Goal: Task Accomplishment & Management: Manage account settings

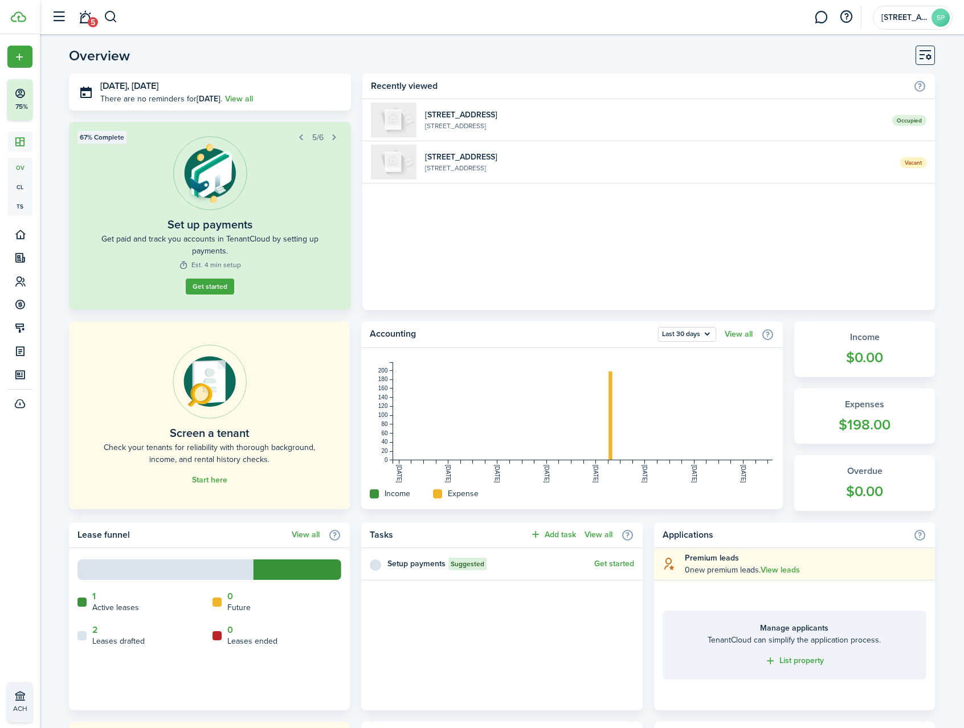
click at [207, 288] on link "Get started" at bounding box center [210, 287] width 48 height 16
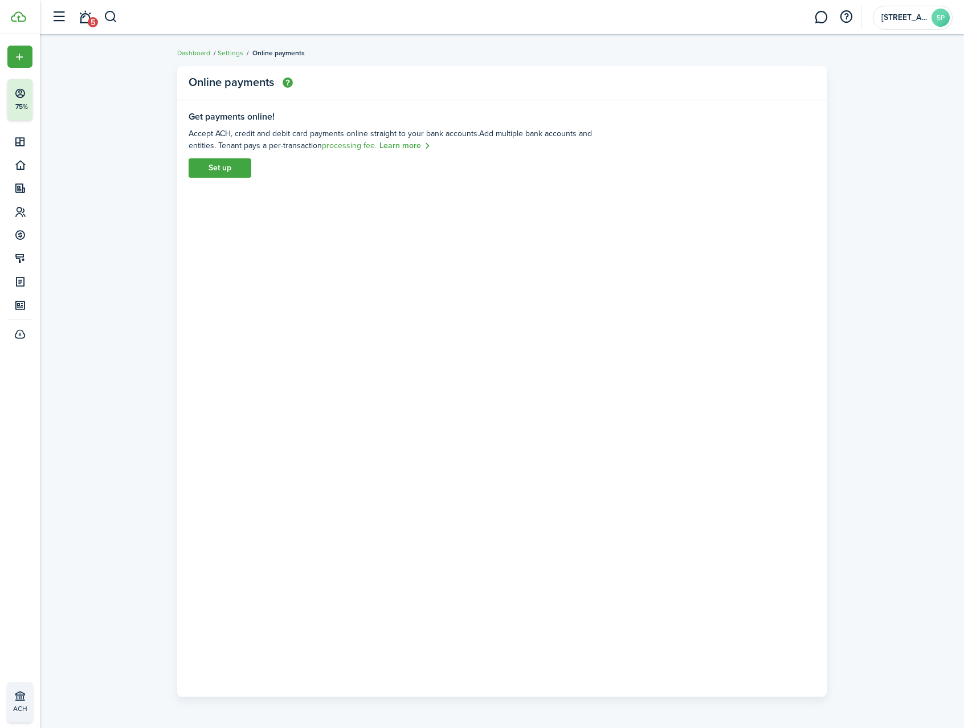
click at [227, 172] on link "Set up" at bounding box center [220, 167] width 63 height 19
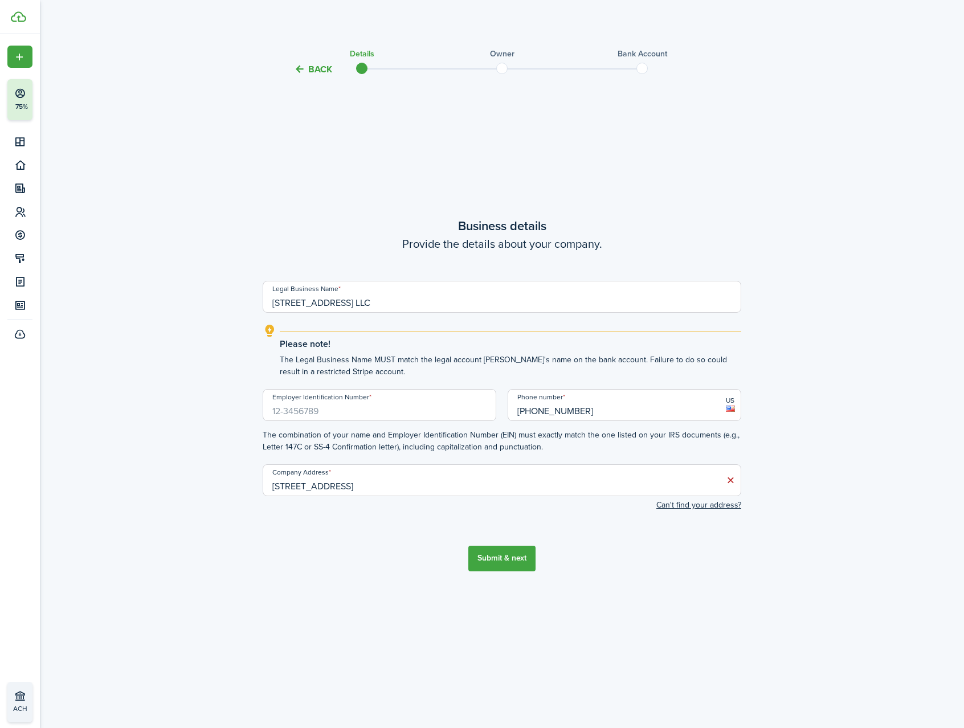
click at [277, 413] on input "Employer Identification Number" at bounding box center [380, 405] width 234 height 32
type input "[US_EMPLOYER_IDENTIFICATION_NUMBER]"
click at [507, 560] on button "Submit & next" at bounding box center [501, 559] width 67 height 26
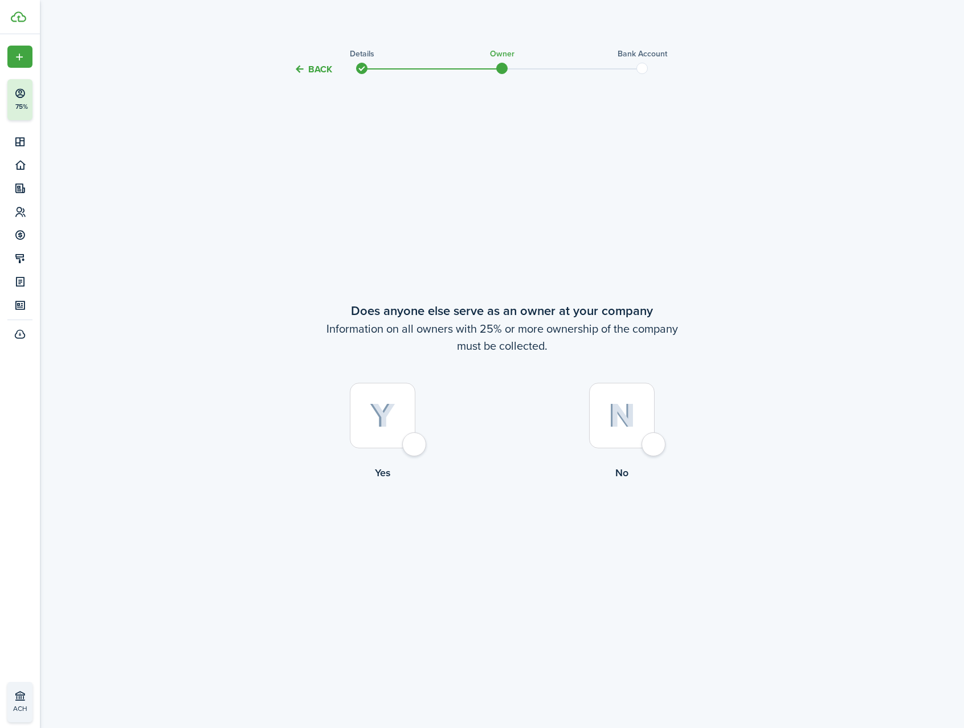
click at [655, 444] on div at bounding box center [622, 416] width 66 height 66
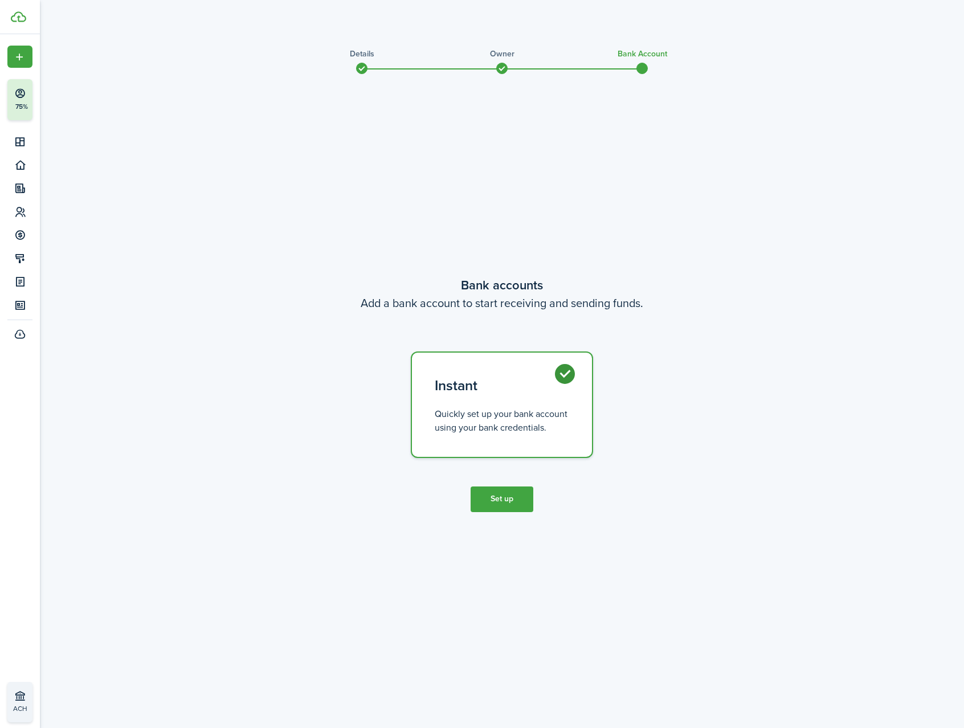
click at [497, 500] on button "Set up" at bounding box center [502, 500] width 63 height 26
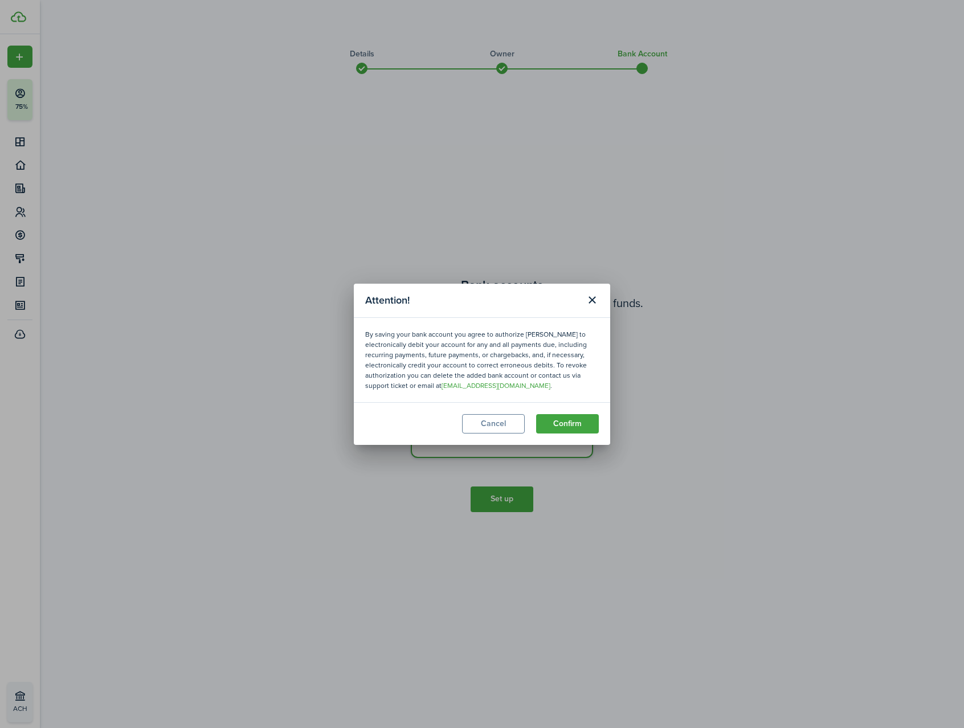
click at [580, 426] on button "Confirm" at bounding box center [567, 423] width 63 height 19
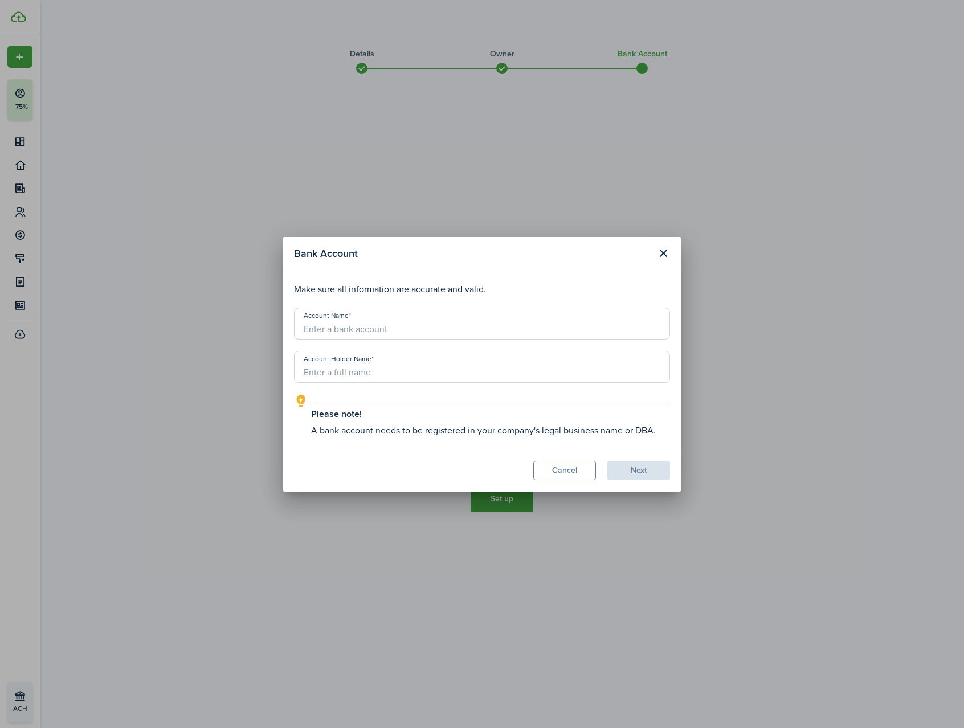
click at [325, 326] on input "Account Name" at bounding box center [482, 324] width 376 height 32
type input "[PERSON_NAME]"
type input "[STREET_ADDRESS] LLC."
click at [640, 472] on button "Next" at bounding box center [638, 470] width 63 height 19
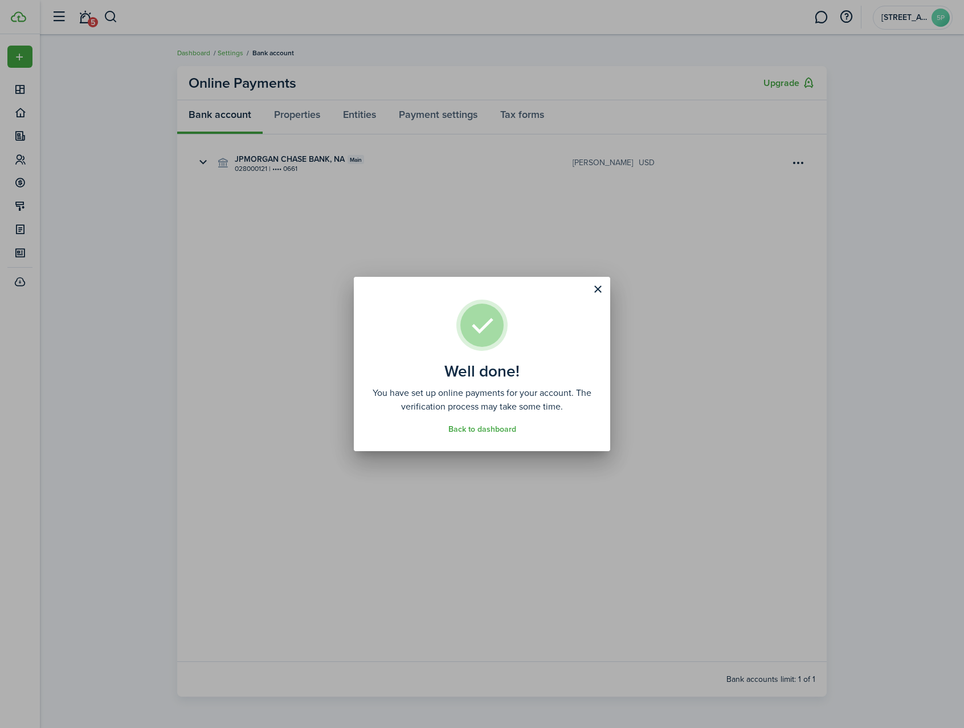
click at [491, 427] on link "Back to dashboard" at bounding box center [482, 429] width 68 height 9
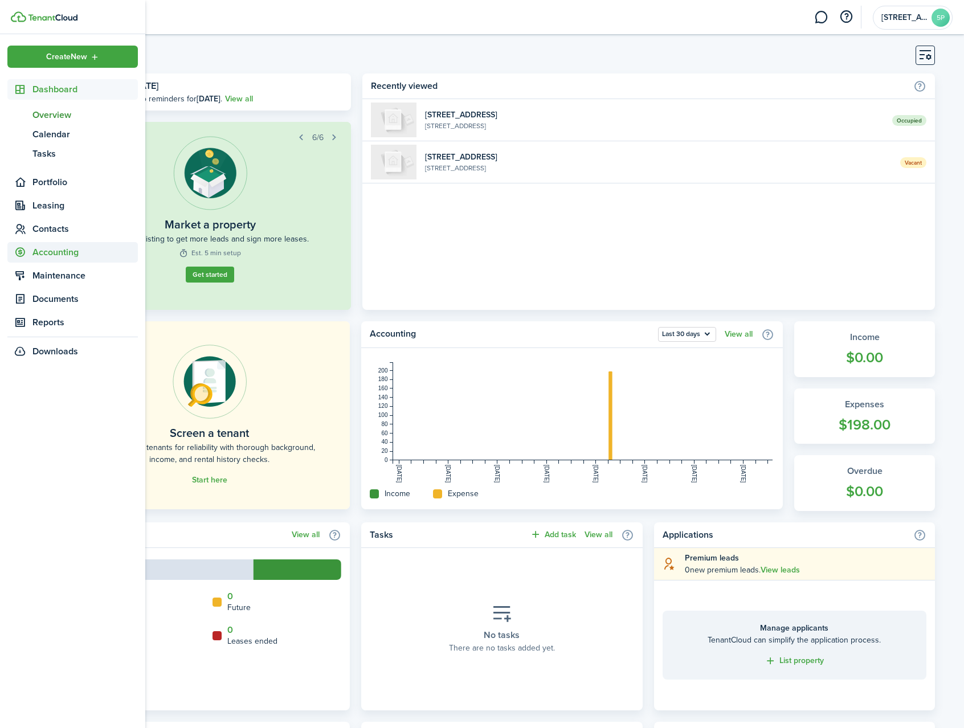
click at [50, 250] on span "Accounting" at bounding box center [84, 253] width 105 height 14
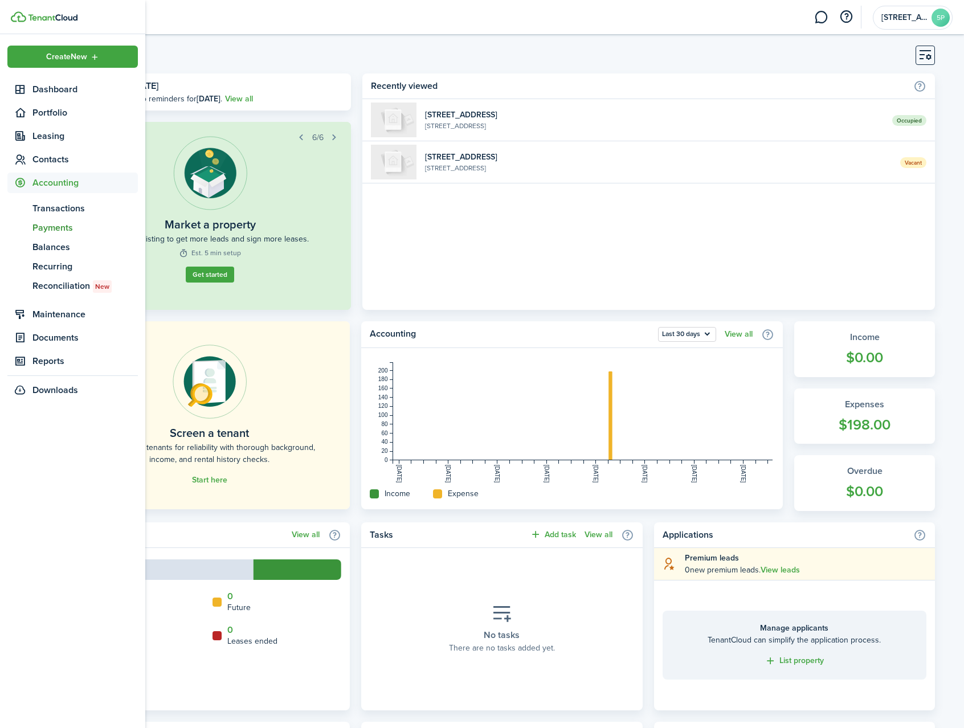
click at [50, 229] on span "Payments" at bounding box center [84, 228] width 105 height 14
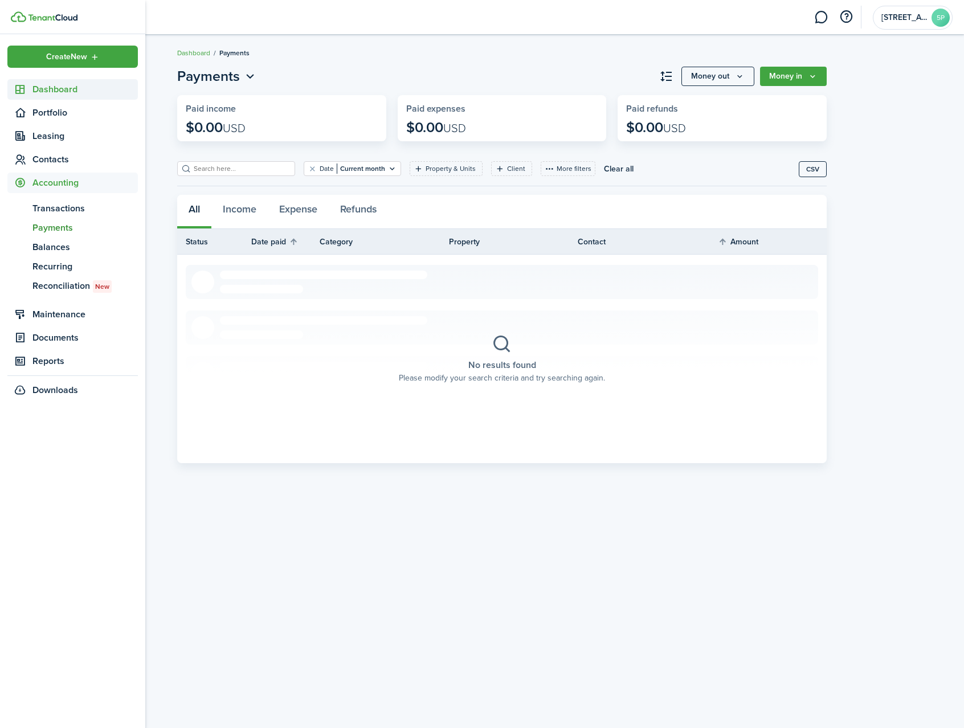
click at [46, 90] on span "Dashboard" at bounding box center [84, 90] width 105 height 14
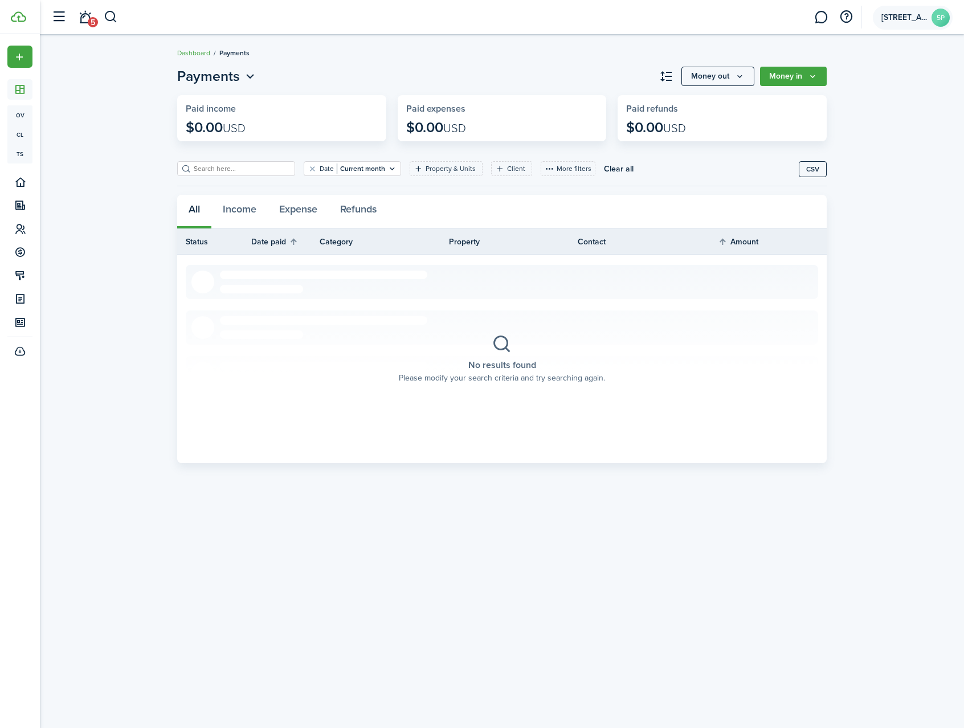
click at [890, 18] on span "[STREET_ADDRESS] LLC" at bounding box center [905, 18] width 46 height 8
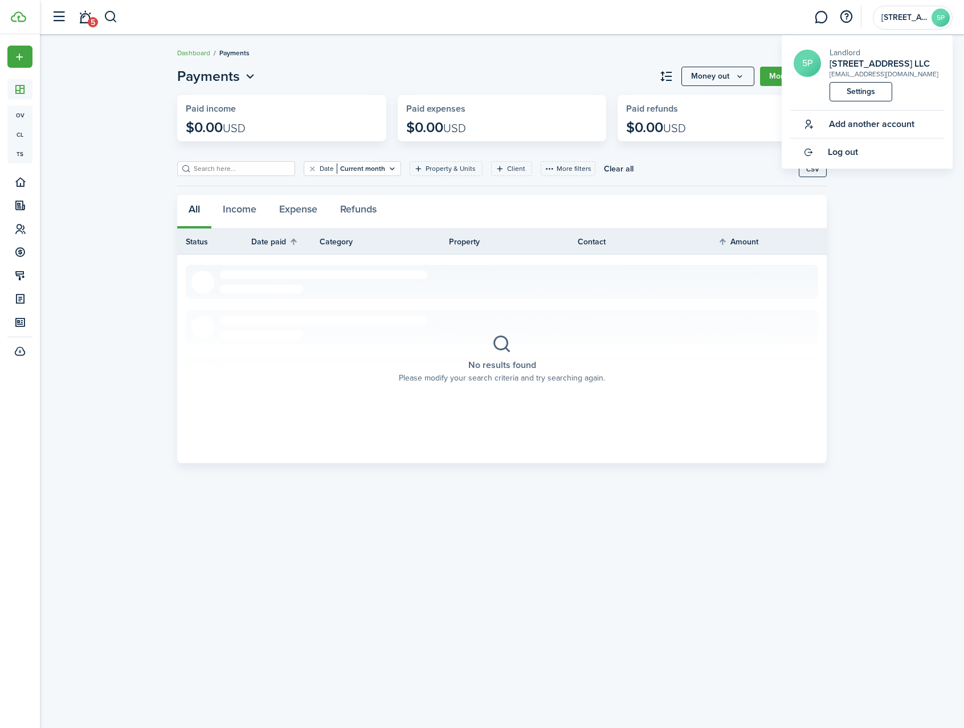
click at [713, 51] on breadcrumb "Dashboard Payments" at bounding box center [502, 47] width 650 height 26
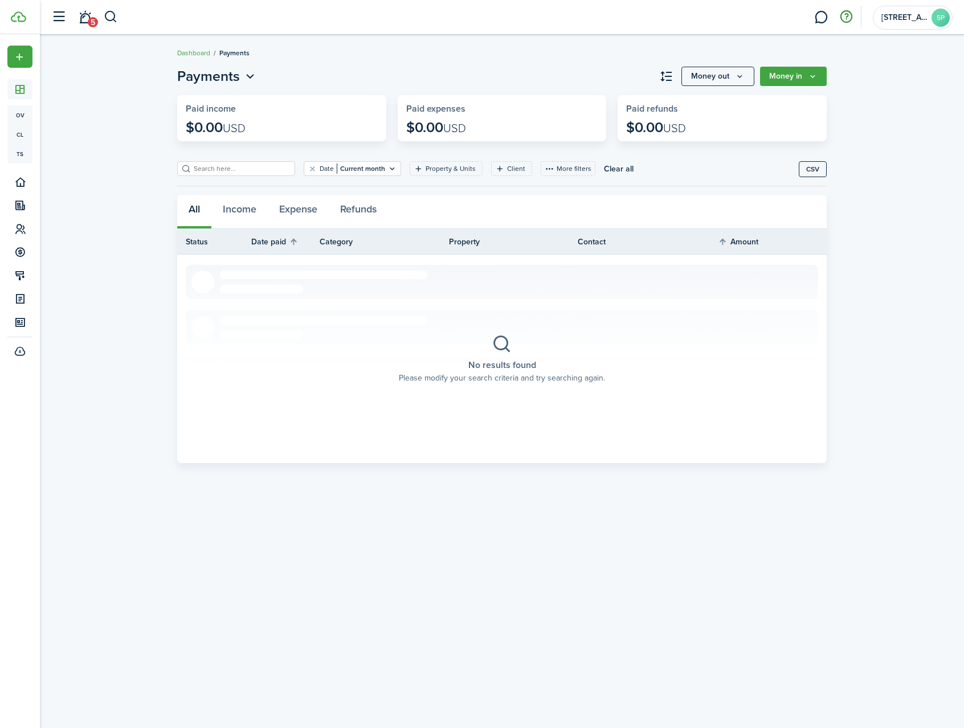
click at [848, 17] on button "button" at bounding box center [846, 16] width 19 height 19
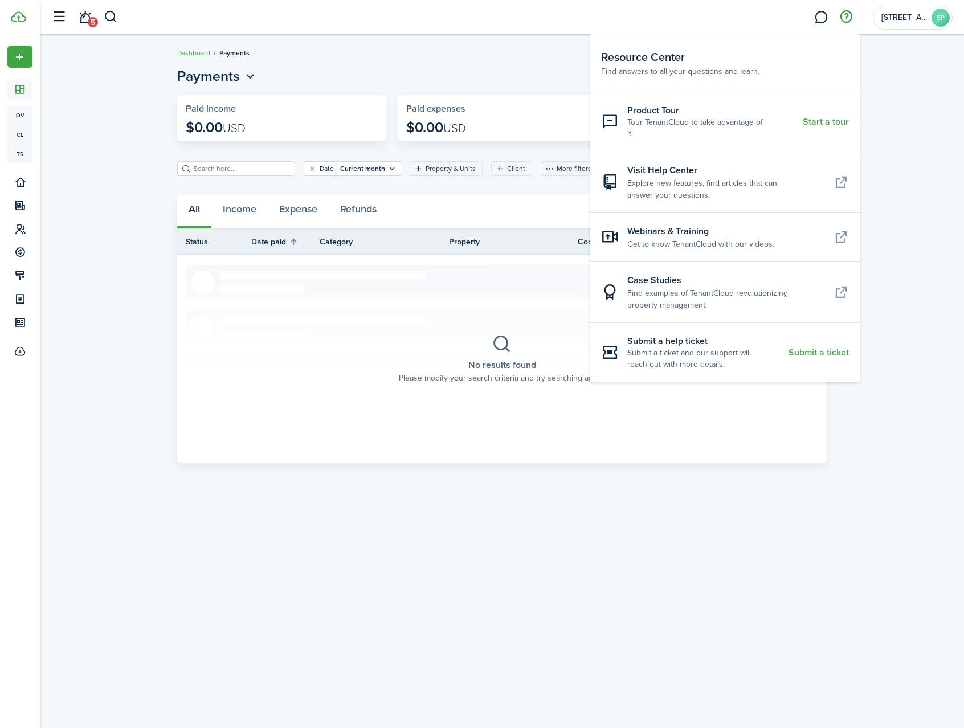
click at [453, 64] on div "Payments Money out Money in Paid income $0.00 USD Paid expenses $0.00 USD Paid …" at bounding box center [502, 264] width 924 height 409
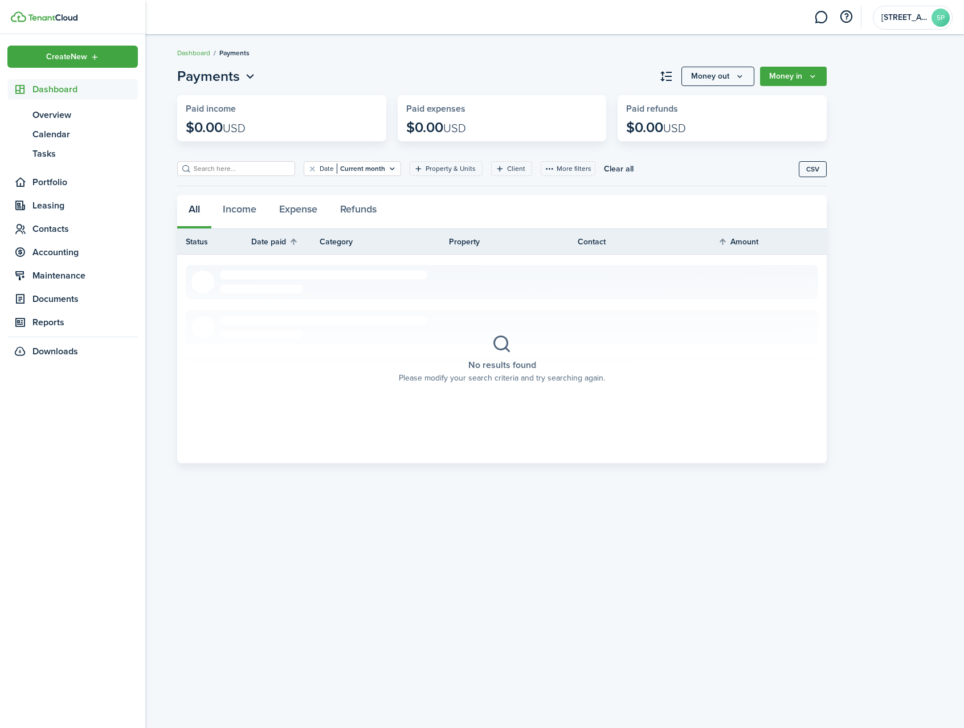
click at [47, 87] on span "Dashboard" at bounding box center [84, 90] width 105 height 14
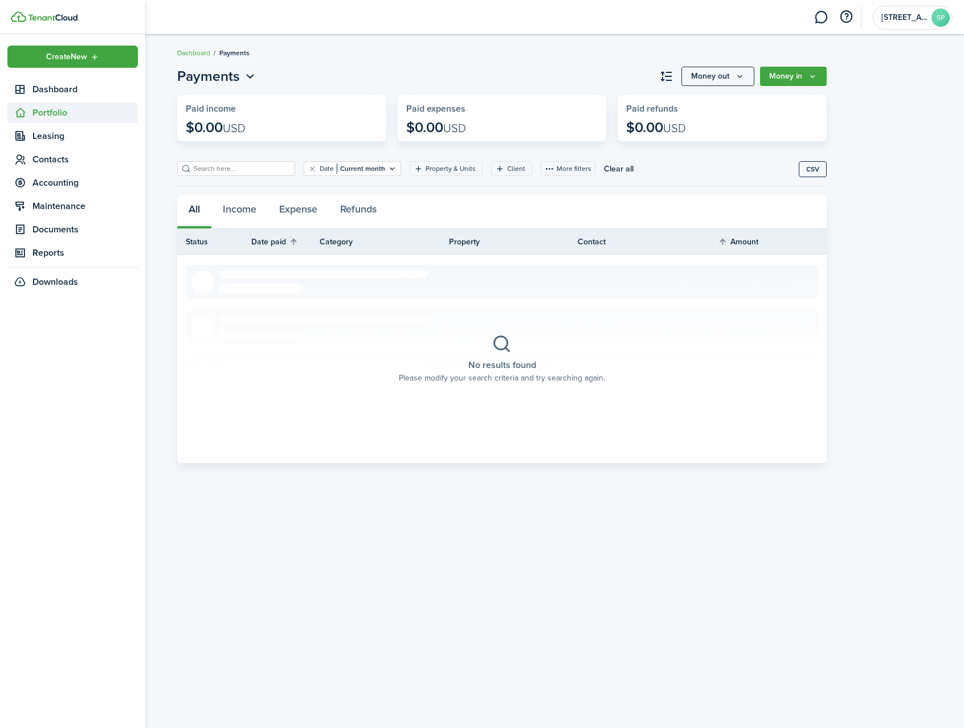
click at [48, 113] on span "Portfolio" at bounding box center [84, 113] width 105 height 14
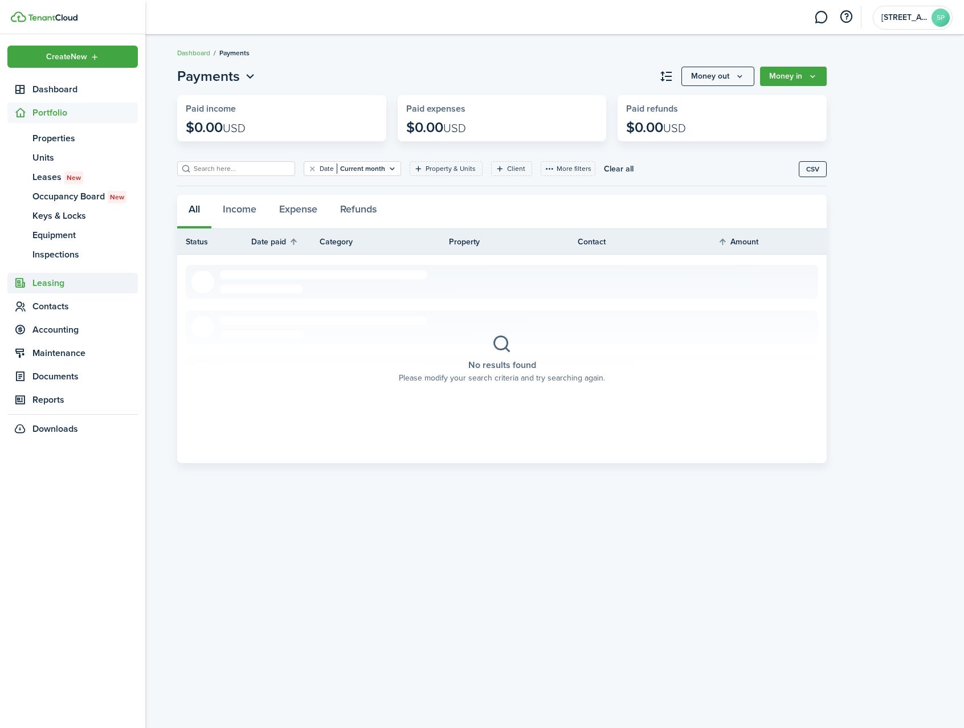
click at [53, 283] on span "Leasing" at bounding box center [84, 283] width 105 height 14
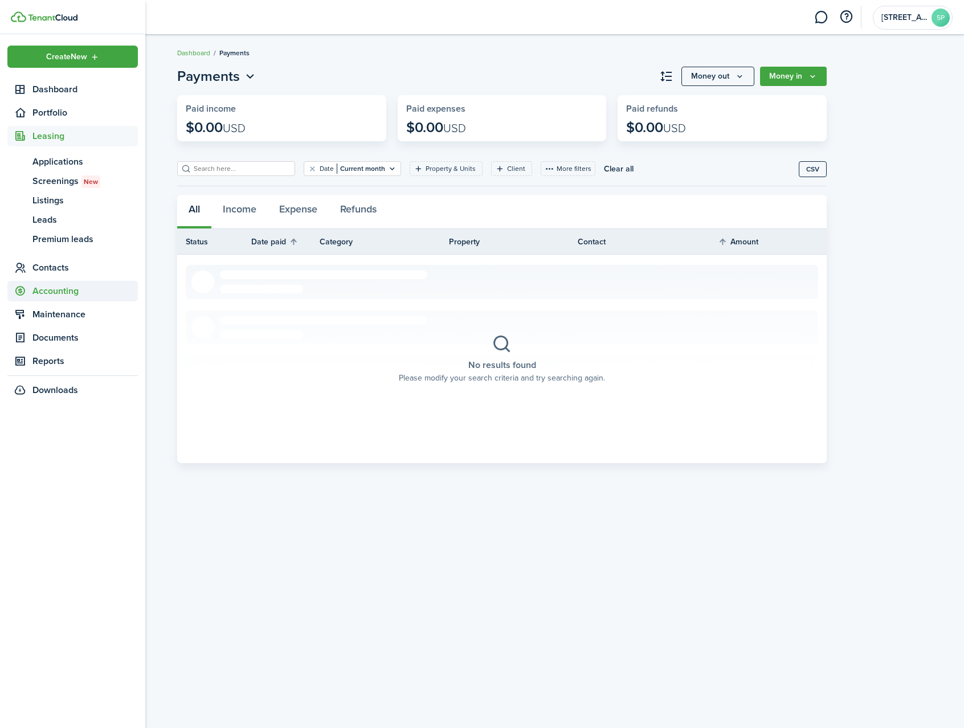
click at [60, 291] on span "Accounting" at bounding box center [84, 291] width 105 height 14
click at [57, 210] on span "Transactions" at bounding box center [84, 209] width 105 height 14
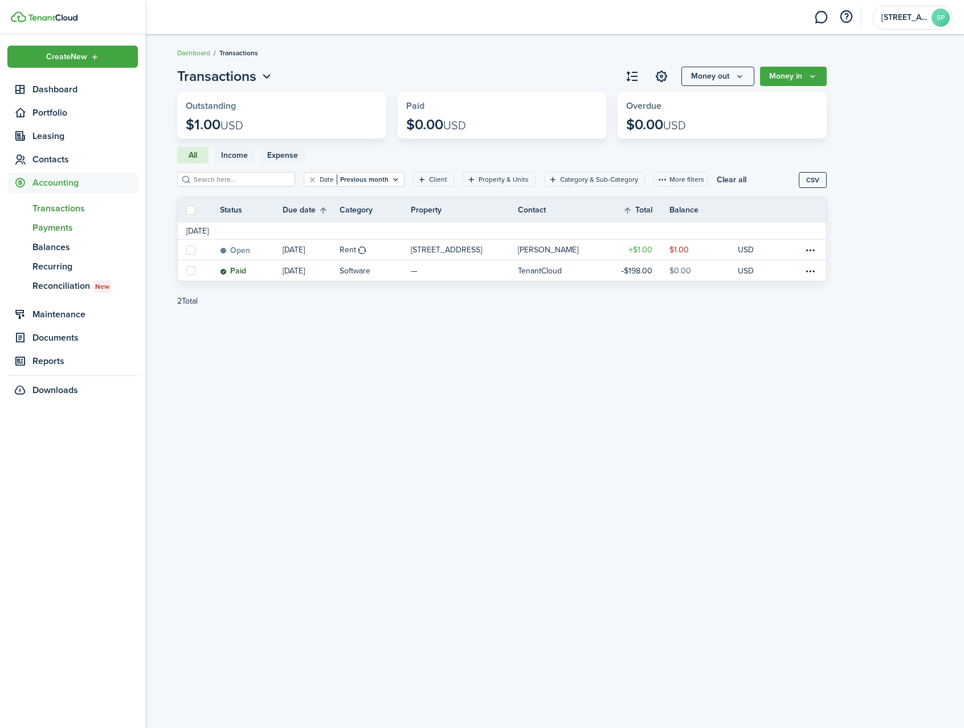
click at [53, 229] on span "Payments" at bounding box center [84, 228] width 105 height 14
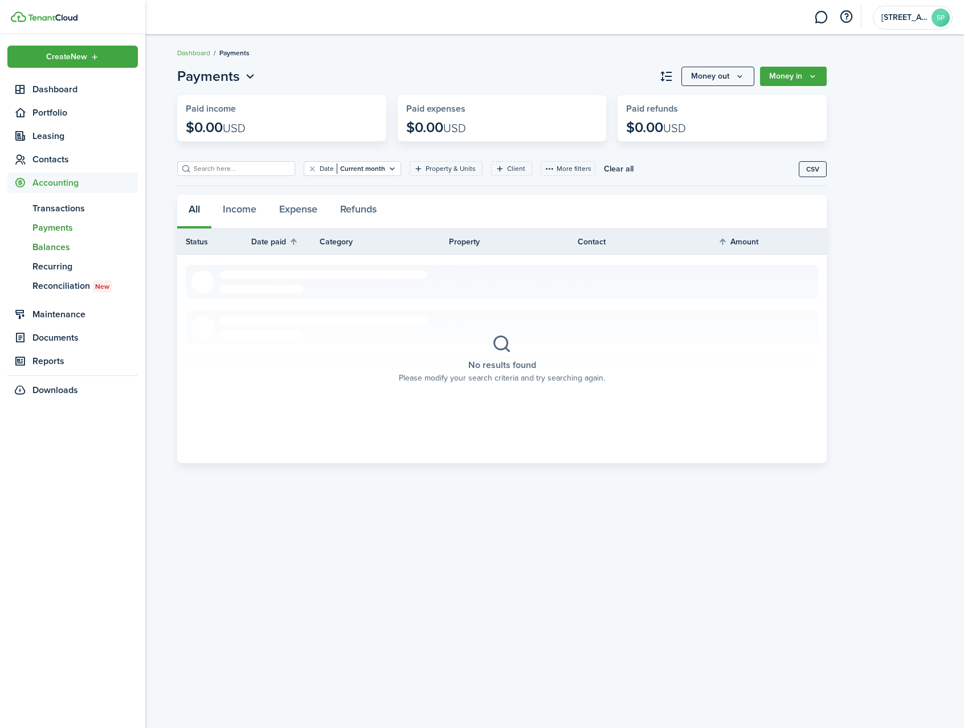
click at [53, 247] on span "Balances" at bounding box center [84, 247] width 105 height 14
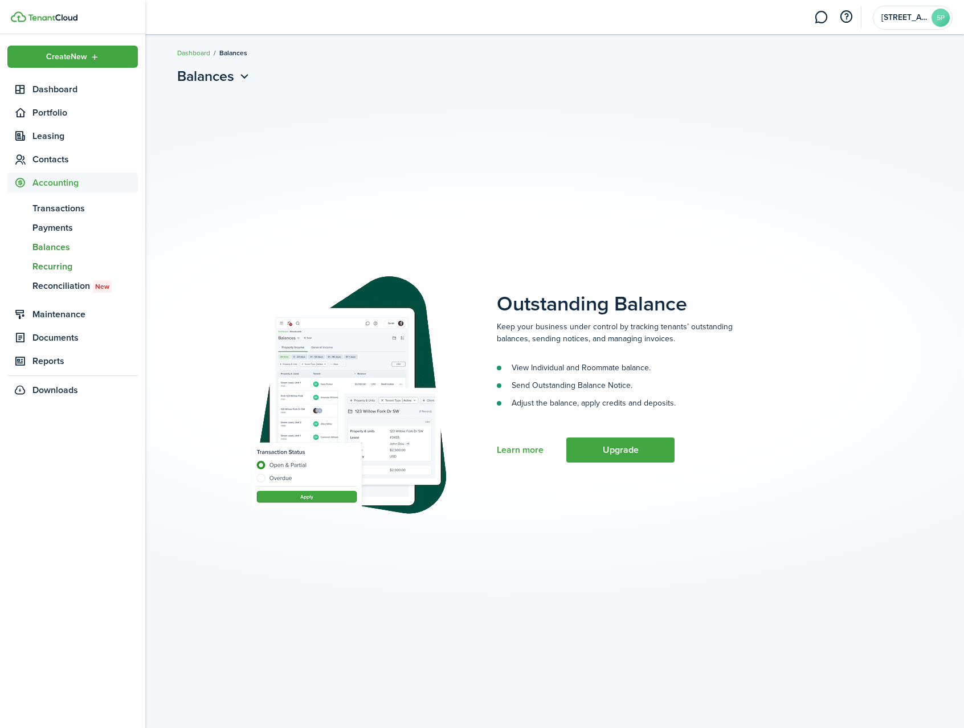
click at [55, 267] on span "Recurring" at bounding box center [84, 267] width 105 height 14
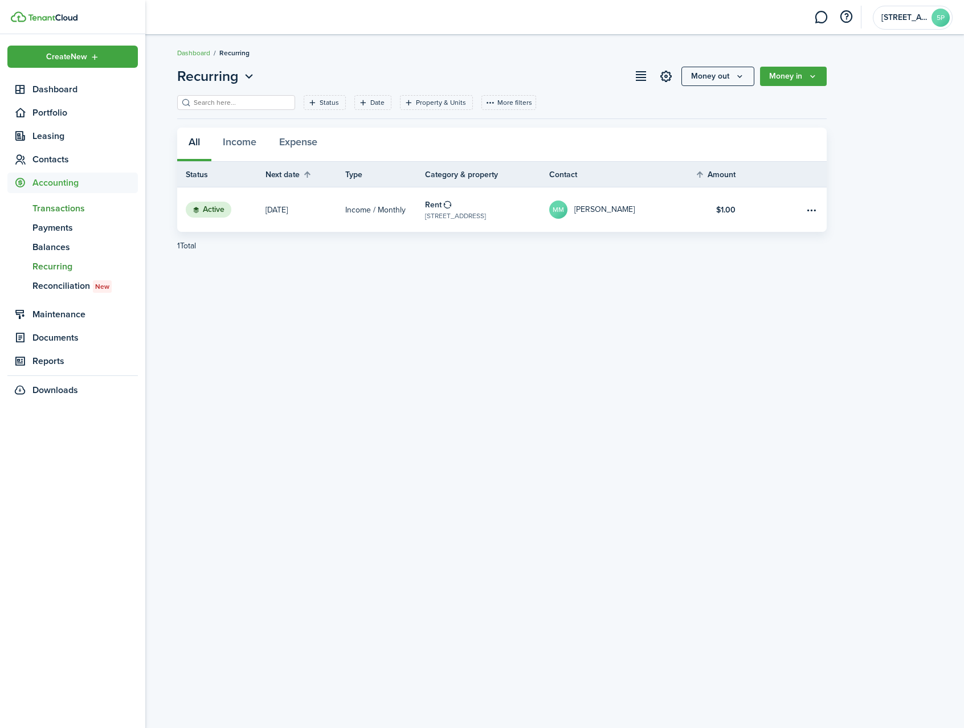
click at [59, 205] on span "Transactions" at bounding box center [84, 209] width 105 height 14
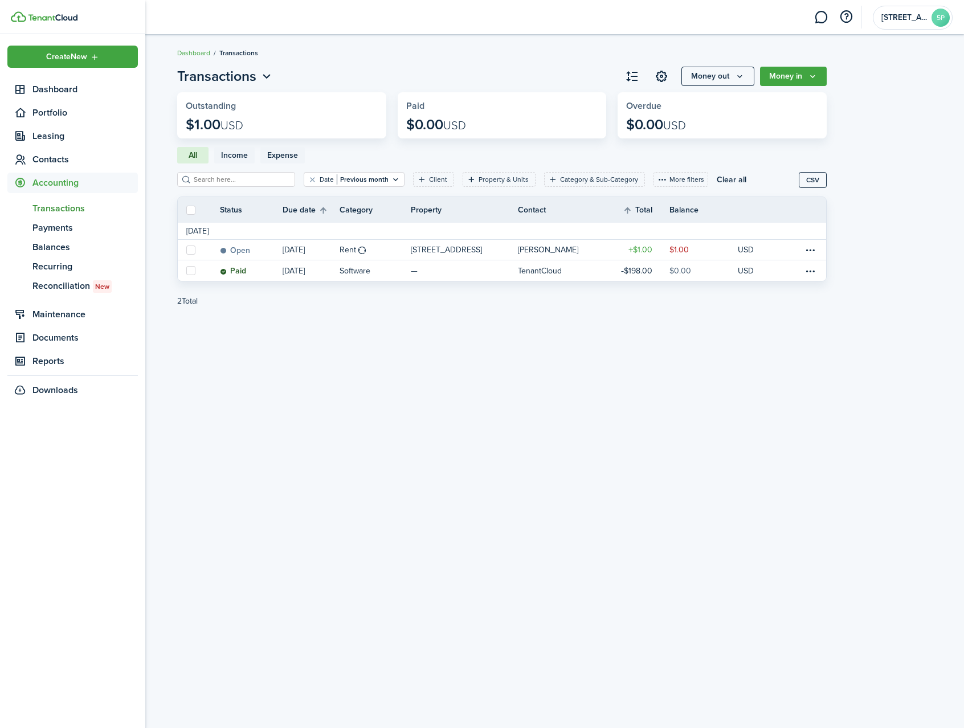
click at [38, 16] on img at bounding box center [53, 17] width 50 height 7
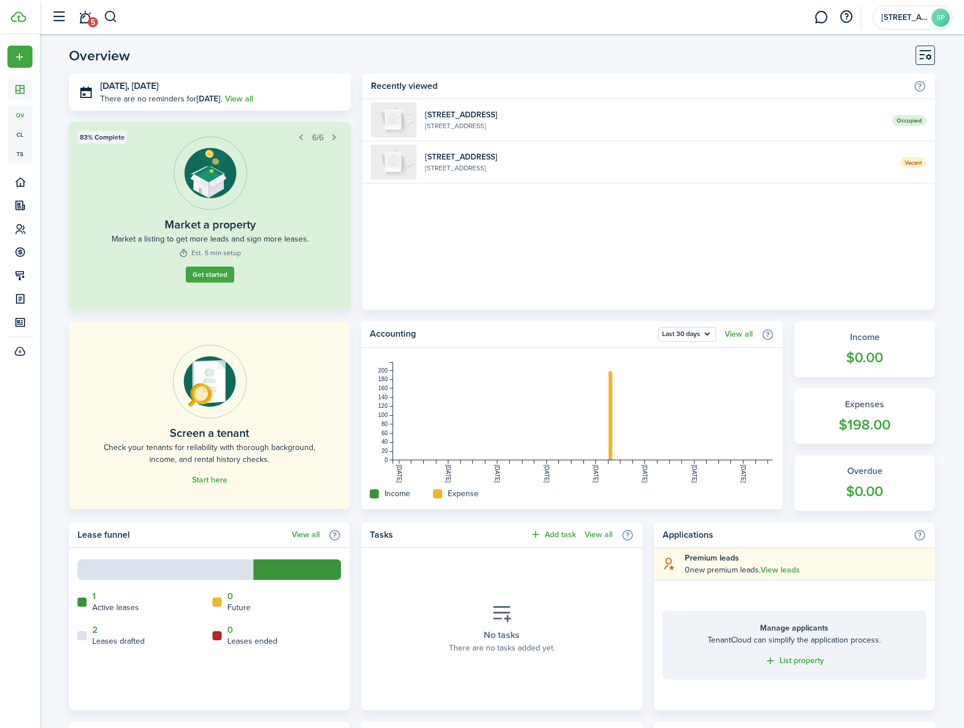
click at [931, 57] on button "Customise" at bounding box center [925, 55] width 19 height 19
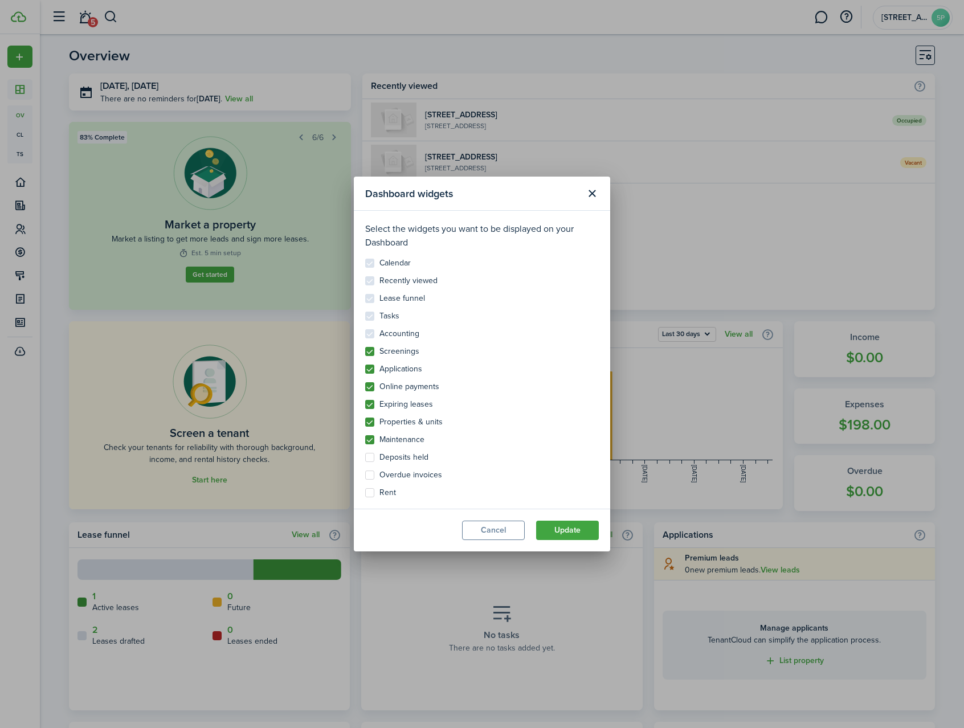
click at [371, 474] on label "Overdue invoices" at bounding box center [403, 475] width 77 height 9
click at [365, 471] on input "Overdue invoices" at bounding box center [365, 470] width 1 height 1
checkbox input "true"
click at [370, 491] on label "Rent" at bounding box center [380, 492] width 31 height 9
click at [365, 488] on input "Rent" at bounding box center [365, 488] width 1 height 1
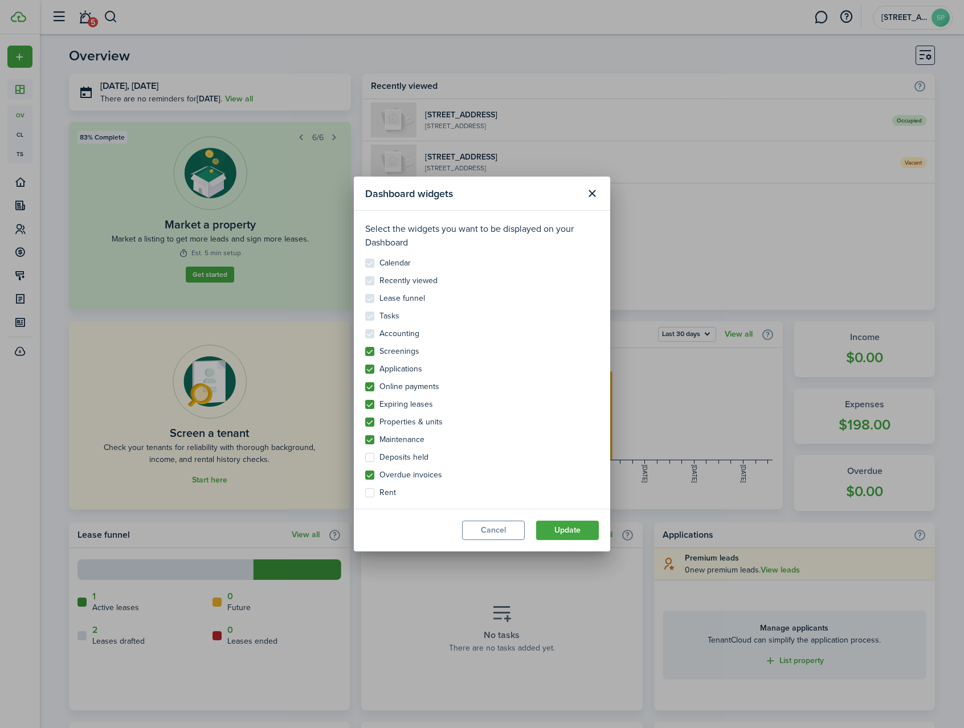
checkbox input "true"
click at [572, 532] on button "Update" at bounding box center [567, 530] width 63 height 19
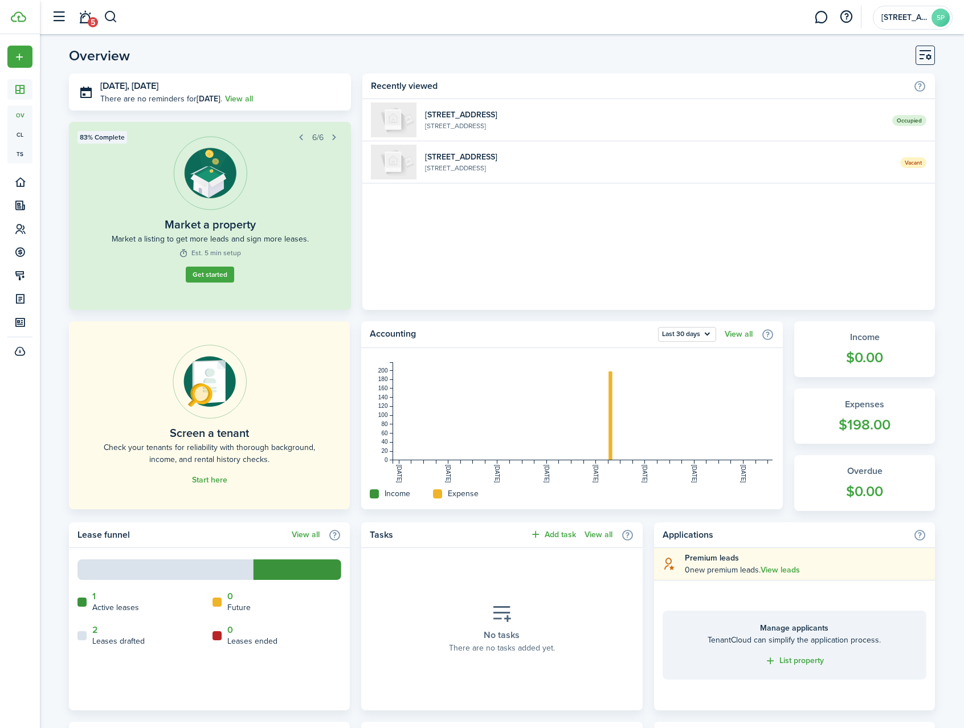
click at [58, 14] on button "button" at bounding box center [59, 17] width 22 height 22
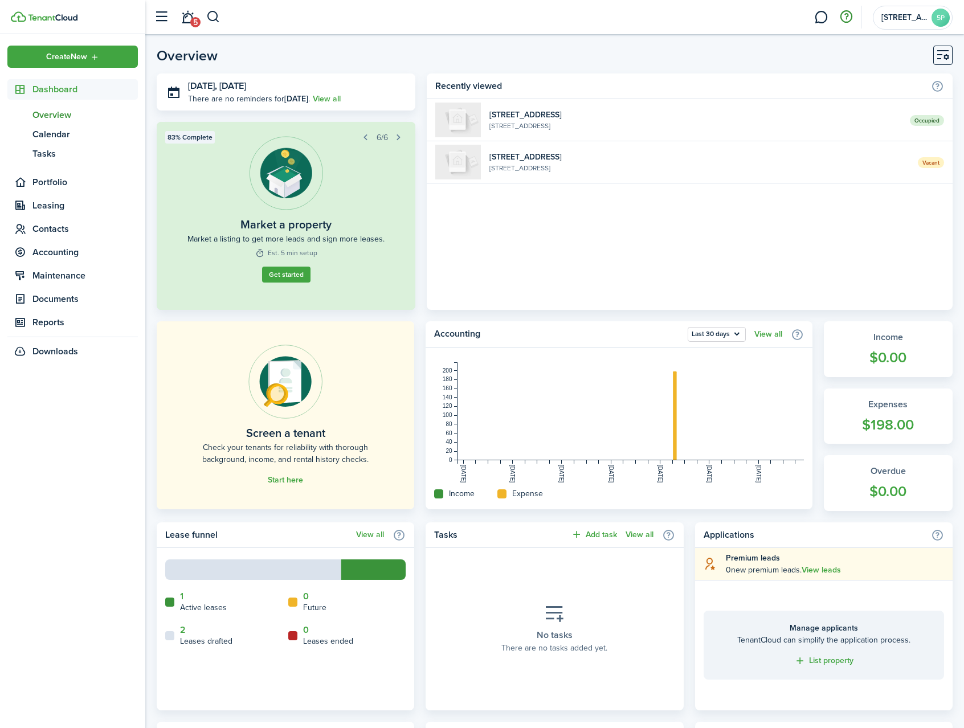
click at [842, 17] on button "button" at bounding box center [846, 16] width 19 height 19
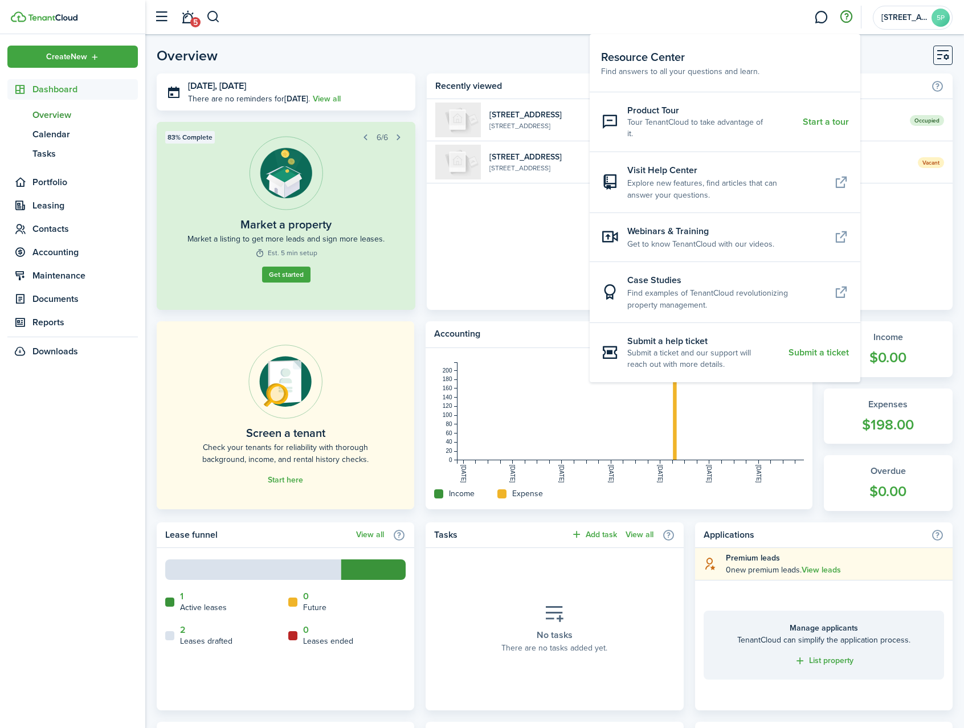
click at [821, 22] on link at bounding box center [821, 17] width 22 height 29
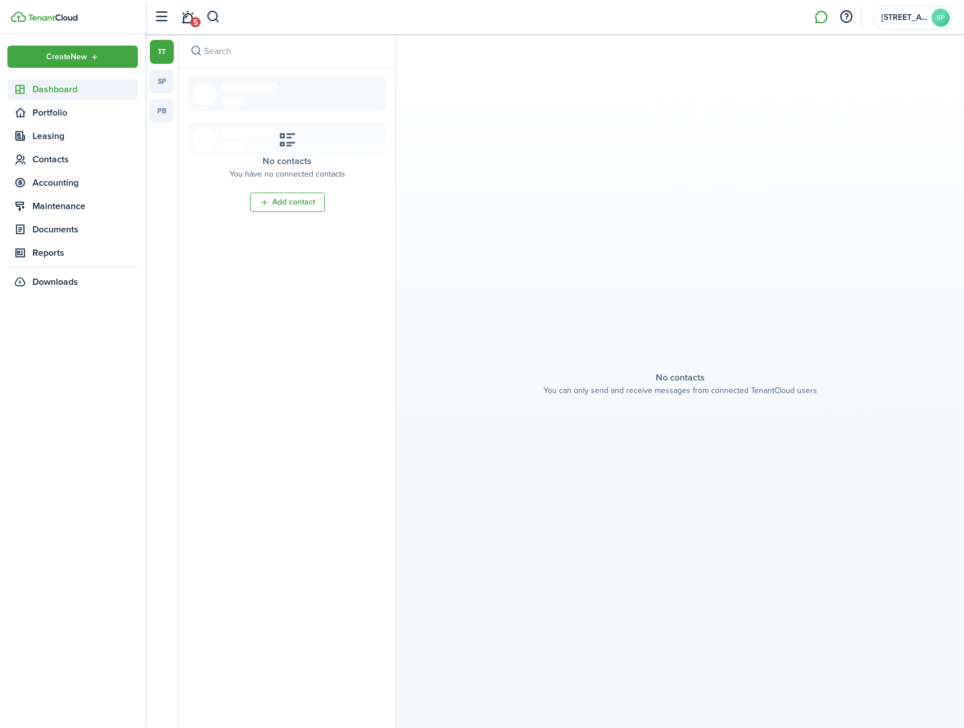
click at [47, 87] on span "Dashboard" at bounding box center [84, 90] width 105 height 14
click at [49, 117] on span "Overview" at bounding box center [84, 115] width 105 height 14
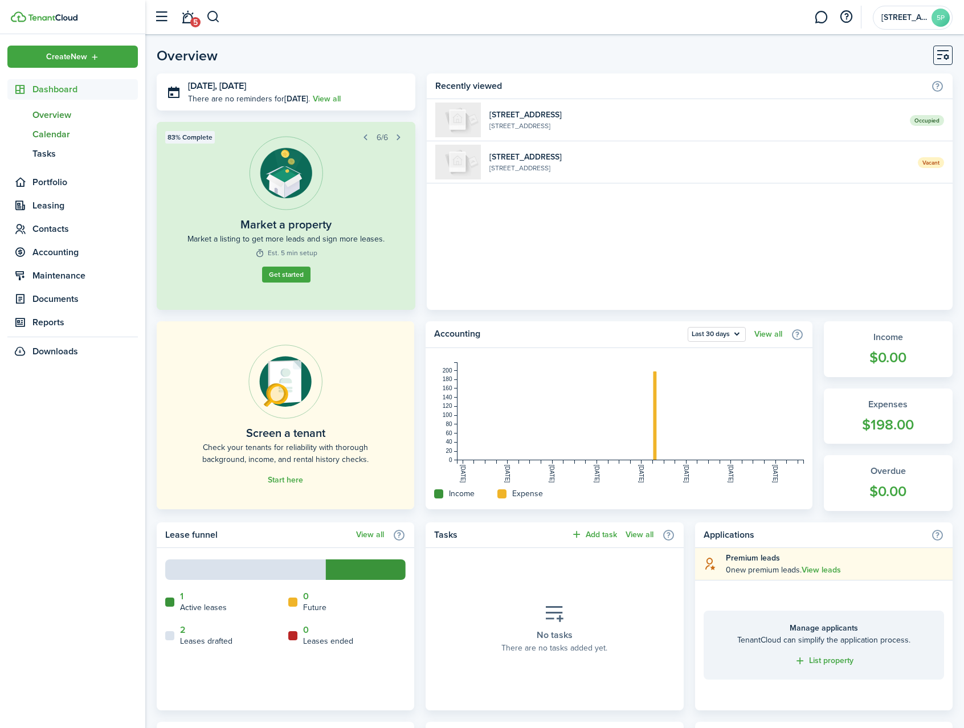
click at [58, 138] on span "Calendar" at bounding box center [84, 135] width 105 height 14
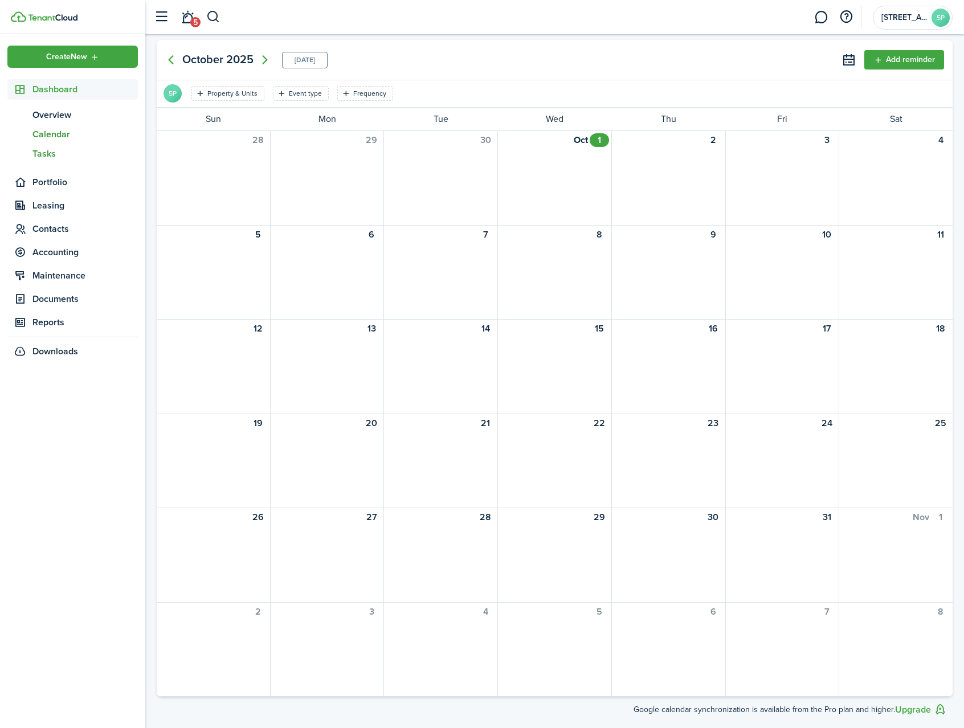
click at [53, 160] on span "Tasks" at bounding box center [84, 154] width 105 height 14
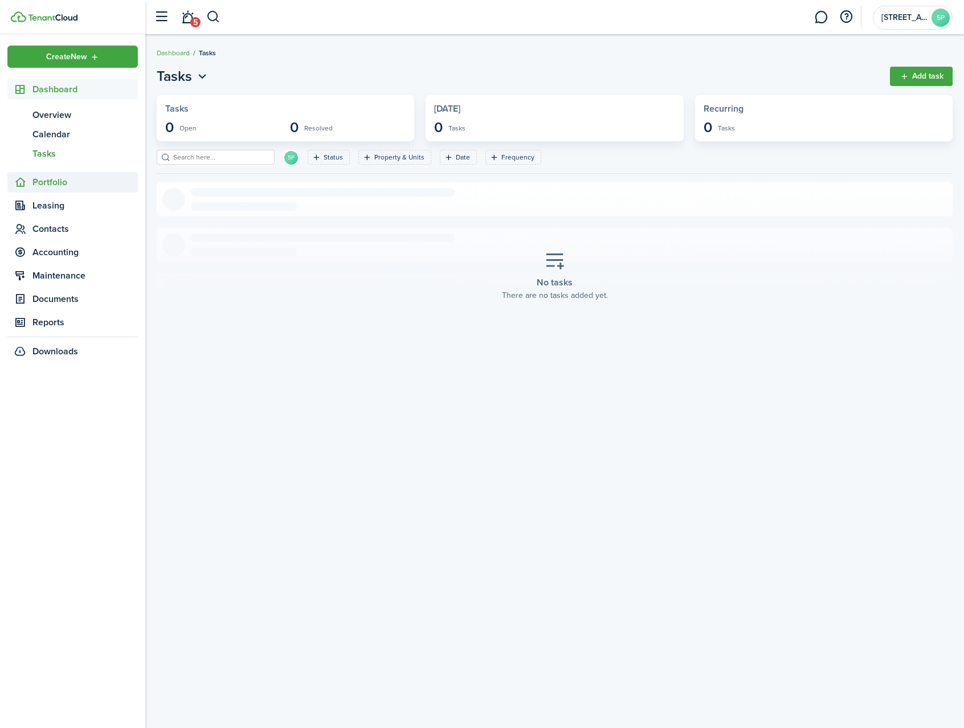
click at [52, 183] on span "Portfolio" at bounding box center [84, 183] width 105 height 14
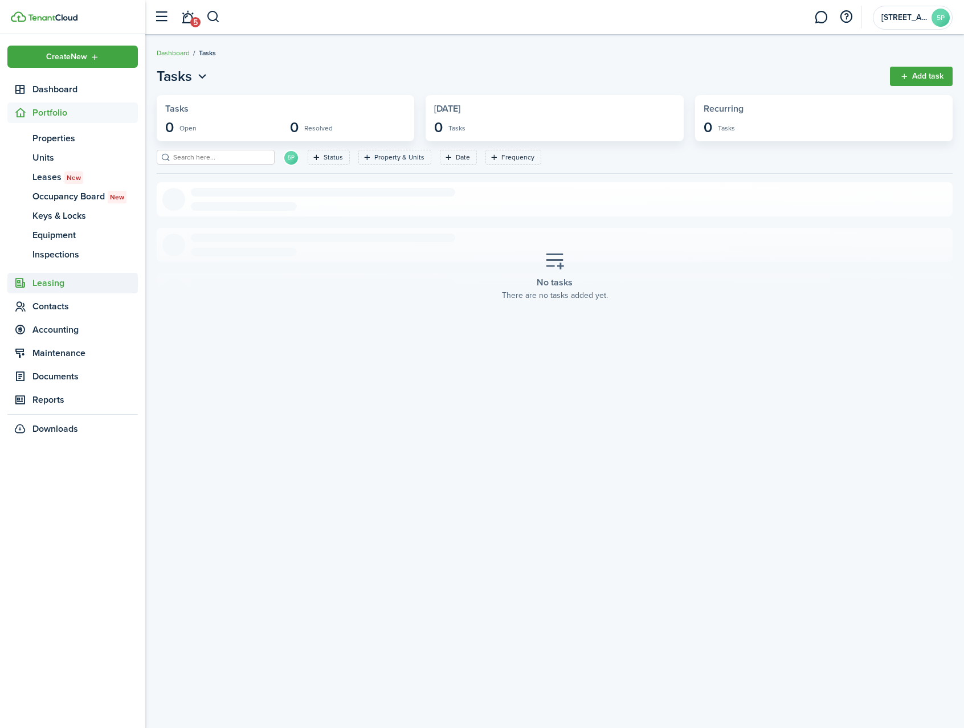
click at [50, 281] on span "Leasing" at bounding box center [84, 283] width 105 height 14
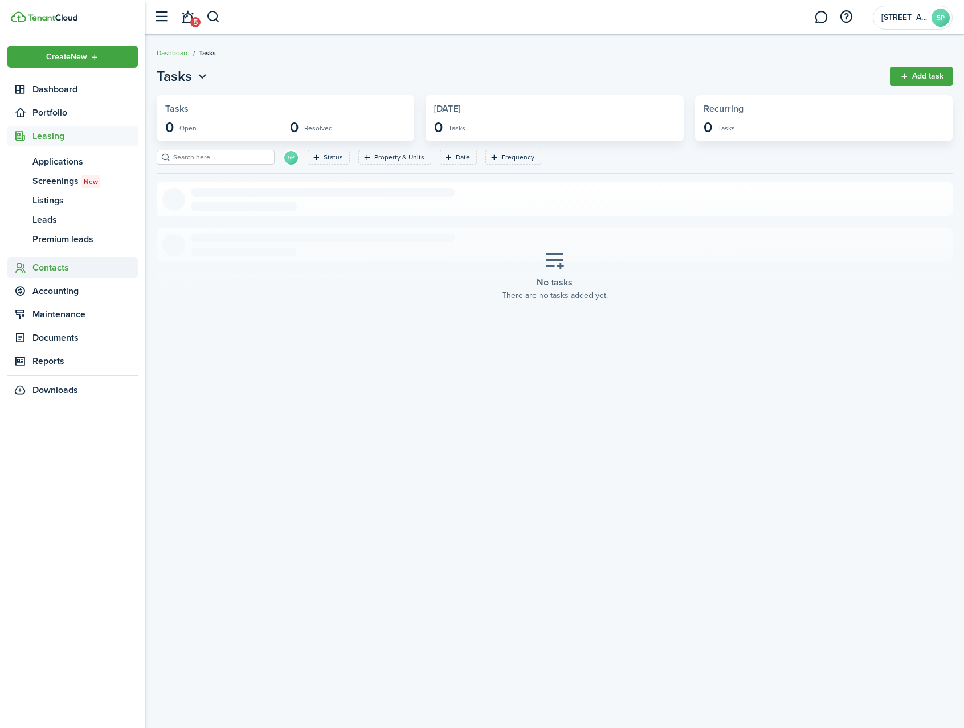
click at [50, 271] on span "Contacts" at bounding box center [84, 268] width 105 height 14
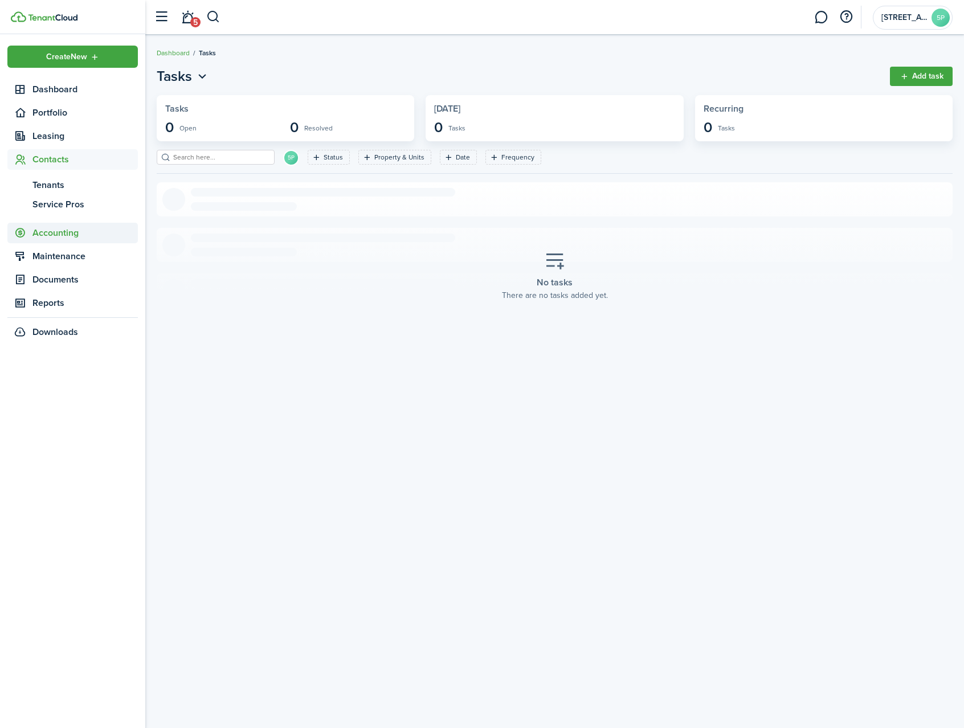
click at [52, 232] on span "Accounting" at bounding box center [84, 233] width 105 height 14
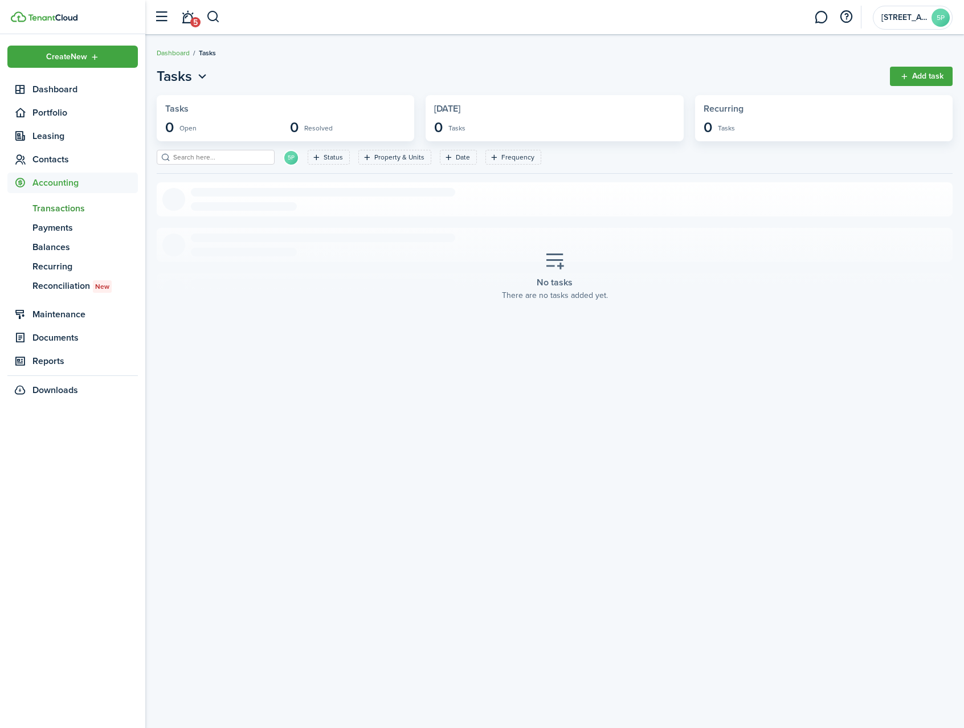
click at [52, 206] on span "Transactions" at bounding box center [84, 209] width 105 height 14
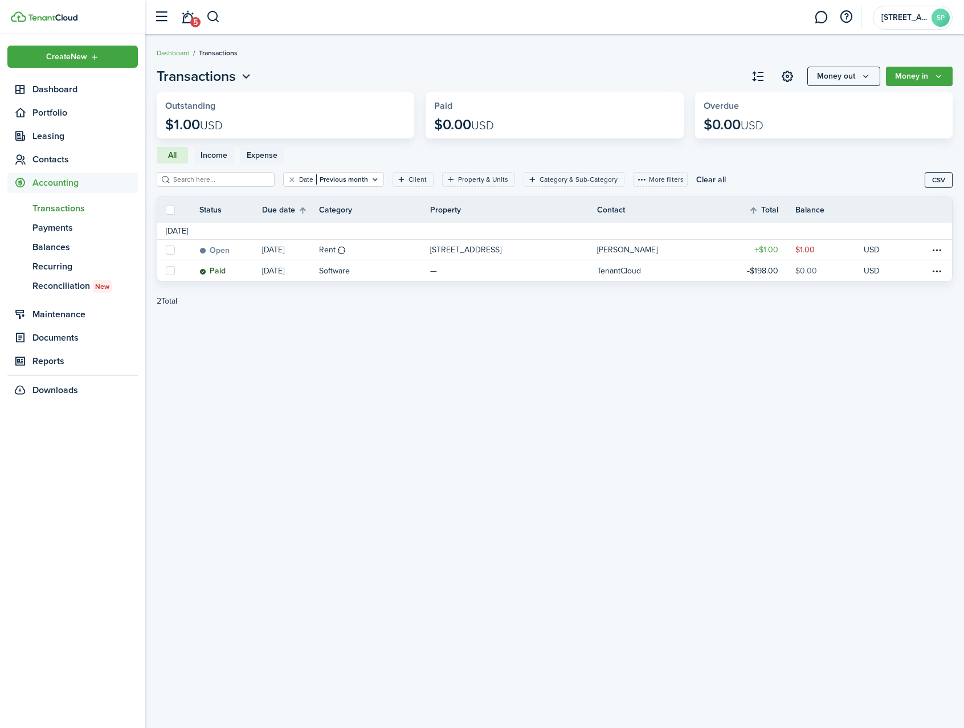
click at [191, 17] on link "5" at bounding box center [188, 17] width 22 height 29
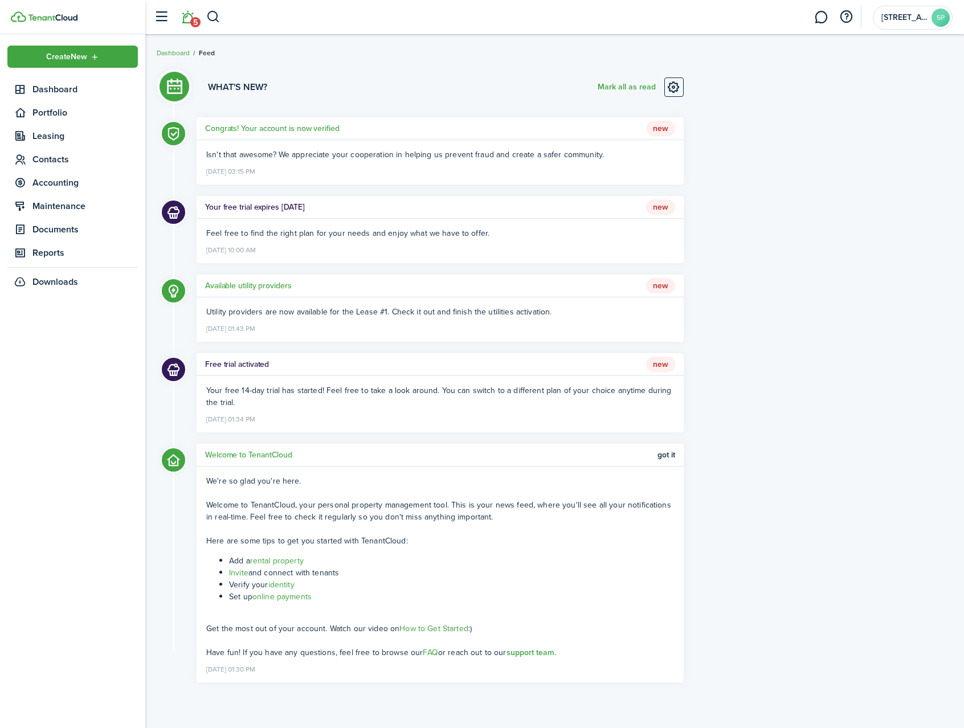
click at [281, 130] on h5 "Congrats! Your account is now verified" at bounding box center [272, 129] width 134 height 12
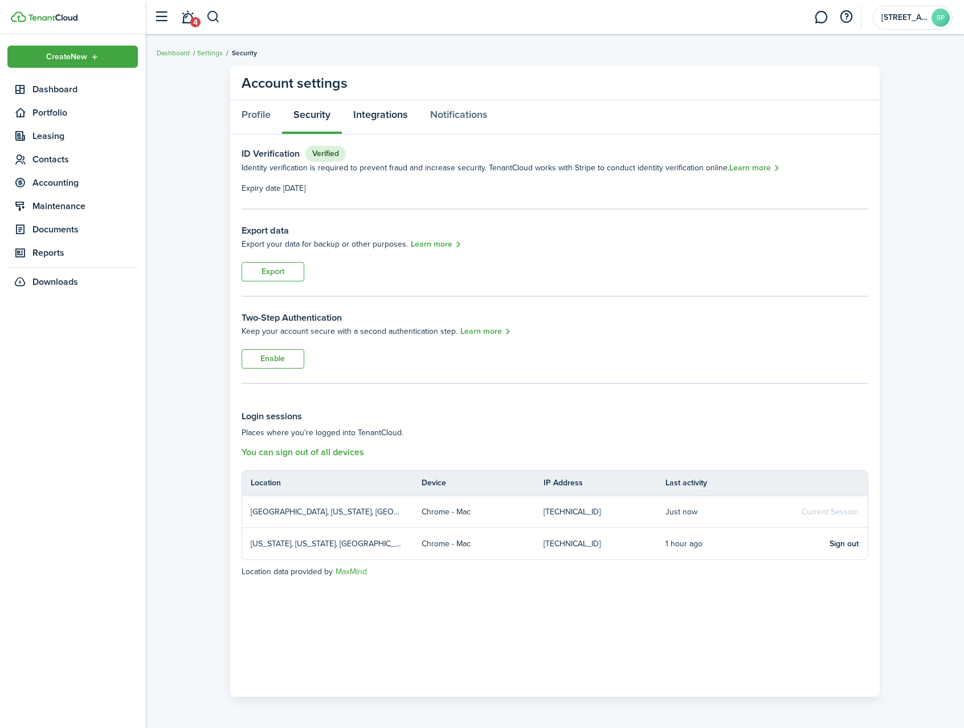
click at [356, 117] on link "Integrations" at bounding box center [380, 117] width 77 height 34
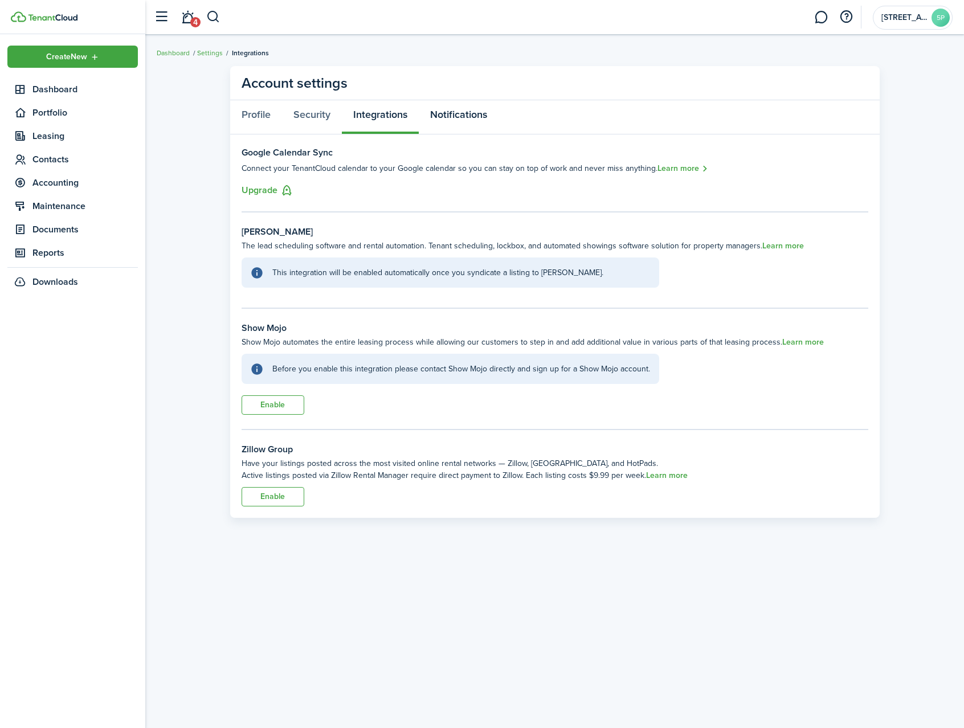
click at [464, 115] on link "Notifications" at bounding box center [459, 117] width 80 height 34
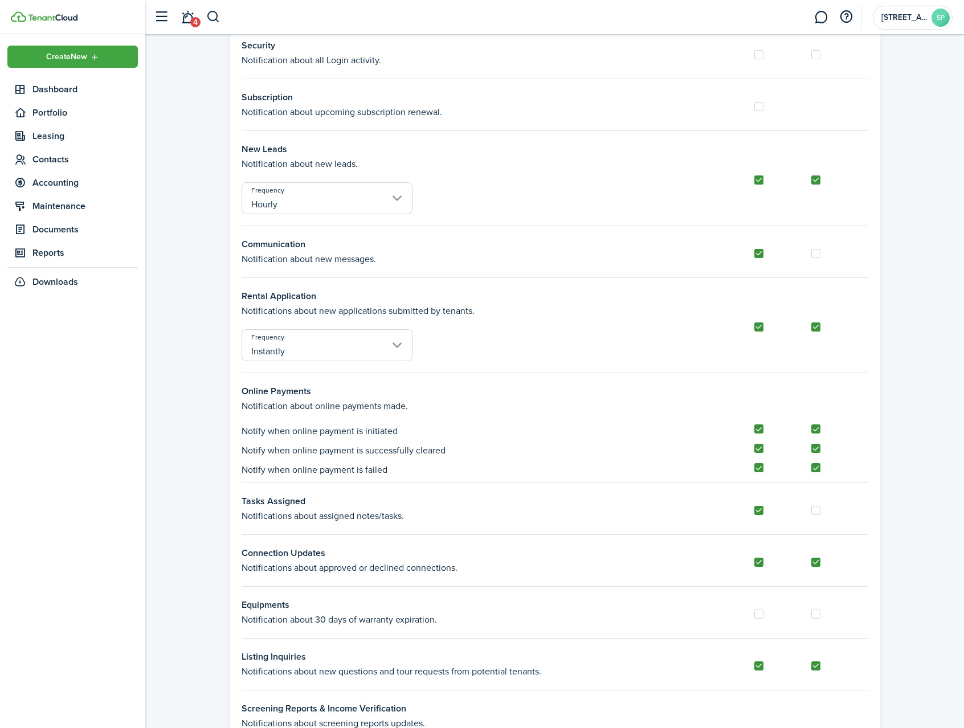
scroll to position [152, 0]
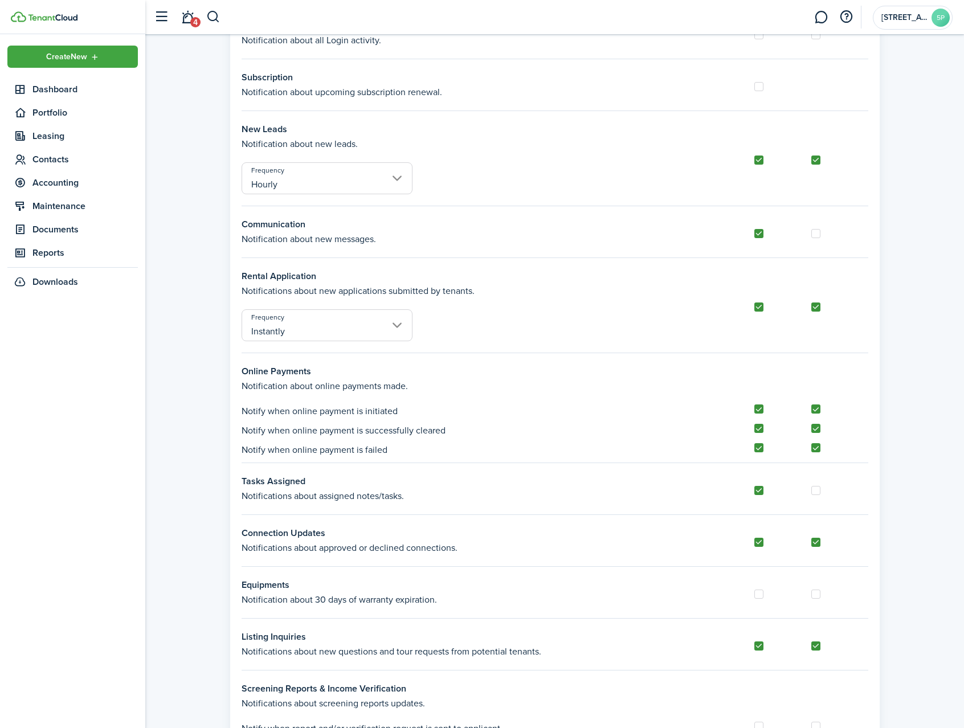
click at [266, 374] on h3 "Online Payments" at bounding box center [555, 372] width 627 height 14
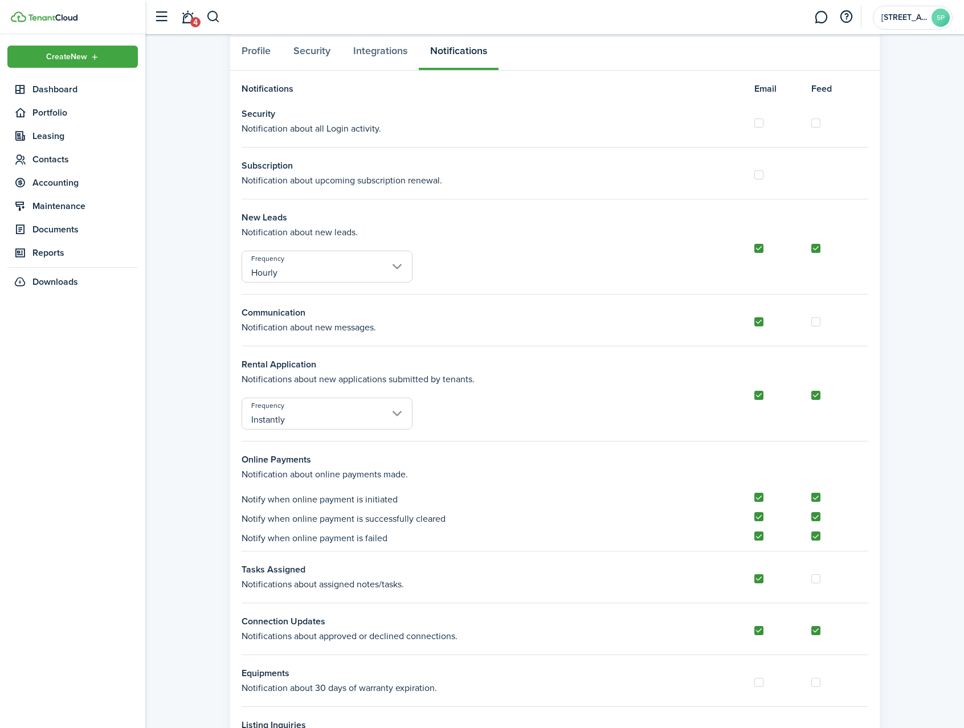
scroll to position [0, 0]
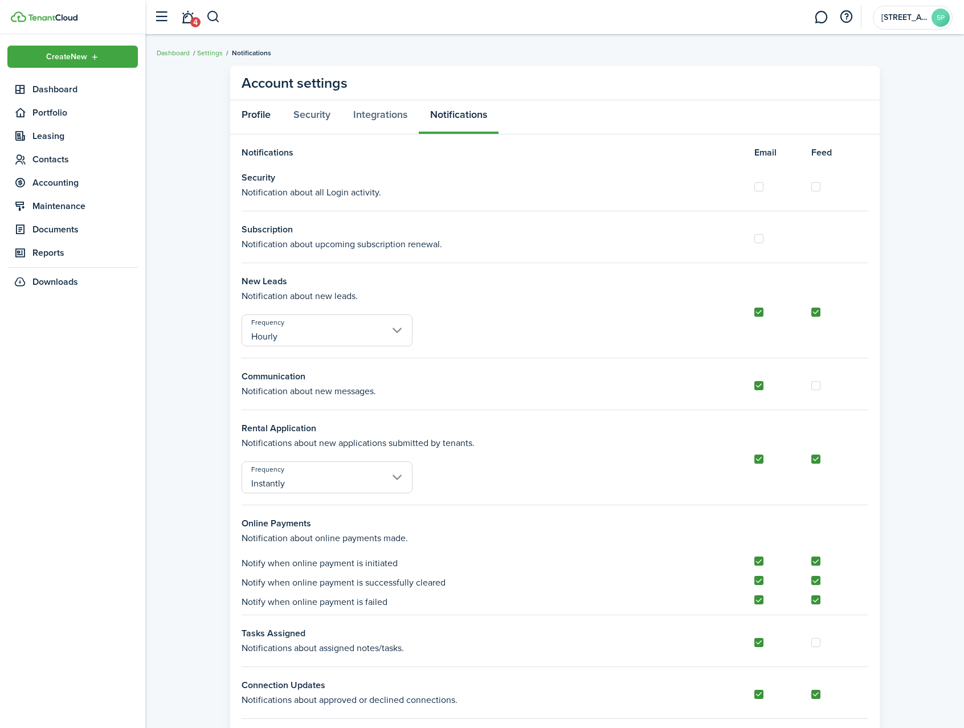
click at [267, 121] on link "Profile" at bounding box center [256, 117] width 52 height 34
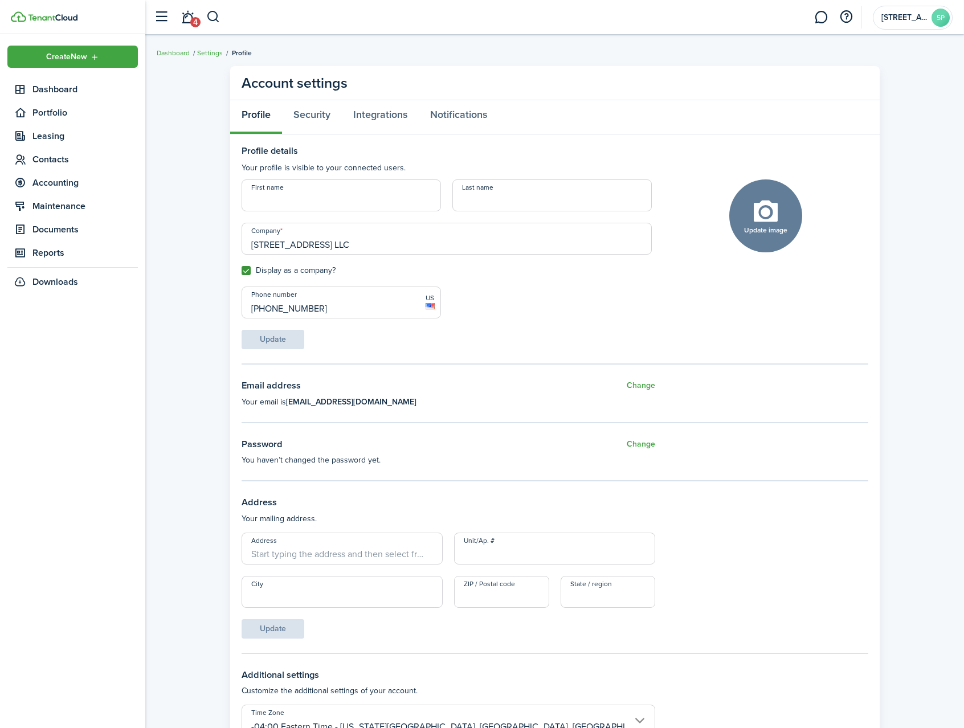
drag, startPoint x: 327, startPoint y: 308, endPoint x: 231, endPoint y: 303, distance: 96.4
click at [231, 303] on panel-main-body "Profile details Your profile is visible to your connected users. First name Las…" at bounding box center [555, 521] width 650 height 774
click at [542, 295] on div "First name Last name Company [STREET_ADDRESS] LLC Display as a company? Phone n…" at bounding box center [447, 264] width 422 height 170
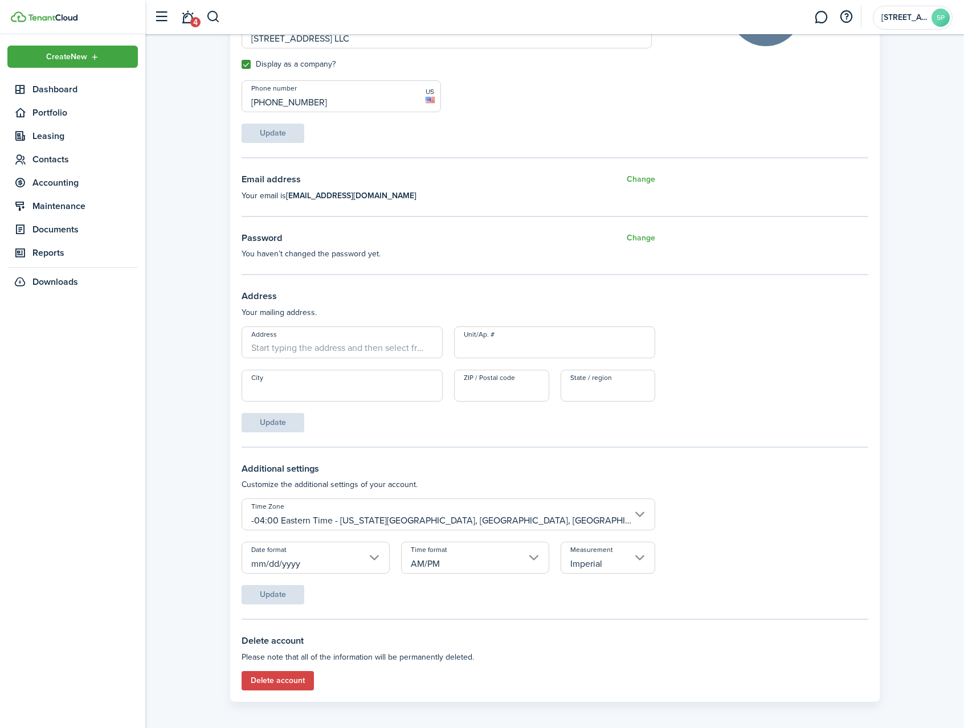
scroll to position [211, 0]
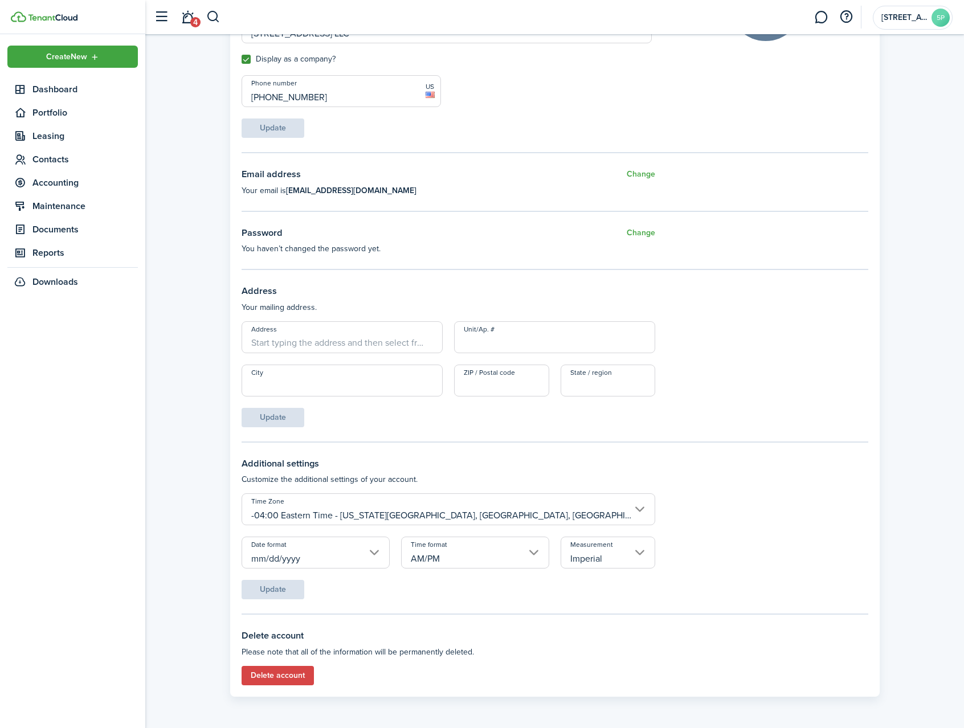
click at [258, 346] on input "Address" at bounding box center [342, 337] width 201 height 32
type input "P.O. Box 280"
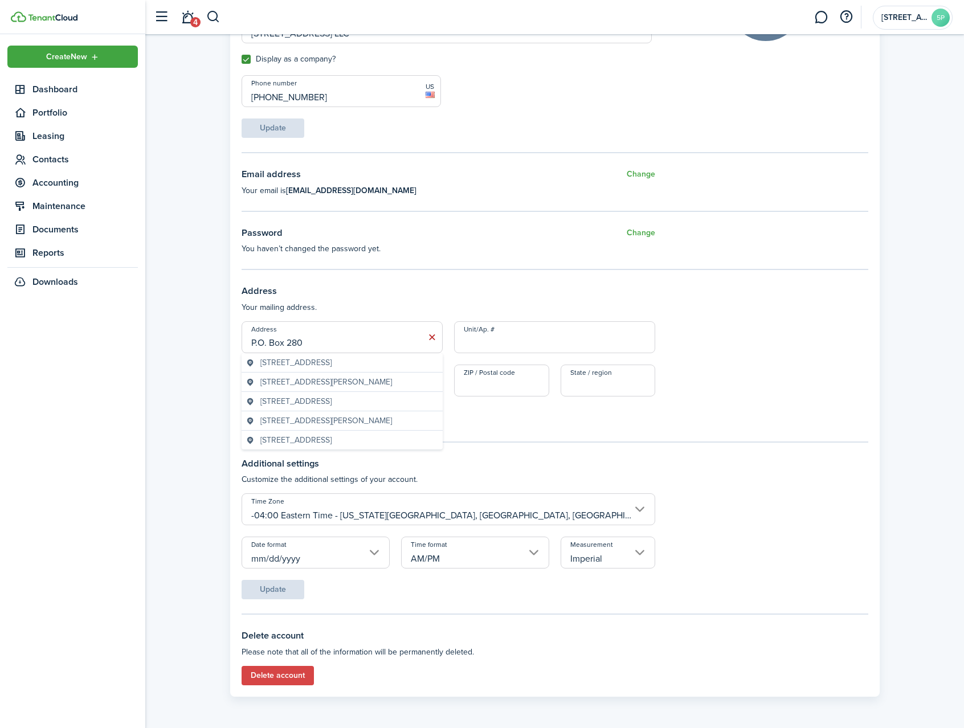
click at [472, 428] on panel-main-body "Profile details Your profile is visible to your connected users. First name Las…" at bounding box center [555, 310] width 650 height 774
click at [292, 384] on input "City" at bounding box center [342, 381] width 201 height 32
type input "Maplewood"
type input "NJ"
click at [457, 411] on form "Address P.O. Box 280 Unit/Ap. # City [GEOGRAPHIC_DATA] ZIP / Postal code NJ Sta…" at bounding box center [555, 374] width 627 height 106
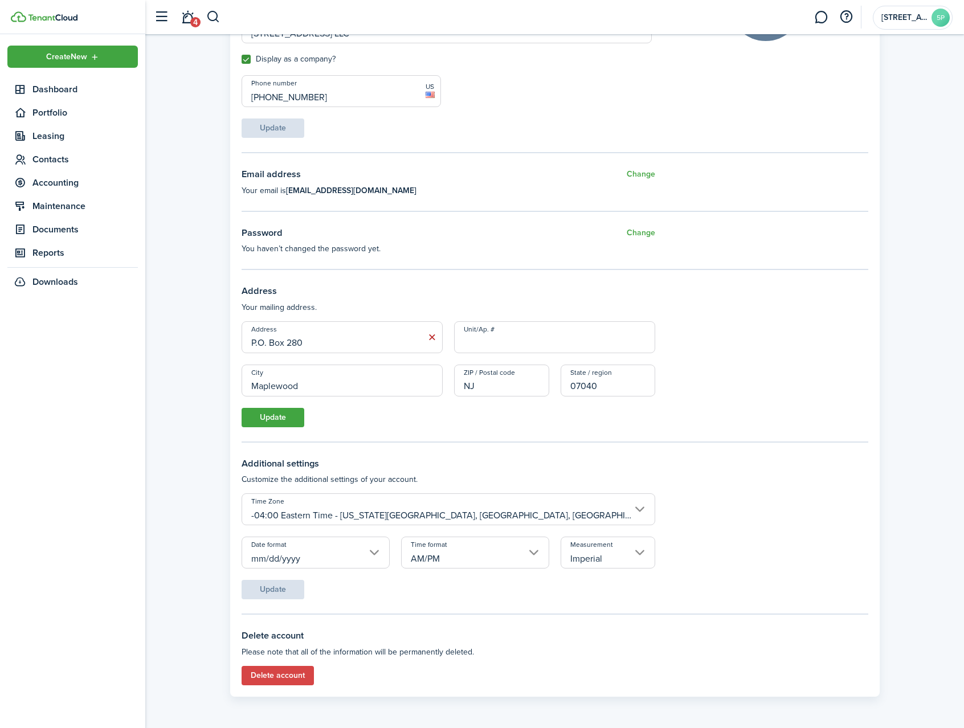
click at [273, 417] on button "Update" at bounding box center [273, 417] width 63 height 19
click at [606, 383] on input "07040" at bounding box center [608, 381] width 95 height 32
click at [624, 407] on span "Must be a valid two-letter US state code" at bounding box center [603, 402] width 85 height 11
click at [621, 405] on span "Must be a valid two-letter US state code" at bounding box center [603, 402] width 85 height 11
click at [612, 389] on input "07040" at bounding box center [608, 381] width 95 height 32
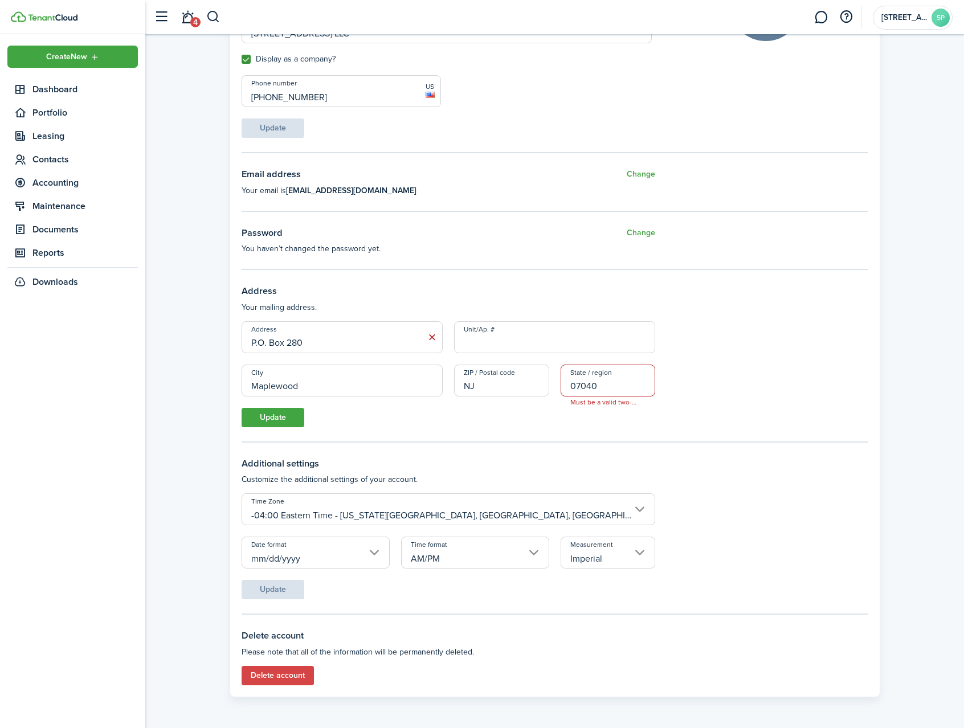
click at [290, 409] on button "Update" at bounding box center [273, 417] width 63 height 19
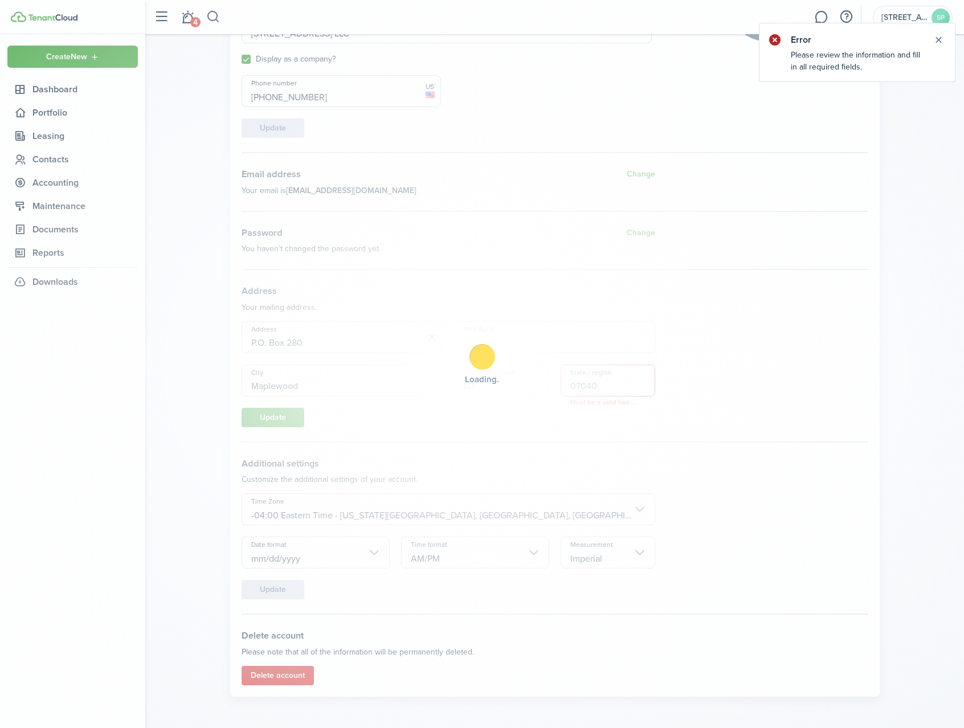
click at [340, 344] on div "Loading" at bounding box center [482, 364] width 964 height 728
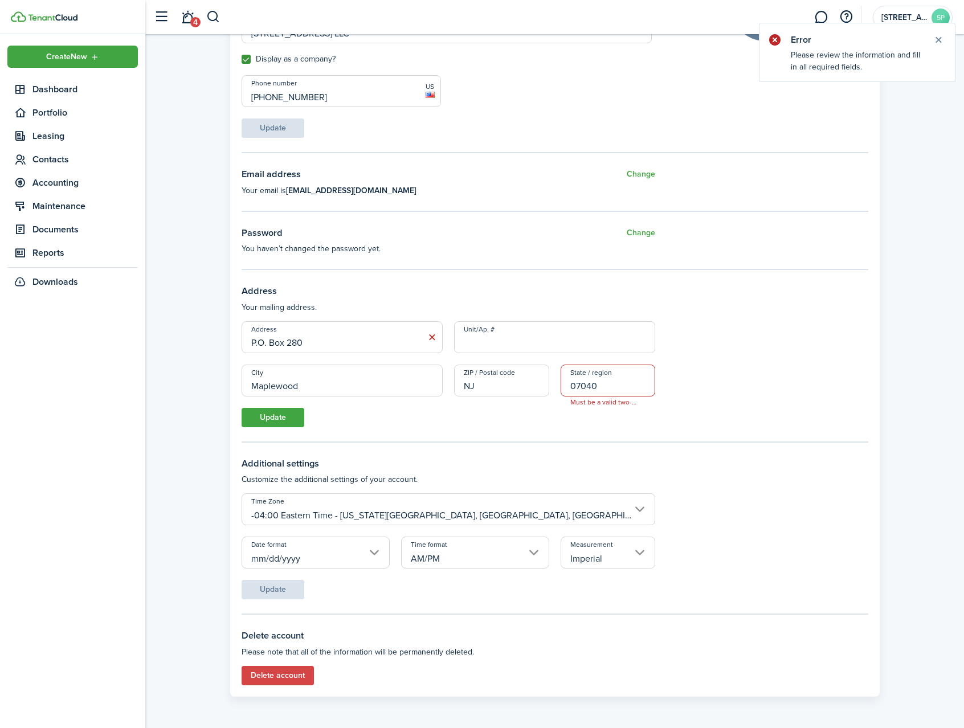
click at [601, 385] on input "07040" at bounding box center [608, 381] width 95 height 32
type input "07040-2337"
click at [289, 421] on button "Update" at bounding box center [273, 417] width 63 height 19
click at [619, 404] on span "Must be a valid two-letter US state code" at bounding box center [603, 402] width 85 height 11
click at [618, 401] on span "Must be a valid two-letter US state code" at bounding box center [603, 402] width 85 height 11
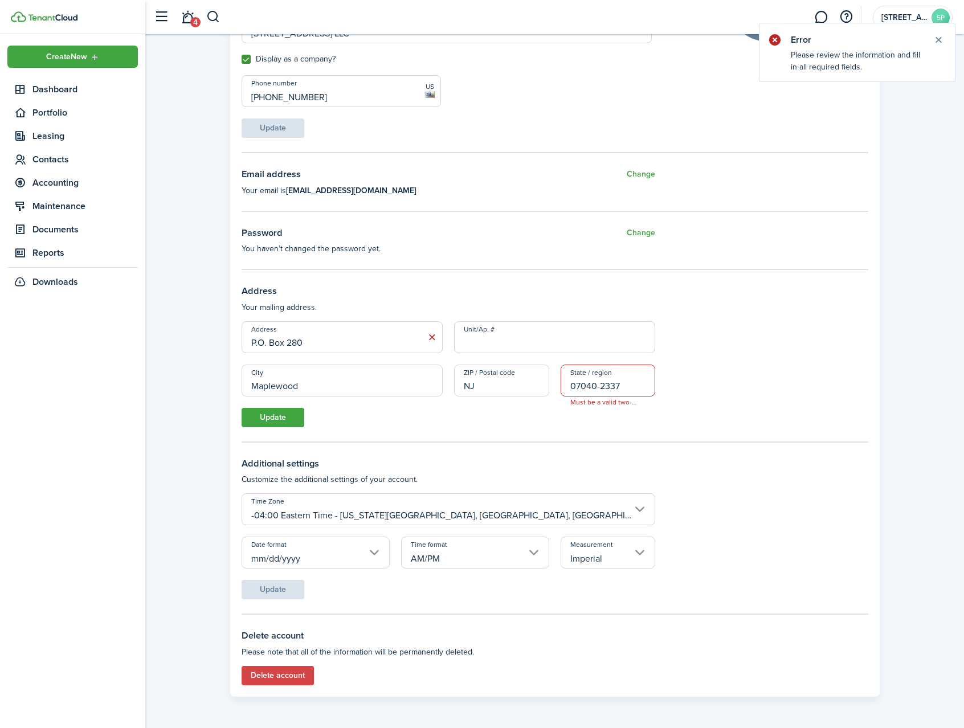
click at [595, 369] on input "07040-2337" at bounding box center [608, 381] width 95 height 32
click at [312, 344] on input "P.O. Box 280" at bounding box center [342, 337] width 201 height 32
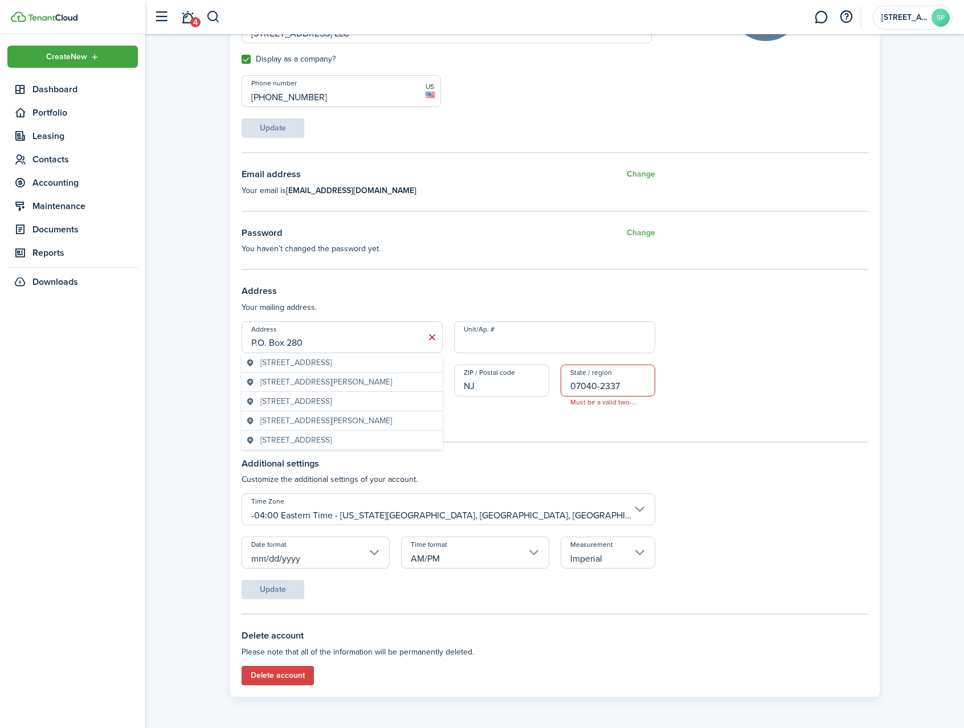
click at [352, 342] on input "P.O. Box 280" at bounding box center [342, 337] width 201 height 32
click at [257, 345] on input "P.O. Box 280" at bounding box center [342, 337] width 201 height 32
click at [266, 346] on input "PO. Box 280" at bounding box center [342, 337] width 201 height 32
type input "PO Box 280"
click at [410, 294] on h3 "Address" at bounding box center [555, 291] width 627 height 14
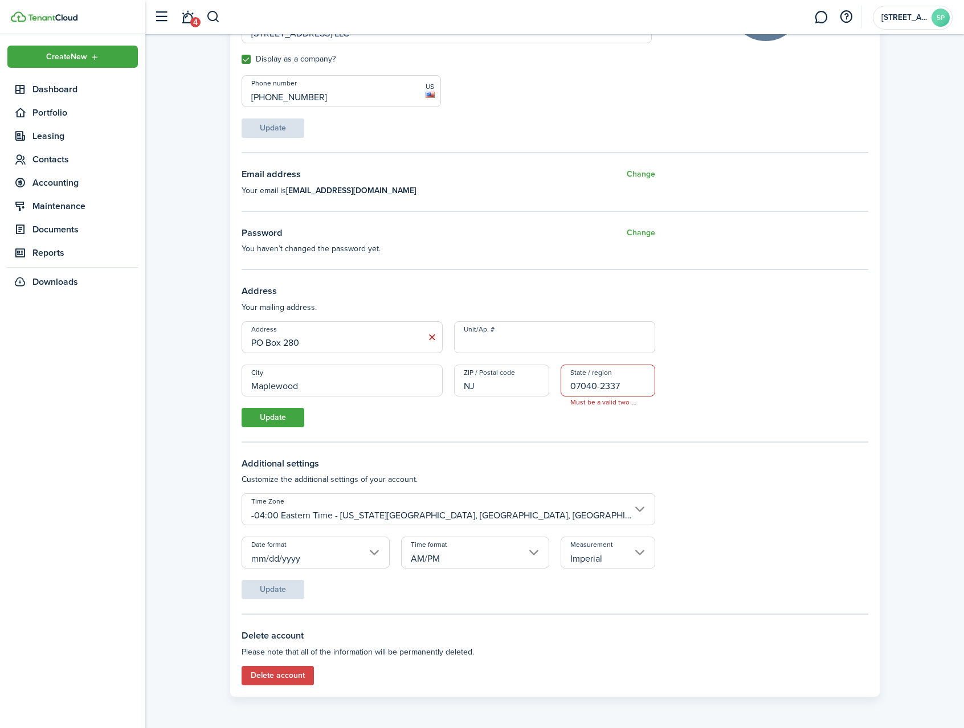
click at [614, 387] on input "07040-2337" at bounding box center [608, 381] width 95 height 32
click at [561, 397] on div at bounding box center [561, 397] width 0 height 0
drag, startPoint x: 621, startPoint y: 386, endPoint x: 510, endPoint y: 381, distance: 111.2
click at [510, 381] on div "City [GEOGRAPHIC_DATA] ZIP / Postal code NJ State / region 07040-2337 Must be a…" at bounding box center [555, 386] width 638 height 43
type input "07040"
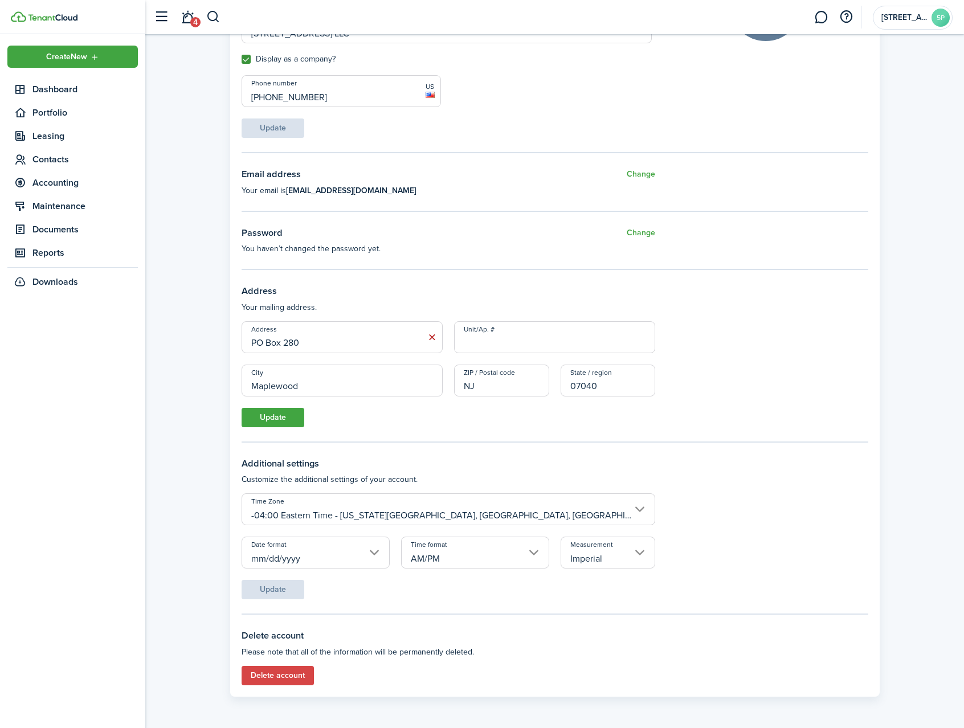
click at [280, 413] on button "Update" at bounding box center [273, 417] width 63 height 19
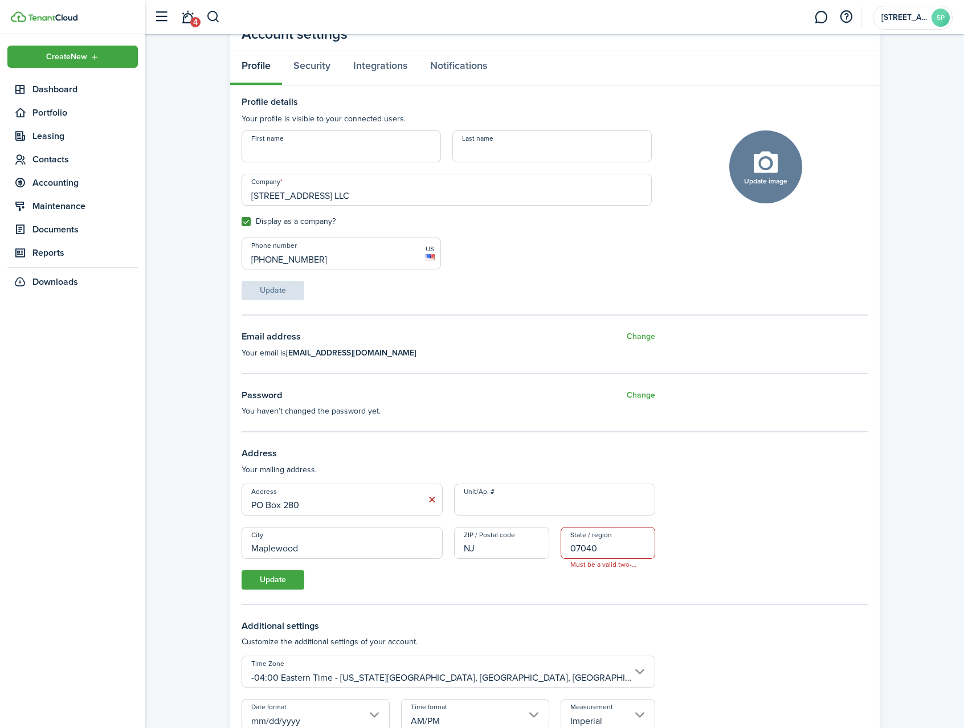
scroll to position [0, 0]
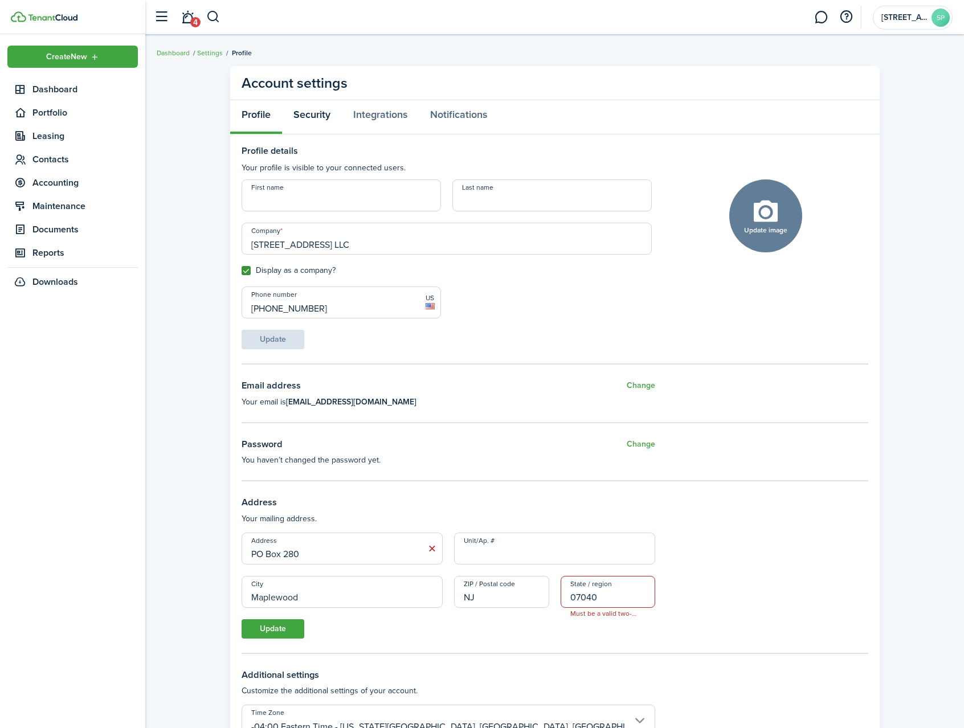
click at [313, 113] on link "Security" at bounding box center [312, 117] width 60 height 34
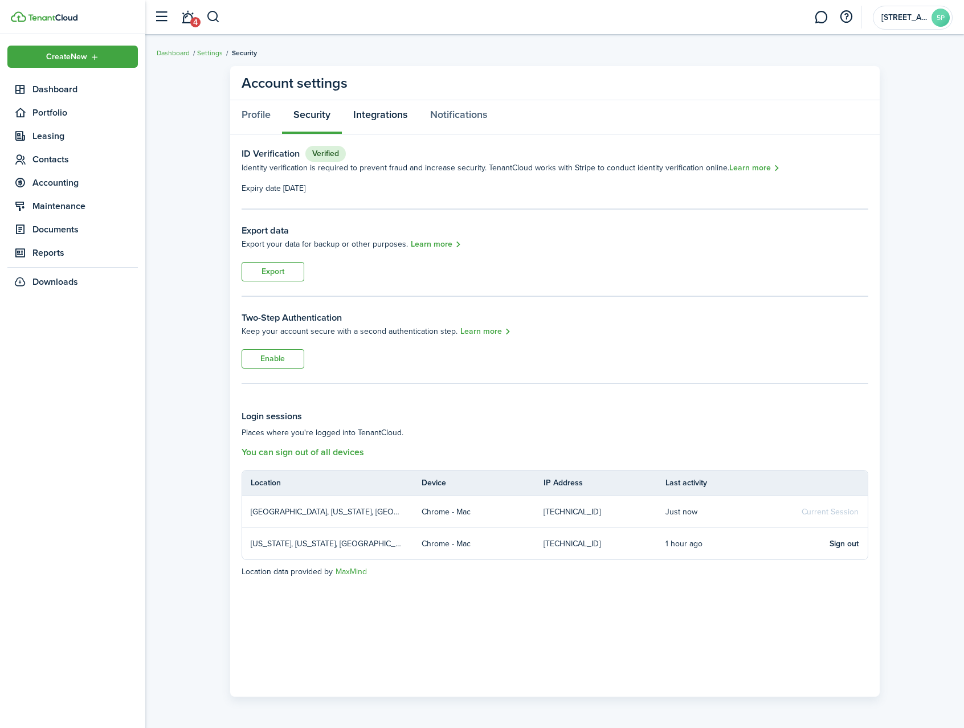
click at [380, 113] on link "Integrations" at bounding box center [380, 117] width 77 height 34
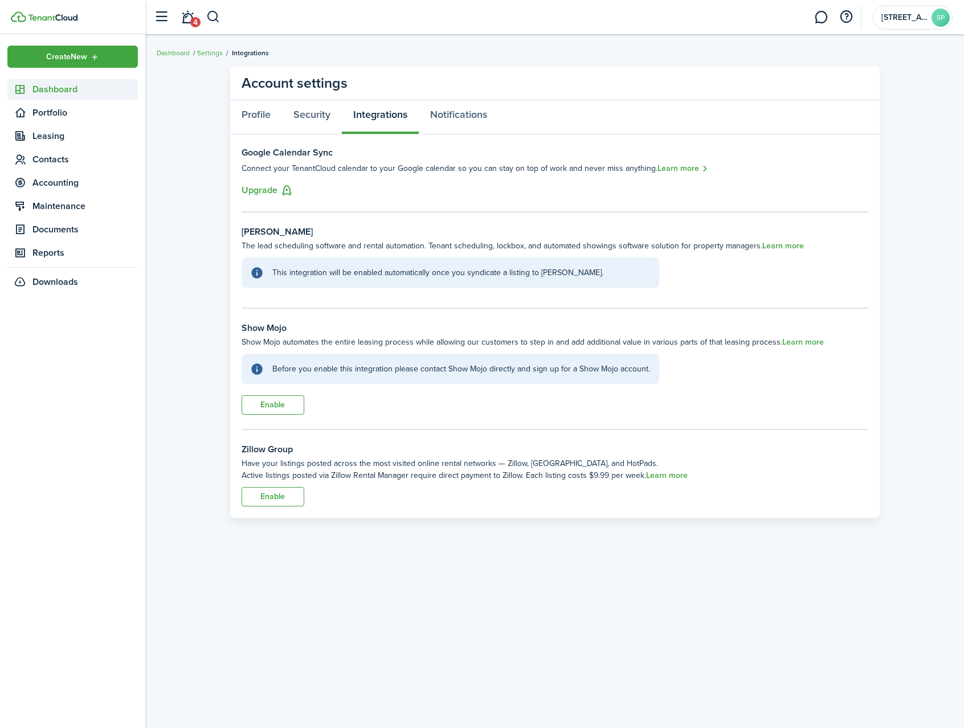
click at [58, 88] on span "Dashboard" at bounding box center [84, 90] width 105 height 14
click at [187, 24] on link "4" at bounding box center [188, 17] width 22 height 29
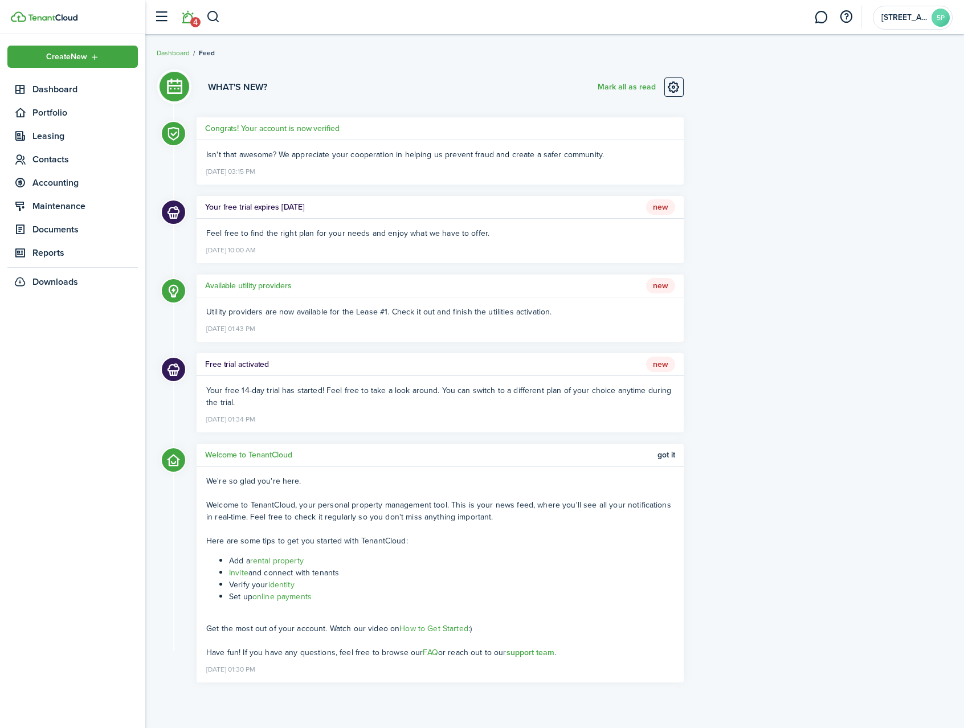
click at [279, 598] on link "online payments" at bounding box center [281, 597] width 59 height 12
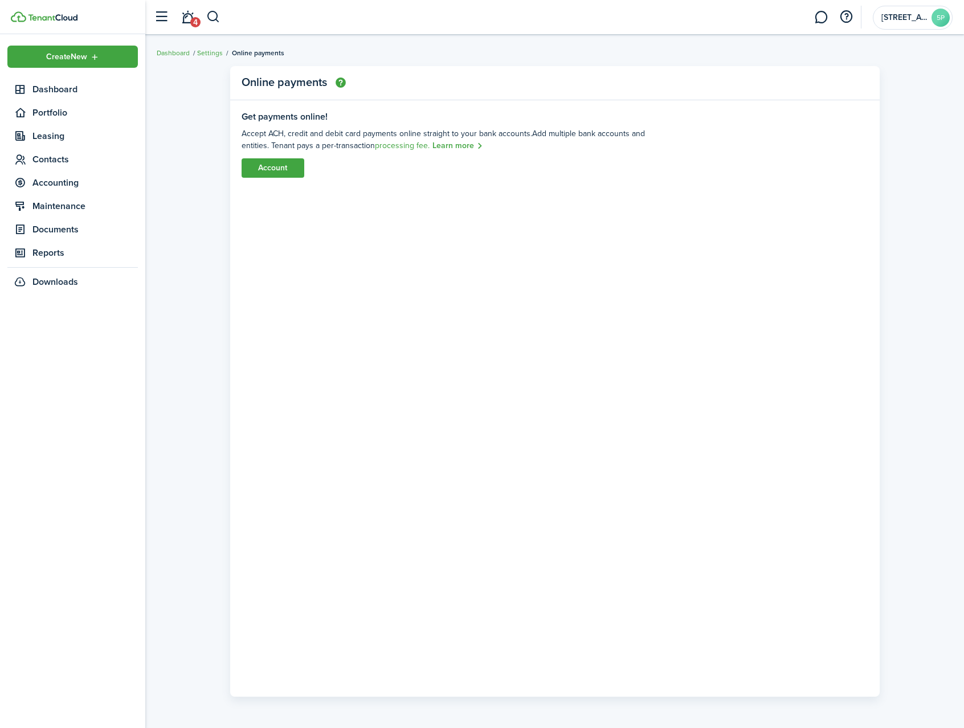
click at [275, 171] on link "Account" at bounding box center [273, 167] width 63 height 19
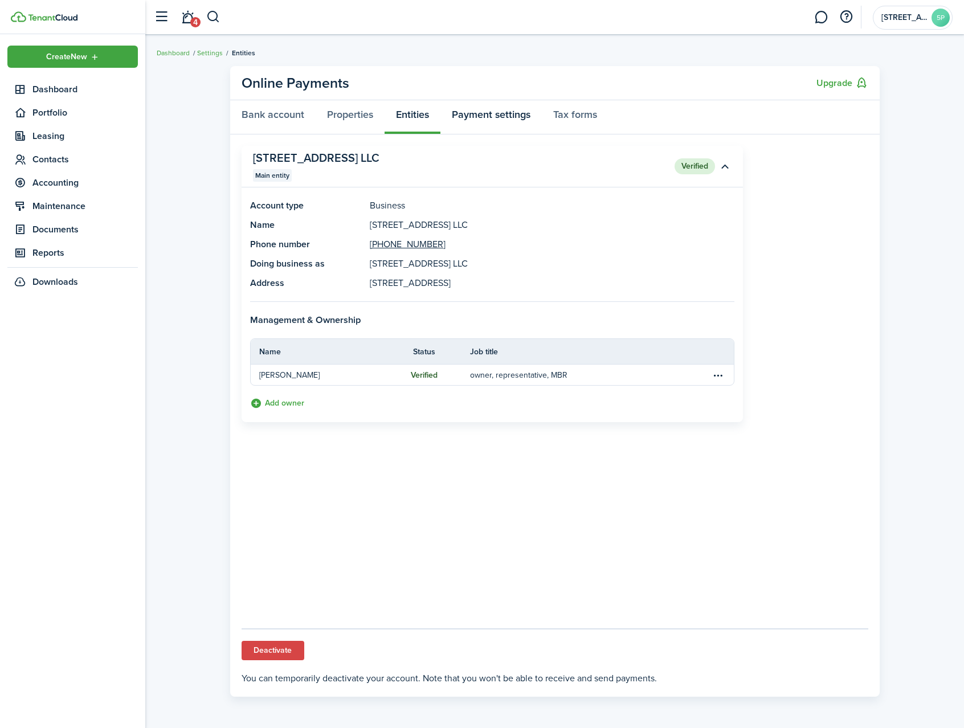
click at [489, 118] on link "Payment settings" at bounding box center [490, 117] width 101 height 34
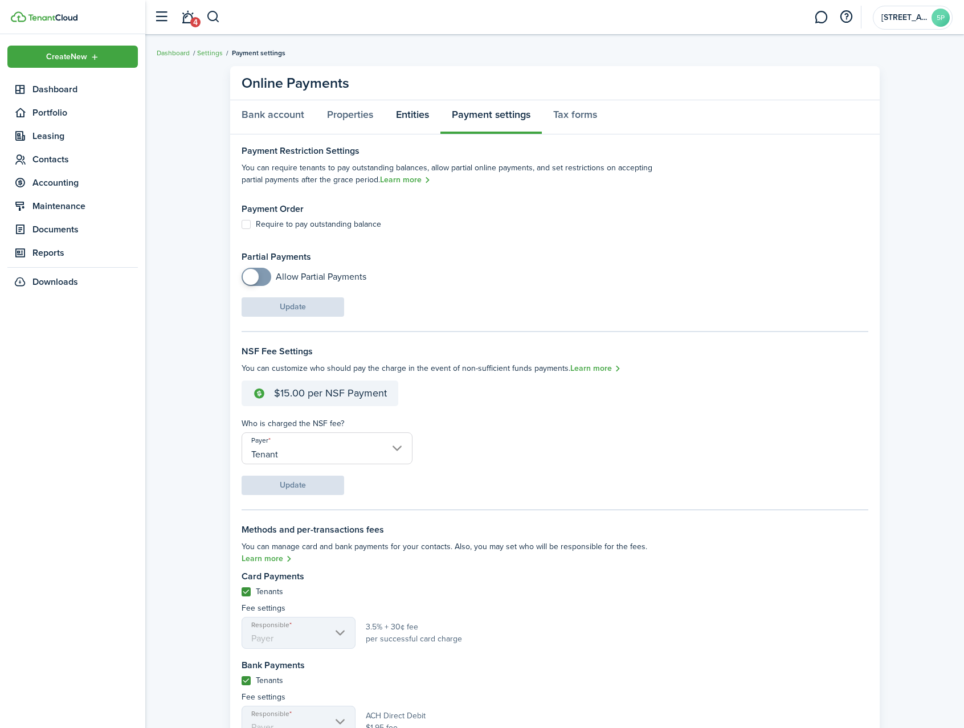
click at [403, 114] on link "Entities" at bounding box center [413, 117] width 56 height 34
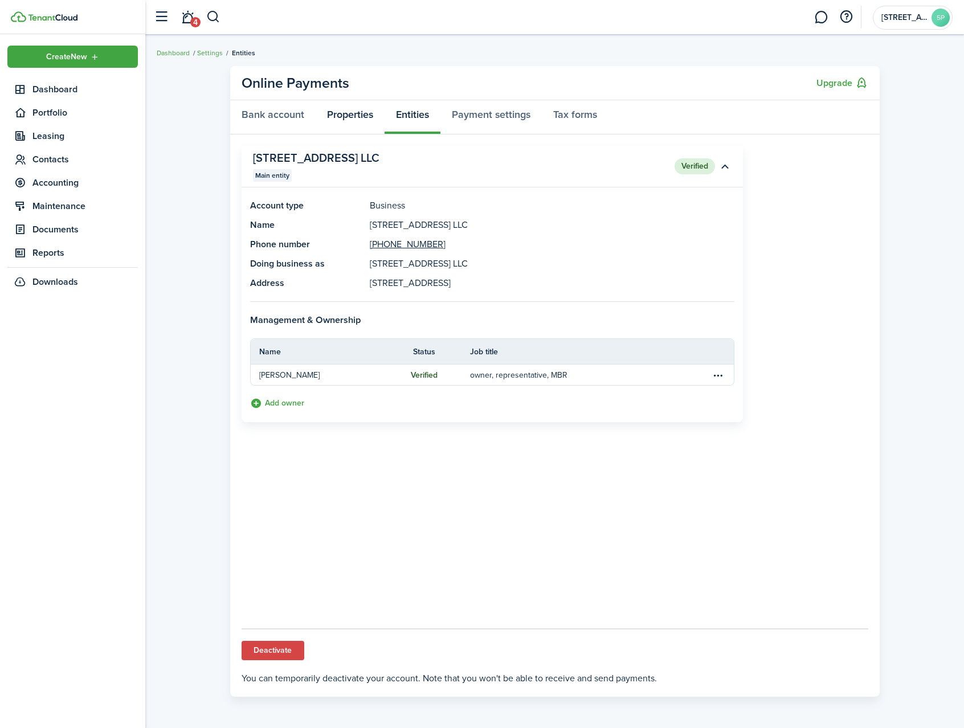
click at [350, 113] on link "Properties" at bounding box center [350, 117] width 69 height 34
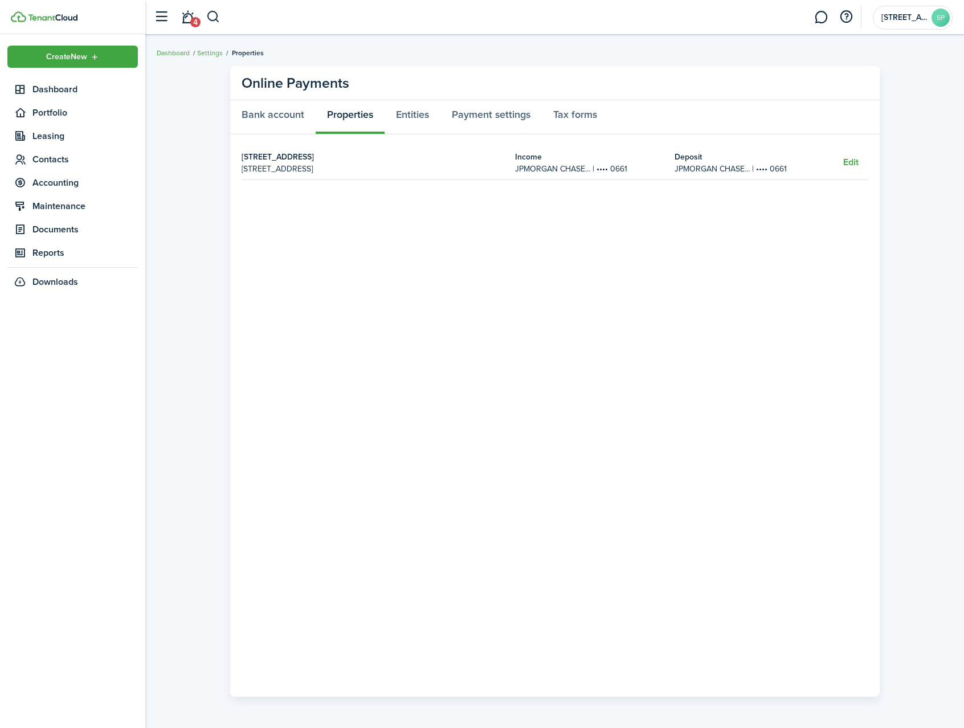
click at [848, 161] on button "Edit" at bounding box center [850, 162] width 15 height 10
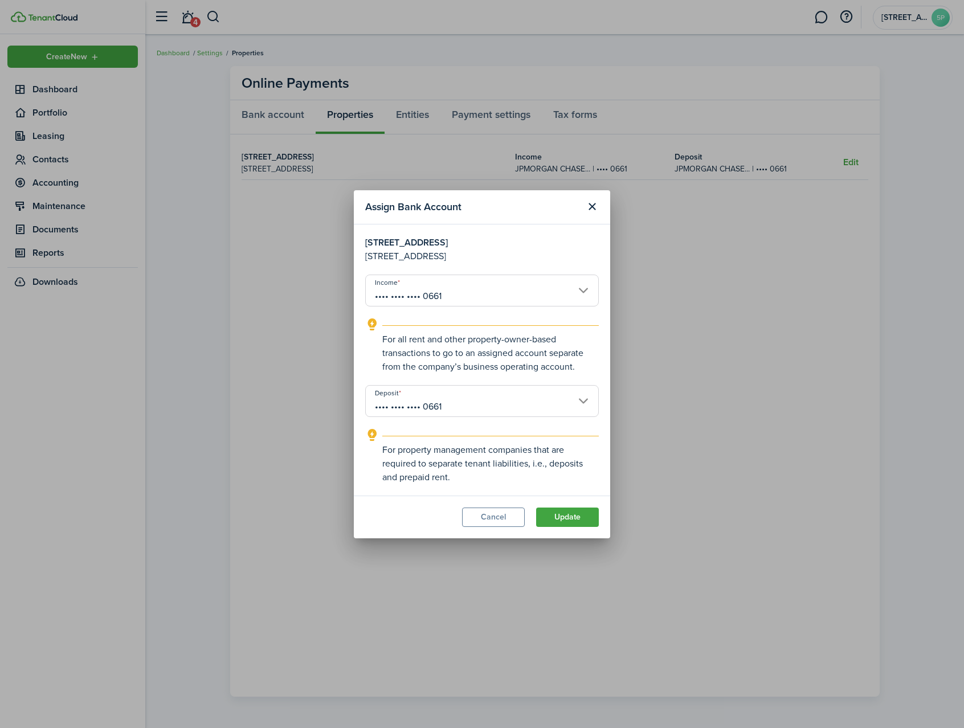
click at [584, 291] on input "•••• •••• •••• 0661" at bounding box center [482, 291] width 234 height 32
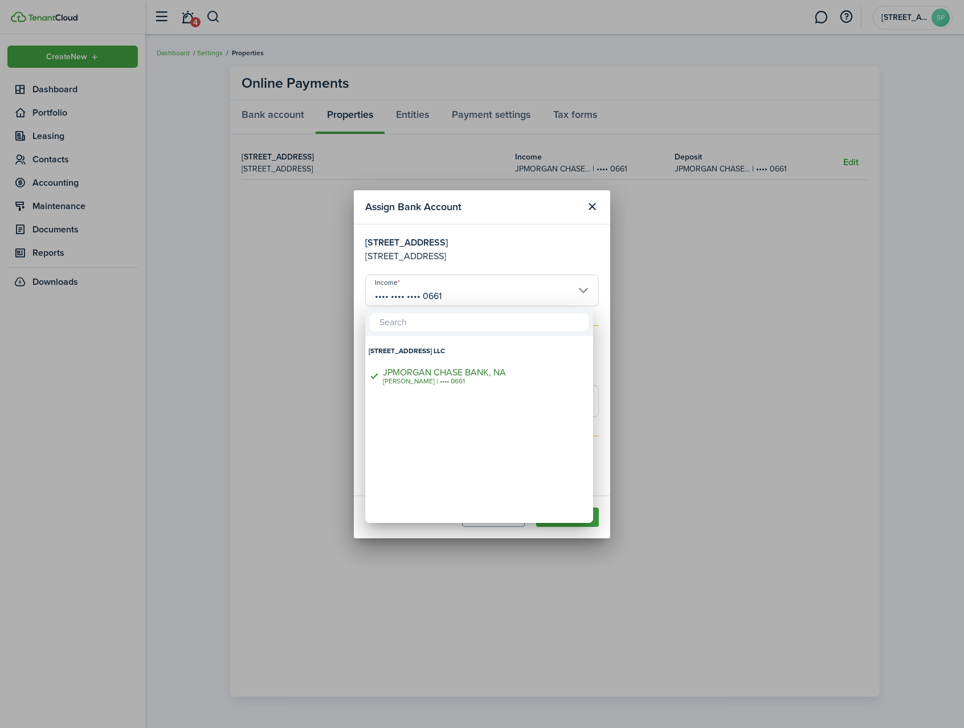
click at [544, 252] on div at bounding box center [482, 364] width 1147 height 911
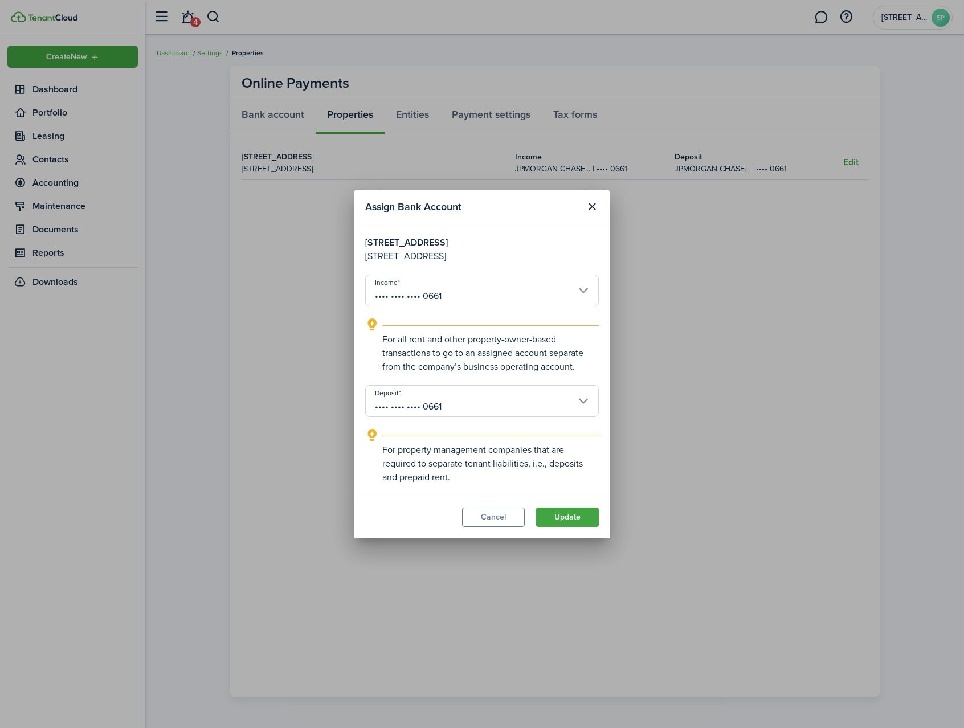
click at [572, 518] on button "Update" at bounding box center [567, 517] width 63 height 19
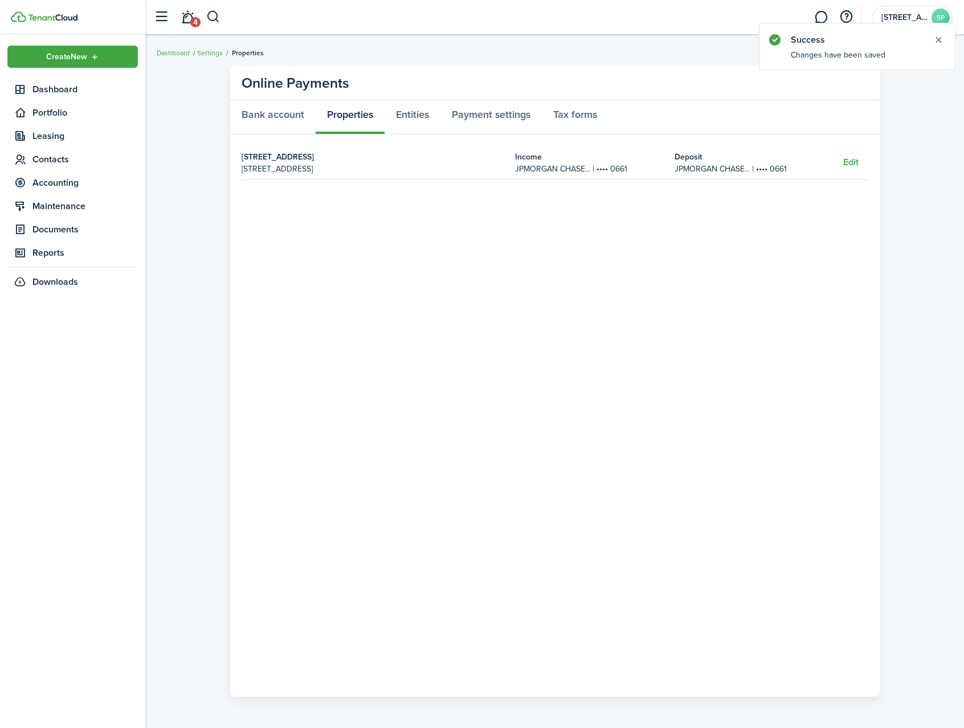
click at [852, 162] on button "Edit" at bounding box center [850, 162] width 15 height 10
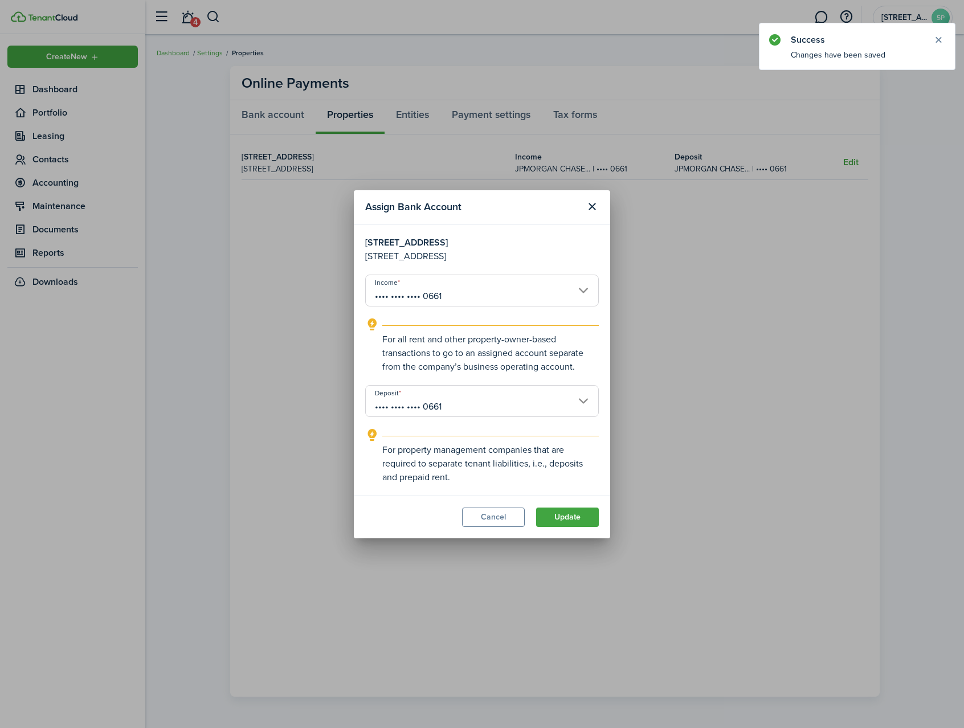
click at [394, 296] on input "•••• •••• •••• 0661" at bounding box center [482, 291] width 234 height 32
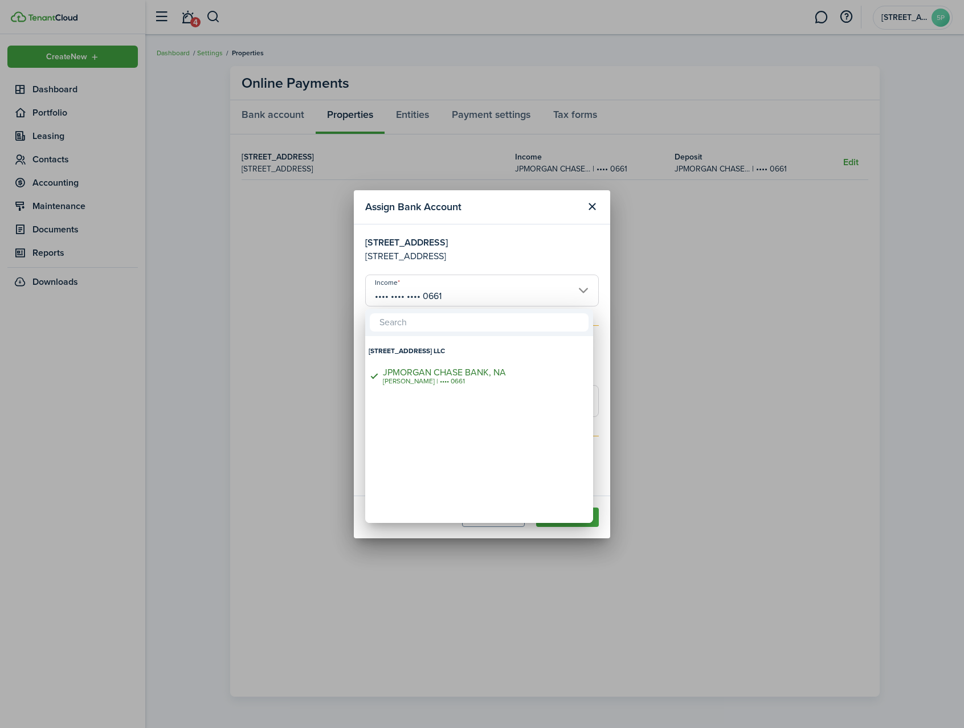
click at [391, 320] on input "text" at bounding box center [479, 322] width 219 height 18
click at [685, 314] on div at bounding box center [482, 364] width 1147 height 911
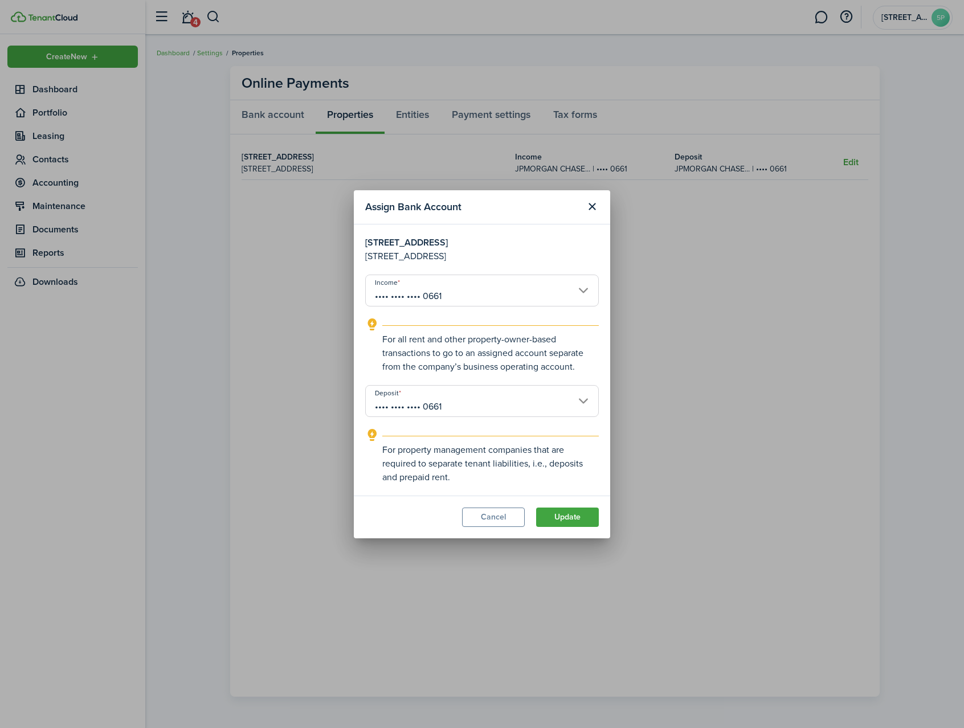
click at [584, 400] on input "•••• •••• •••• 0661" at bounding box center [482, 401] width 234 height 32
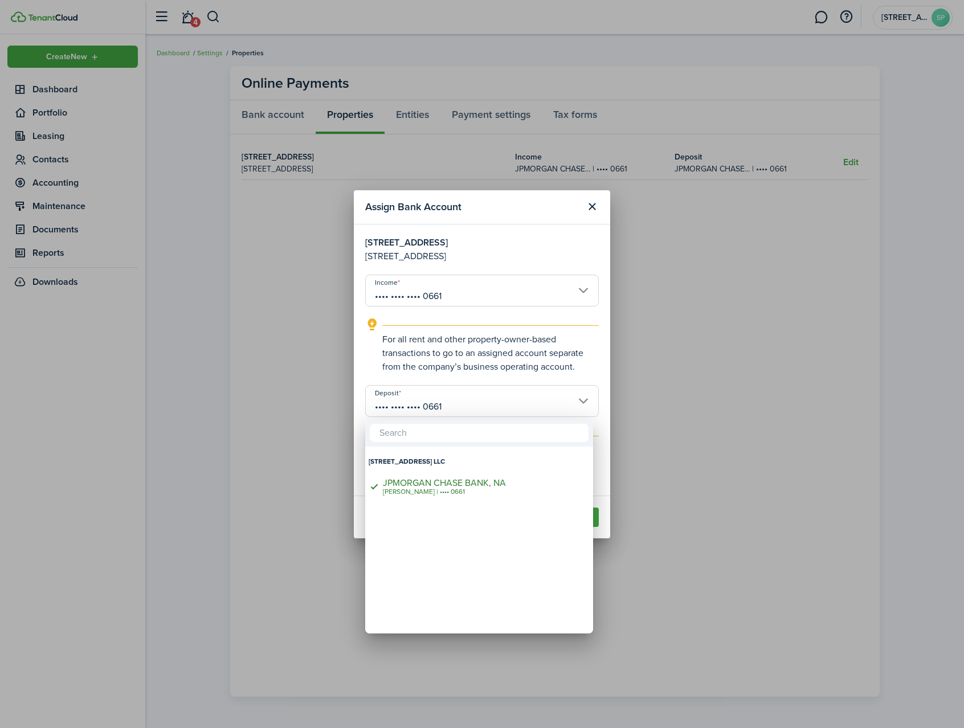
click at [585, 375] on div at bounding box center [482, 364] width 1147 height 911
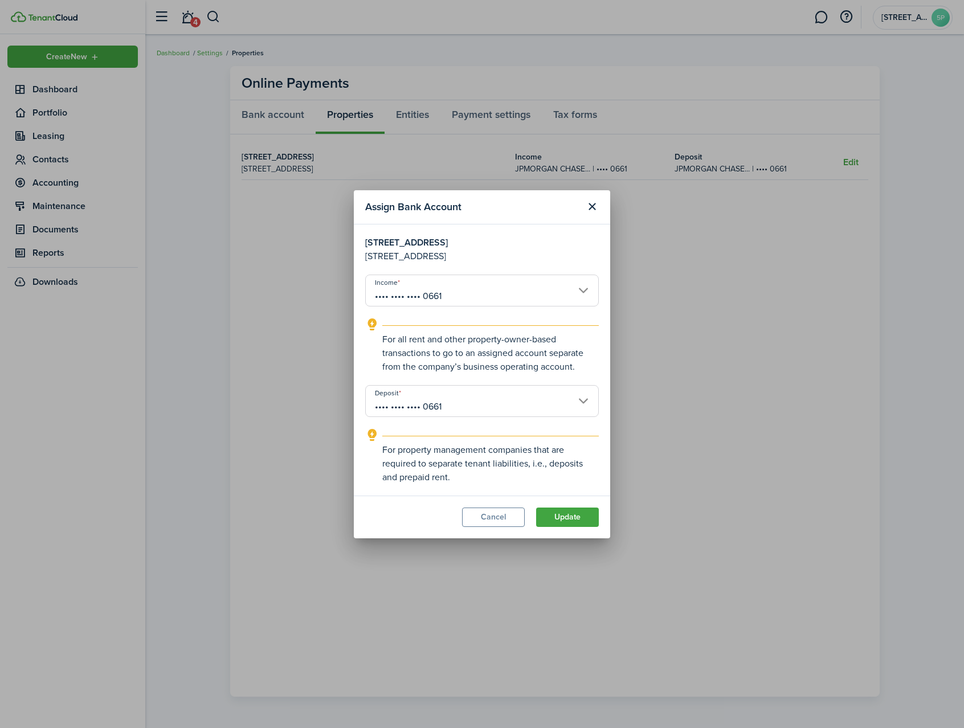
click at [555, 516] on button "Update" at bounding box center [567, 517] width 63 height 19
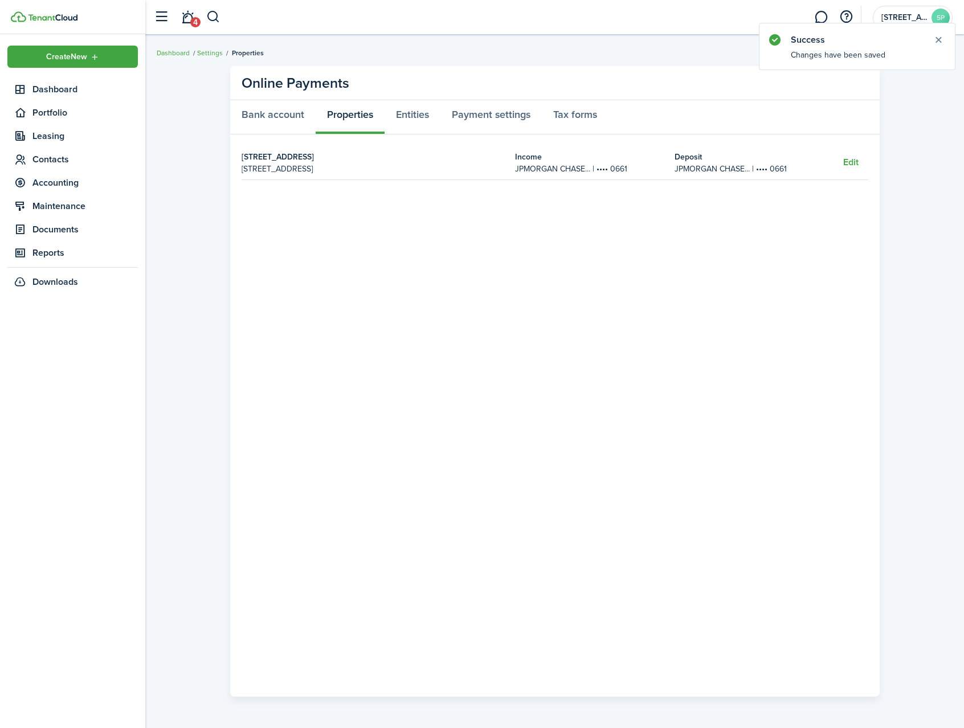
click at [851, 164] on button "Edit" at bounding box center [850, 162] width 15 height 10
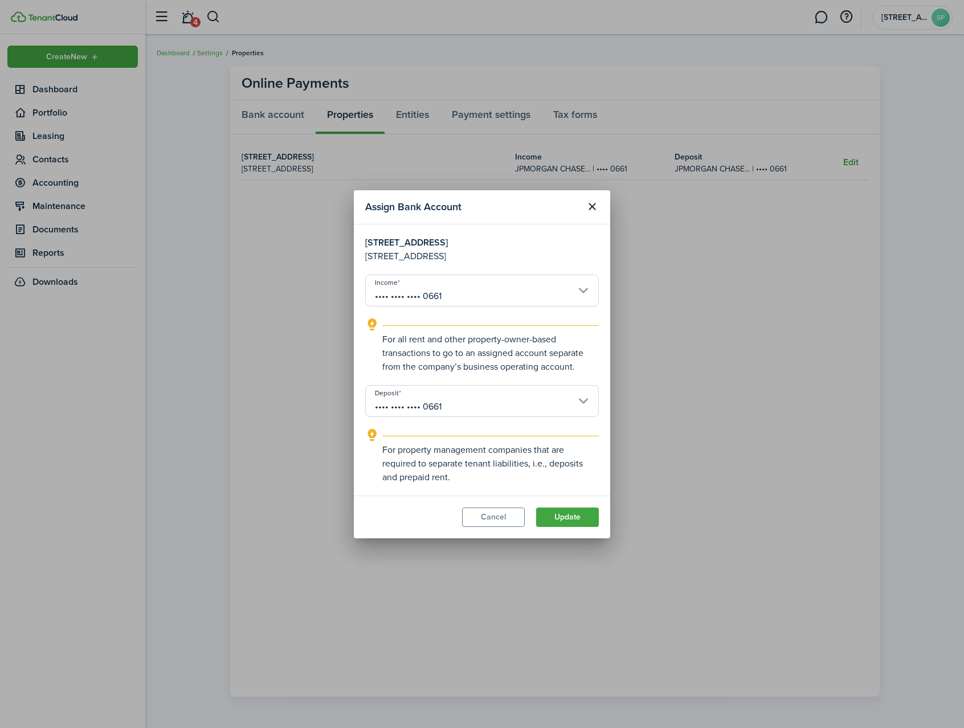
click at [365, 166] on div "Assign Bank Account [STREET_ADDRESS] [STREET_ADDRESS] Income •••• •••• •••• 066…" at bounding box center [482, 364] width 964 height 728
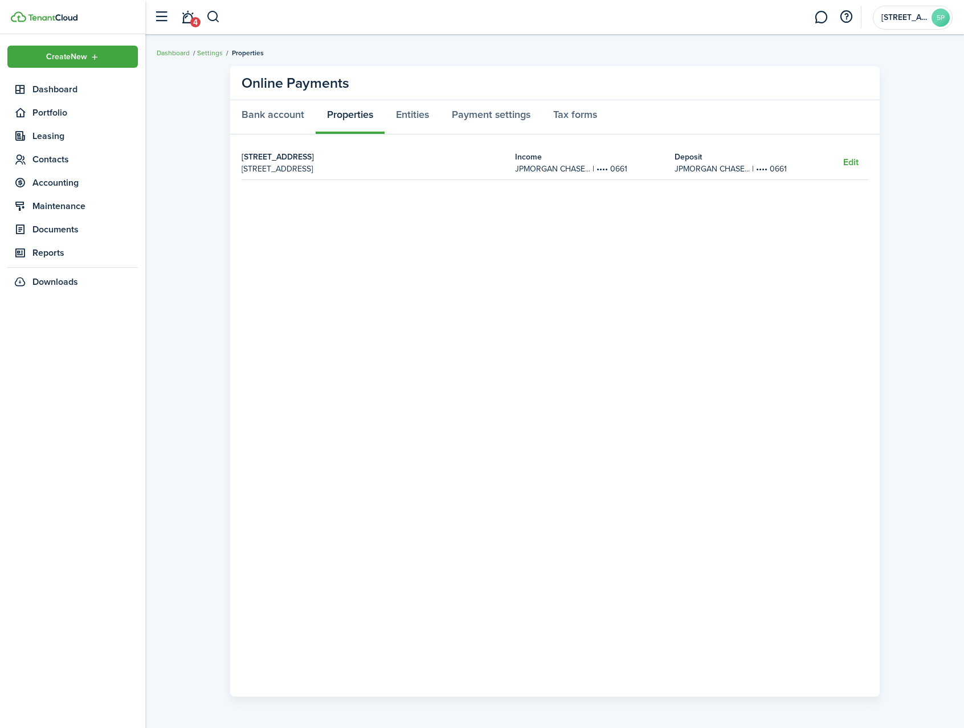
click at [287, 157] on strong "[STREET_ADDRESS]" at bounding box center [373, 157] width 262 height 12
click at [287, 112] on link "Bank account" at bounding box center [272, 117] width 85 height 34
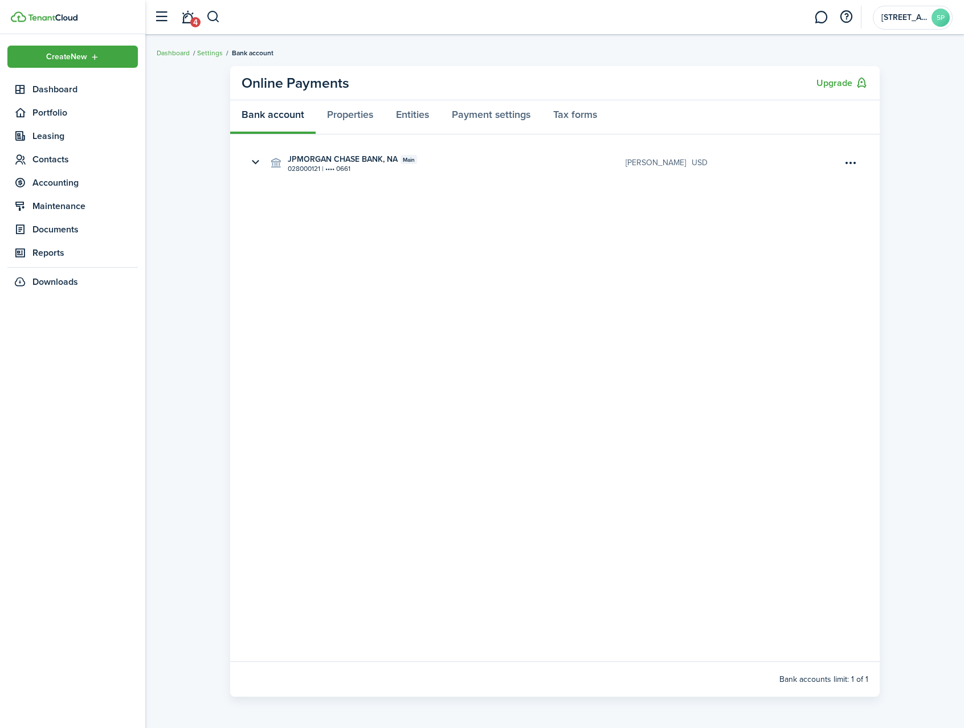
click at [854, 164] on menu-btn-icon "Open menu" at bounding box center [851, 162] width 19 height 19
click at [786, 209] on button "Delete" at bounding box center [811, 207] width 100 height 19
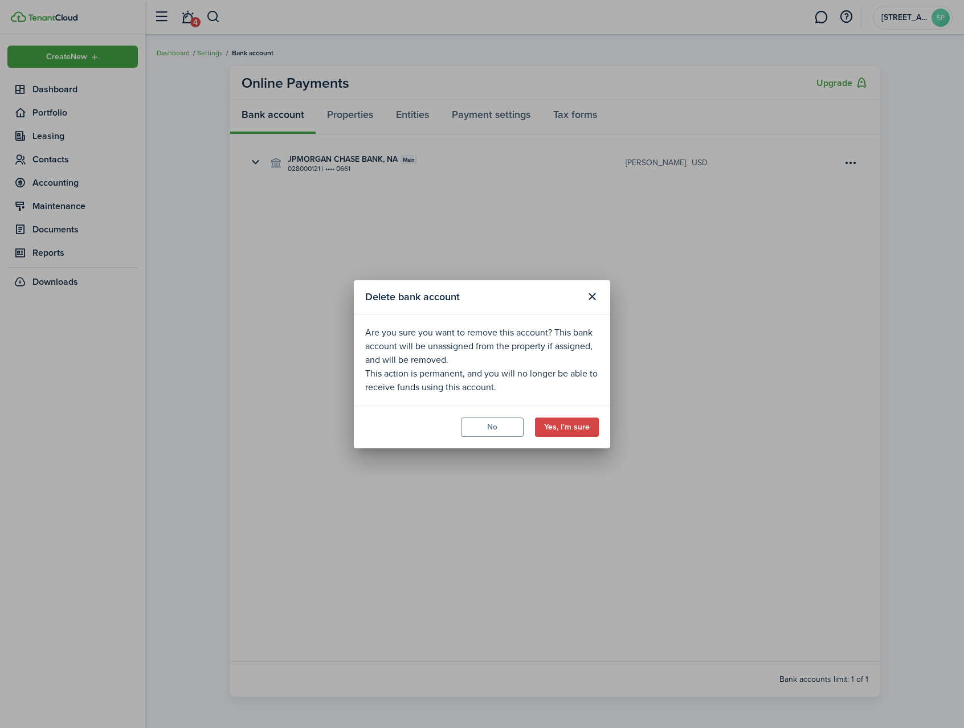
click at [577, 427] on button "Yes, I'm sure" at bounding box center [567, 427] width 64 height 19
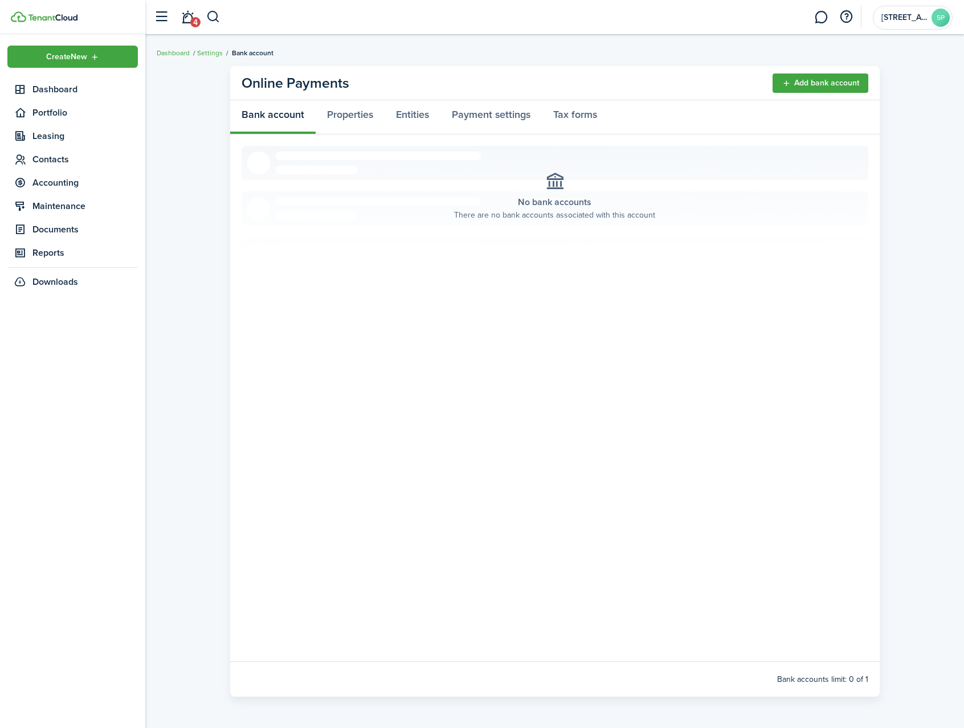
click at [791, 76] on button "Add bank account" at bounding box center [821, 83] width 96 height 19
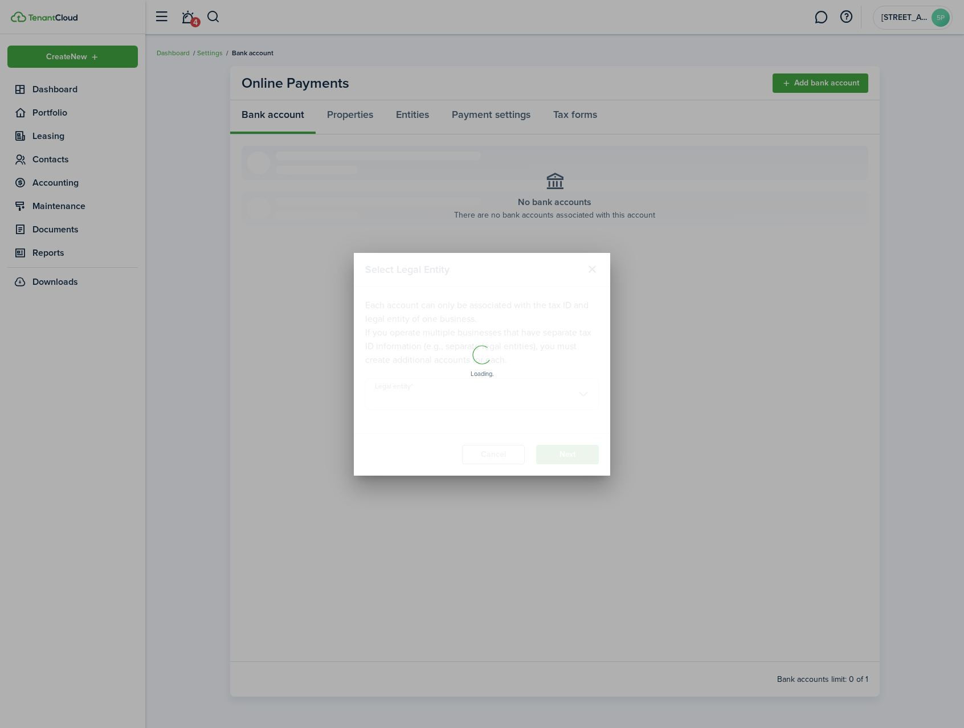
type input "[STREET_ADDRESS] LLC"
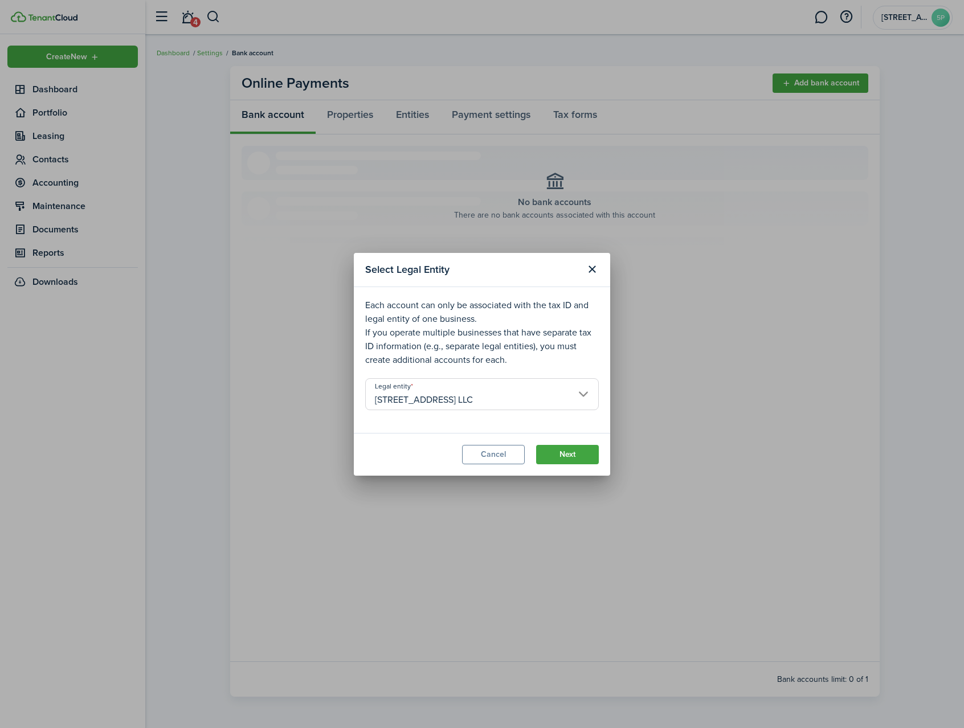
click at [581, 394] on input "[STREET_ADDRESS] LLC" at bounding box center [482, 394] width 234 height 32
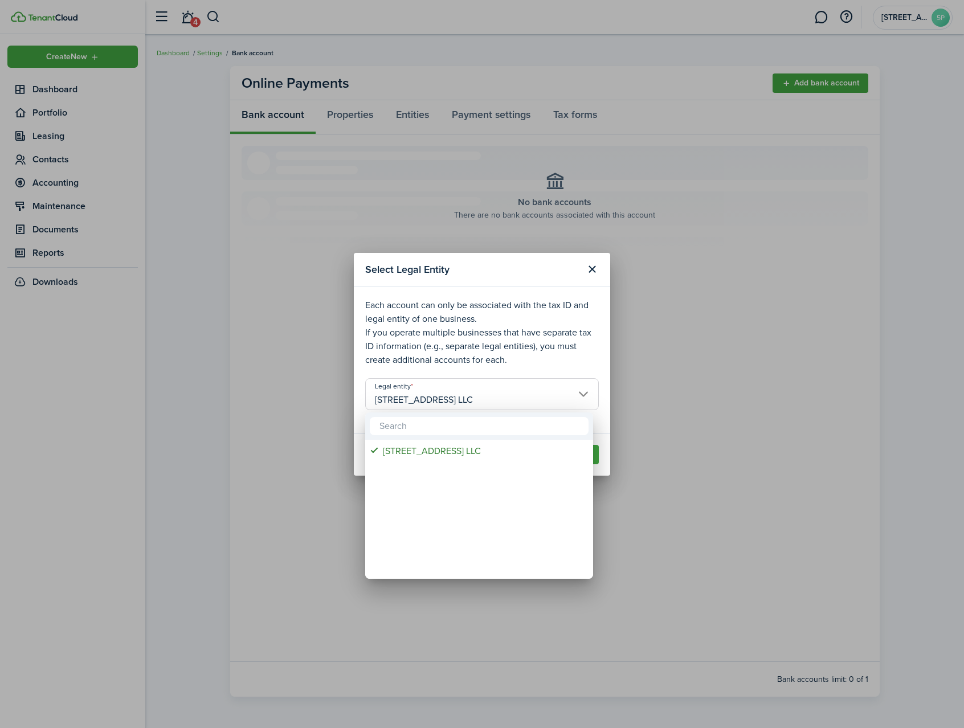
click at [667, 362] on div at bounding box center [482, 364] width 1147 height 911
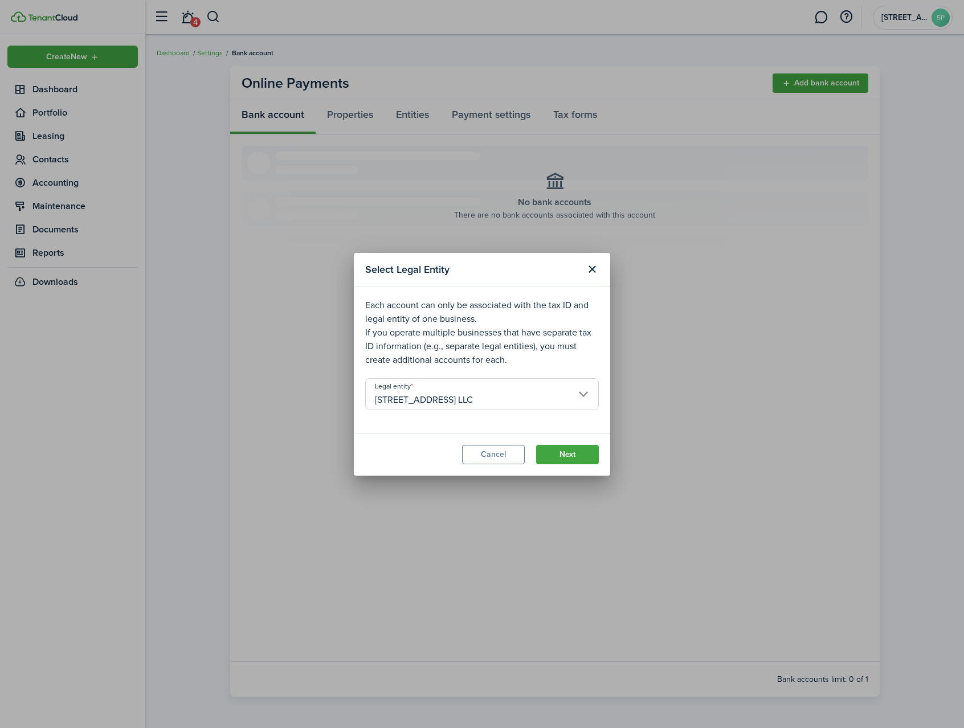
click at [560, 456] on button "Next" at bounding box center [567, 454] width 63 height 19
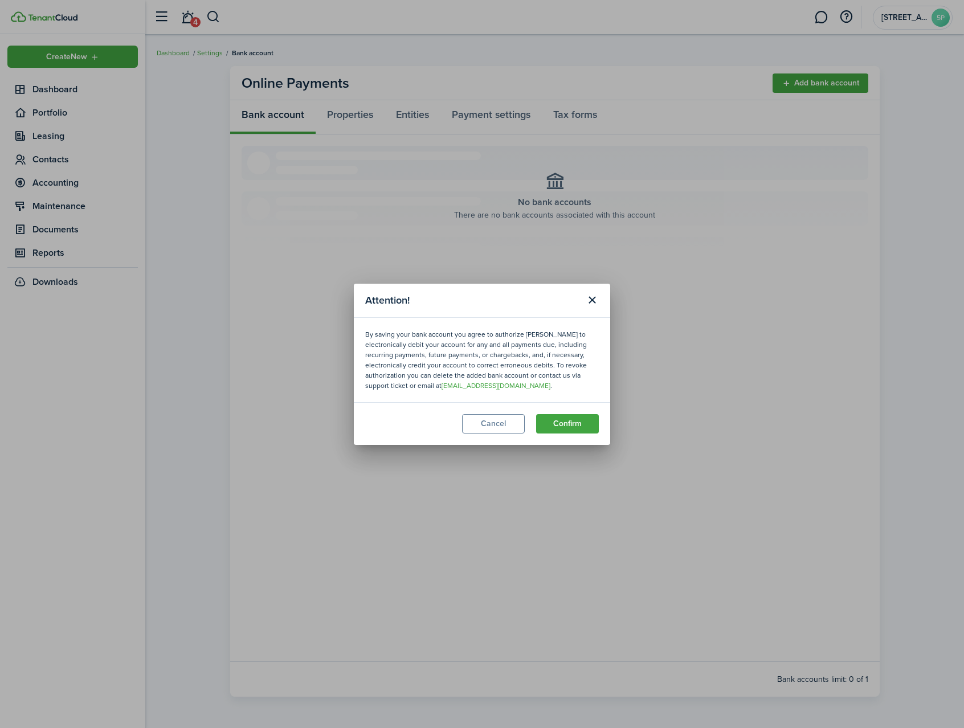
click at [568, 423] on button "Confirm" at bounding box center [567, 423] width 63 height 19
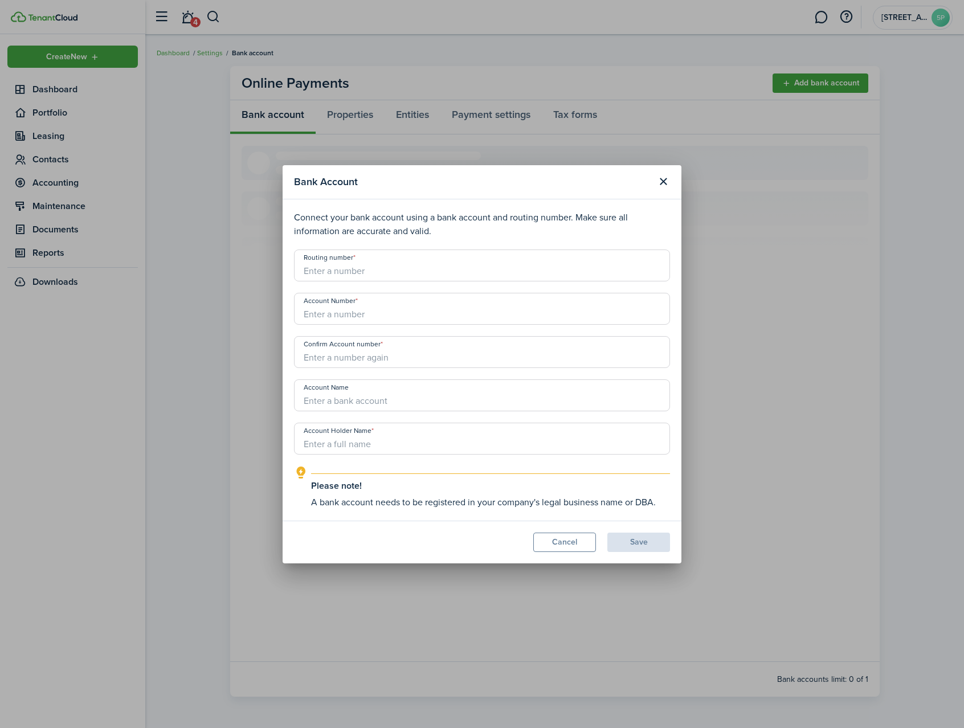
click at [308, 271] on input "Routing number" at bounding box center [482, 266] width 376 height 32
click at [309, 267] on input "Routing number" at bounding box center [482, 266] width 376 height 32
type input "021000021"
type input "514870271"
click at [314, 364] on input "Confirm Account number" at bounding box center [482, 352] width 376 height 32
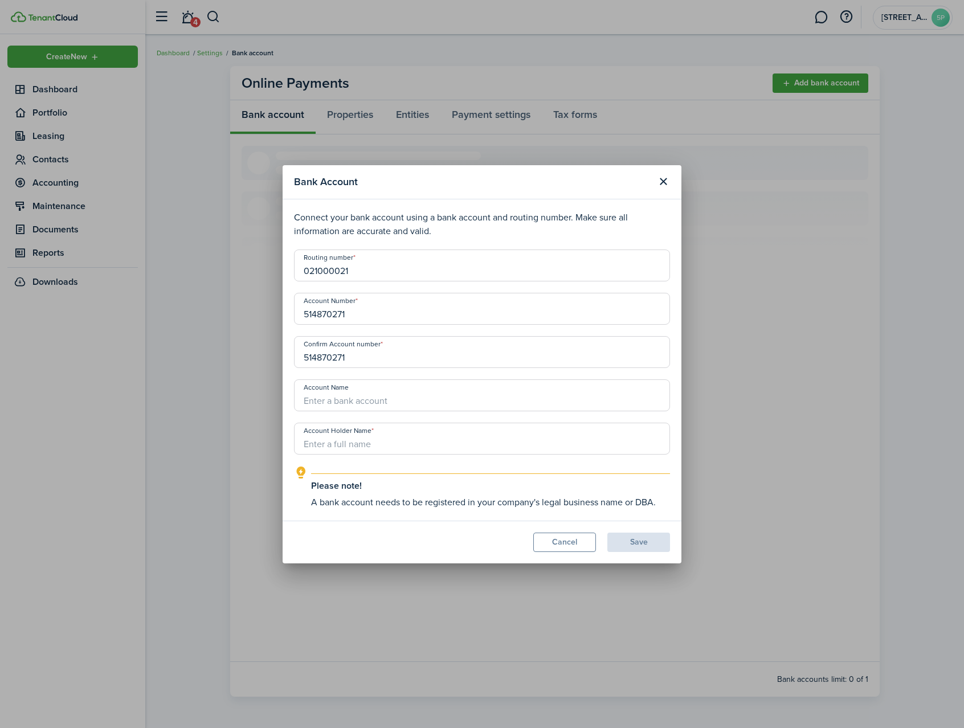
type input "514870271"
click at [323, 398] on input "Account Name" at bounding box center [482, 396] width 376 height 32
type input "553 Pacific Street LLC - Main"
click at [330, 444] on input "Account Holder Name" at bounding box center [482, 439] width 376 height 32
type input "[STREET_ADDRESS] LLC"
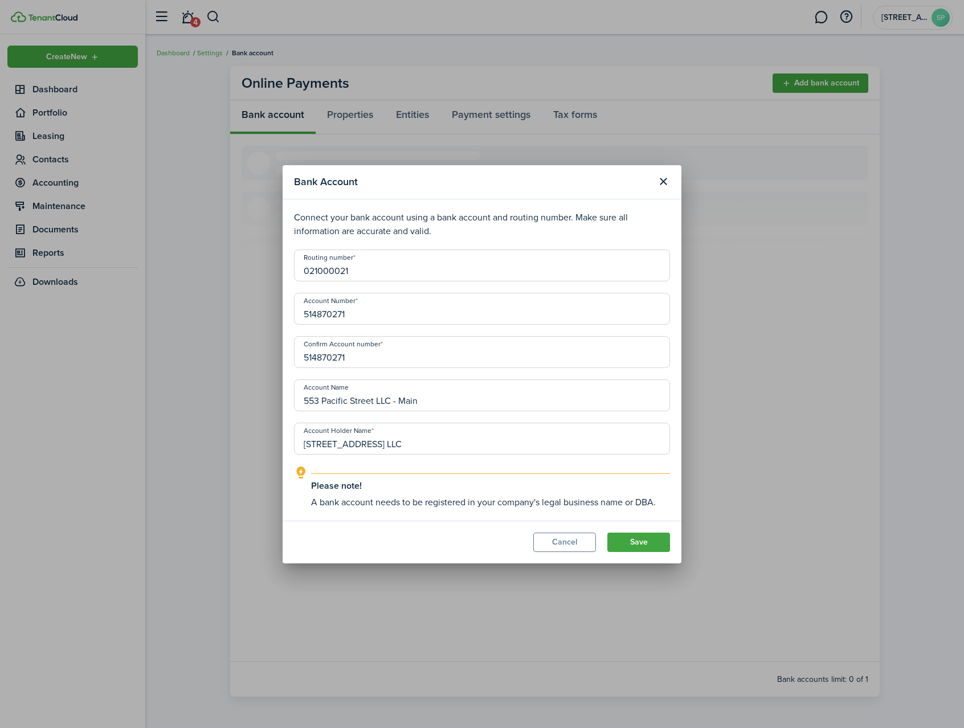
click at [650, 542] on button "Save" at bounding box center [638, 542] width 63 height 19
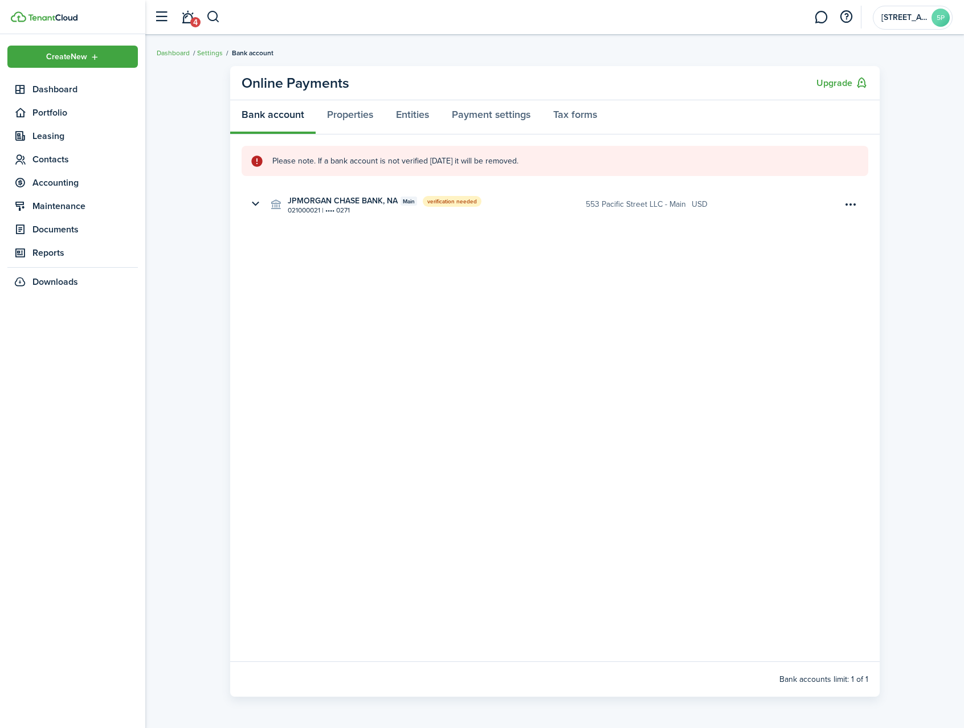
click at [444, 205] on span "verification needed" at bounding box center [452, 201] width 59 height 11
click at [850, 202] on menu-btn-icon "Open menu" at bounding box center [851, 204] width 19 height 19
click at [781, 227] on button "Verify" at bounding box center [811, 230] width 100 height 20
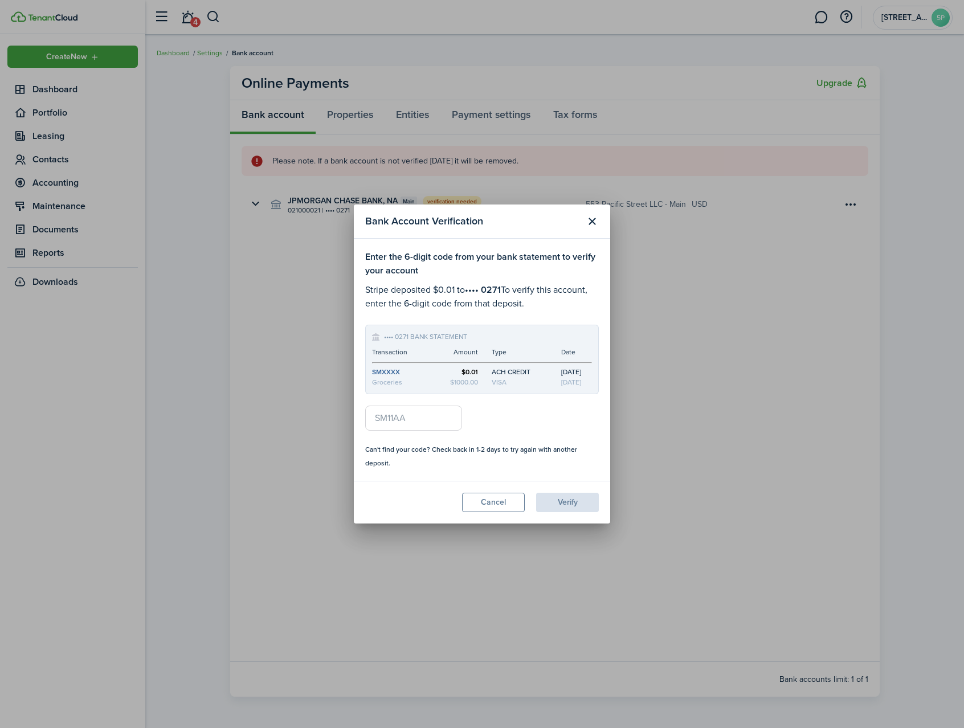
click at [594, 218] on button "Close modal" at bounding box center [591, 221] width 19 height 19
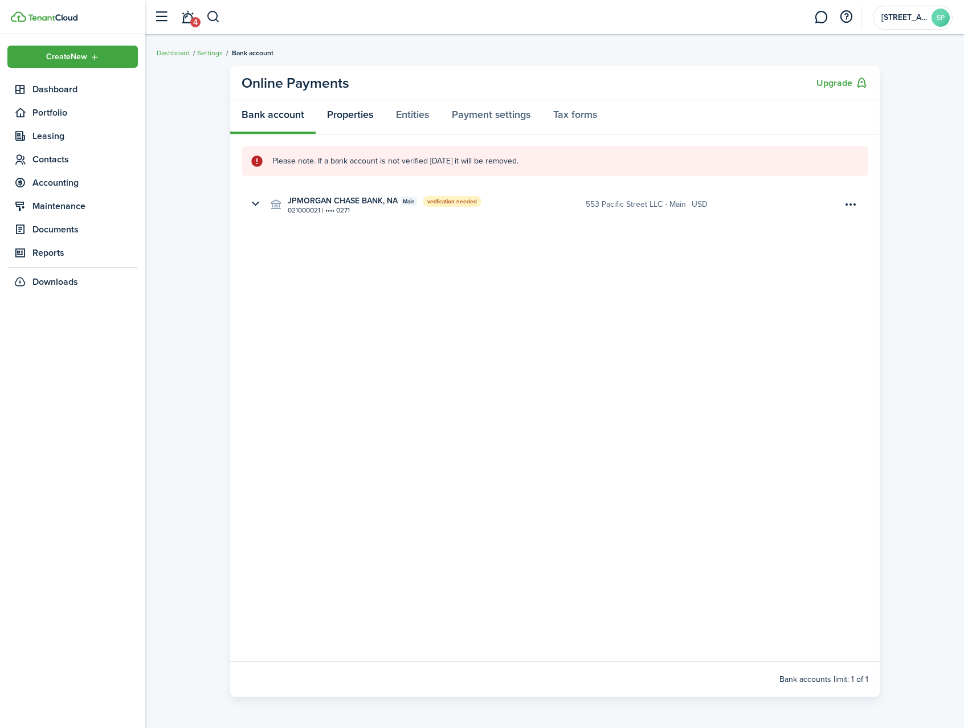
click at [364, 121] on link "Properties" at bounding box center [350, 117] width 69 height 34
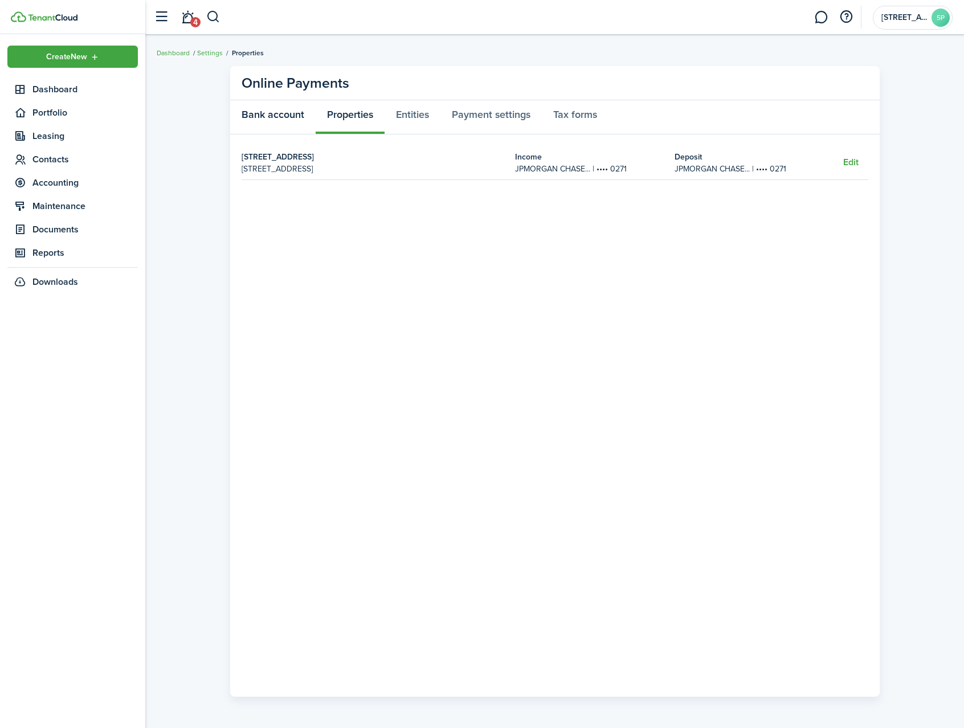
click at [266, 115] on link "Bank account" at bounding box center [272, 117] width 85 height 34
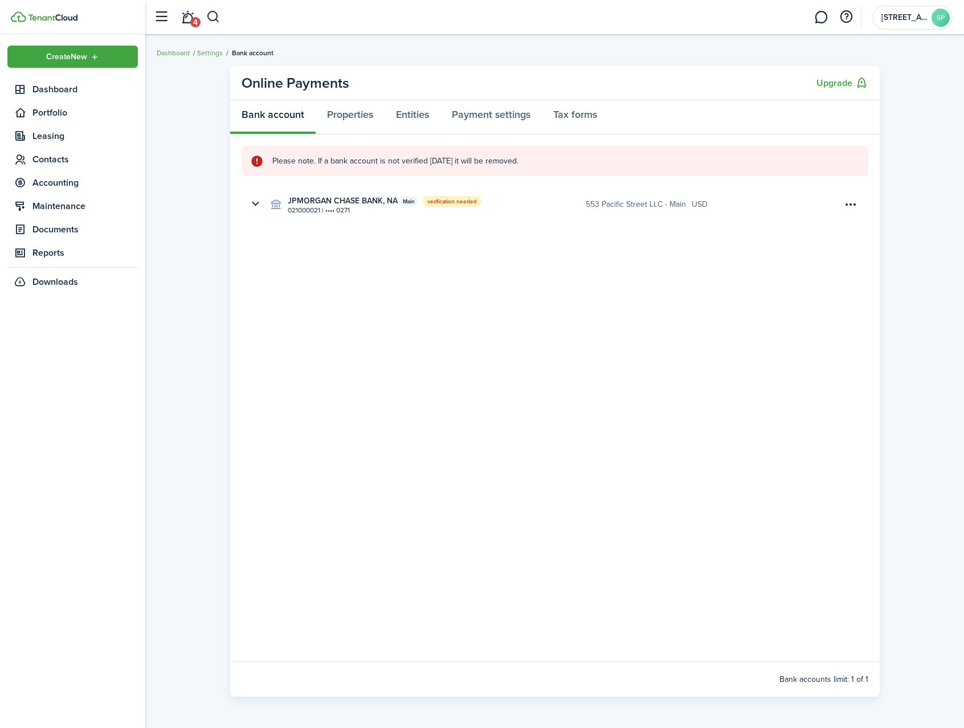
click at [472, 203] on span "verification needed" at bounding box center [452, 201] width 59 height 11
click at [257, 206] on button "button" at bounding box center [255, 204] width 19 height 19
click at [398, 397] on panel-main-body "Please note. If a bank account is not verified [DATE] it will be removed. JPMOR…" at bounding box center [555, 397] width 650 height 527
click at [334, 307] on button "ACH Authorization Form" at bounding box center [312, 307] width 85 height 10
click at [349, 114] on link "Properties" at bounding box center [350, 117] width 69 height 34
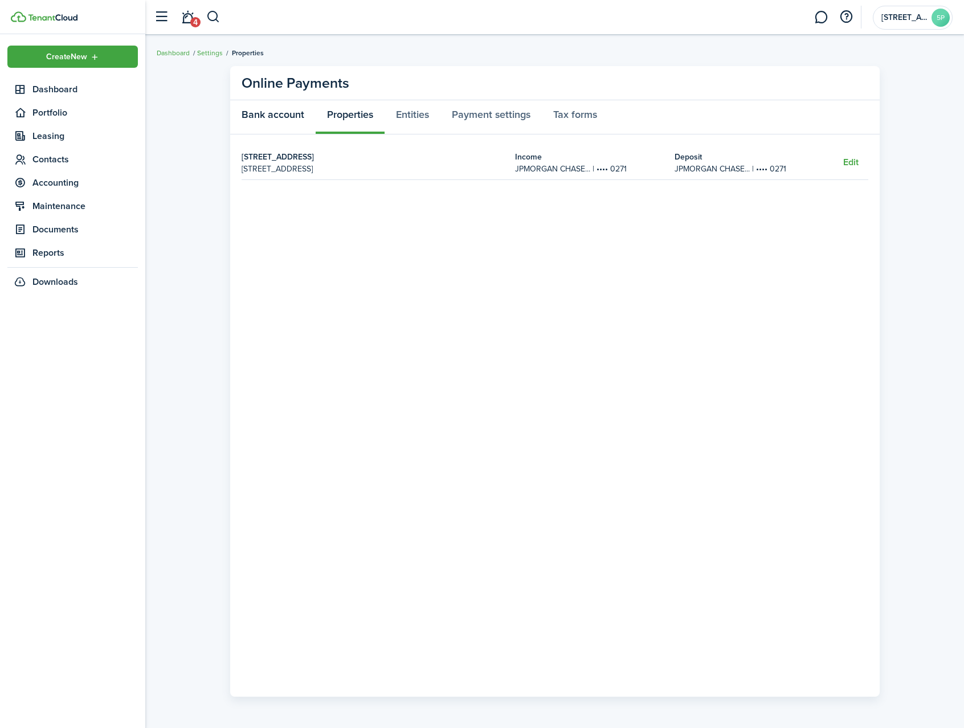
click at [275, 117] on link "Bank account" at bounding box center [272, 117] width 85 height 34
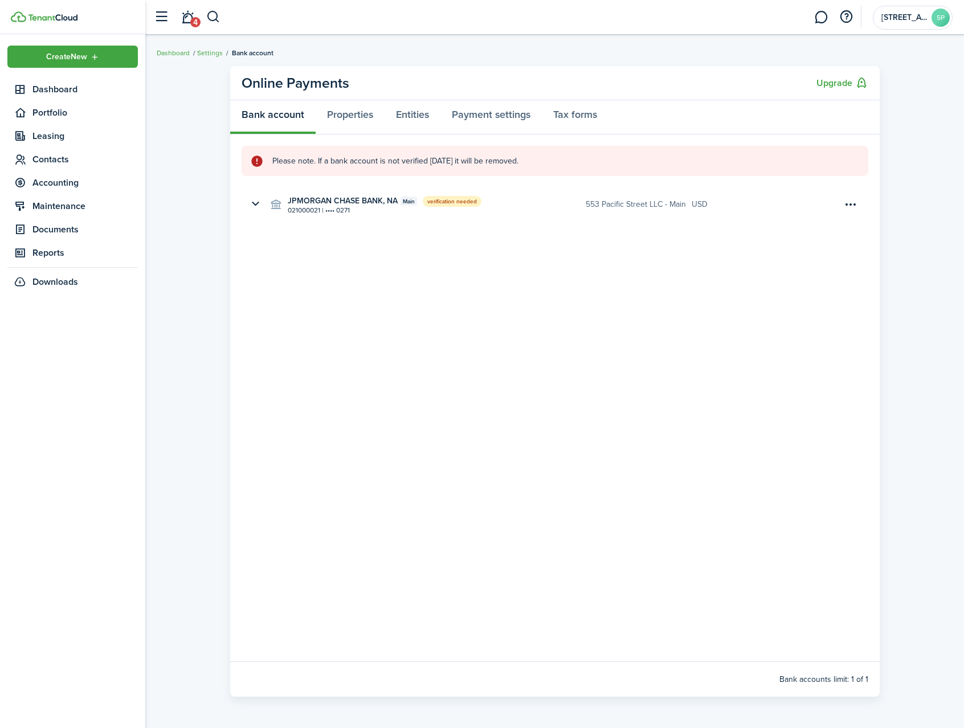
click at [850, 207] on menu-btn-icon "Open menu" at bounding box center [851, 204] width 19 height 19
click at [570, 349] on panel-main-body "Please note. If a bank account is not verified [DATE] it will be removed. JPMOR…" at bounding box center [555, 397] width 650 height 527
click at [848, 206] on menu-btn-icon "Open menu" at bounding box center [851, 204] width 19 height 19
click at [595, 303] on panel-main-body "Please note. If a bank account is not verified [DATE] it will be removed. JPMOR…" at bounding box center [555, 397] width 650 height 527
click at [255, 206] on button "button" at bounding box center [255, 204] width 19 height 19
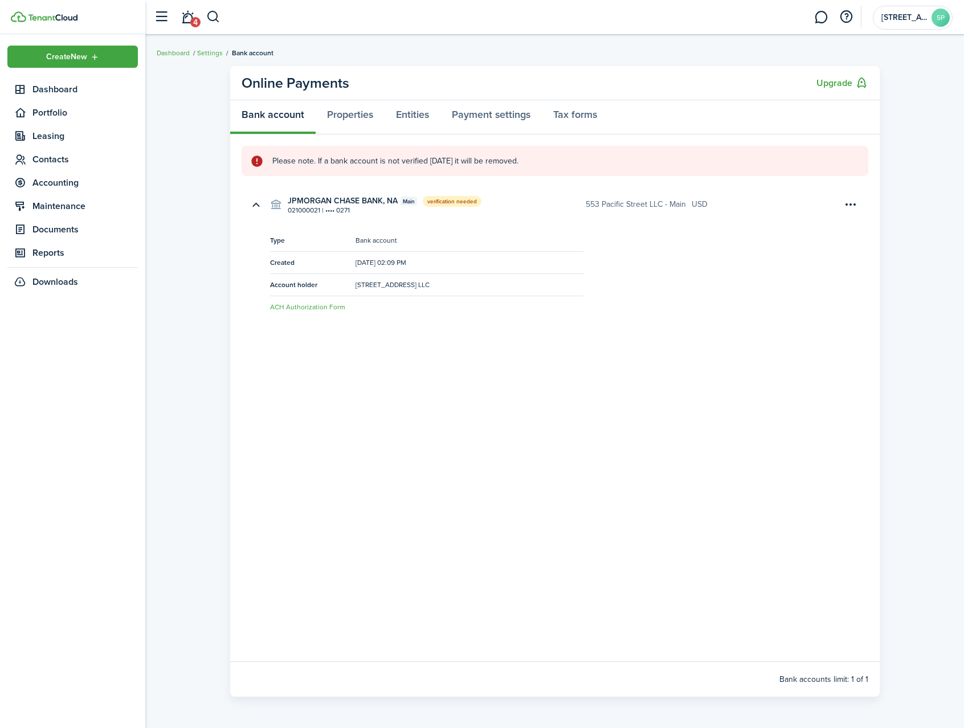
click at [449, 398] on panel-main-body "Please note. If a bank account is not verified [DATE] it will be removed. JPMOR…" at bounding box center [555, 397] width 650 height 527
click at [848, 203] on menu-btn-icon "Open menu" at bounding box center [851, 204] width 19 height 19
click at [774, 196] on div "usd" at bounding box center [763, 204] width 142 height 34
click at [640, 390] on panel-main-body "Please note. If a bank account is not verified [DATE] it will be removed. JPMOR…" at bounding box center [555, 397] width 650 height 527
click at [80, 84] on span "Dashboard" at bounding box center [84, 90] width 105 height 14
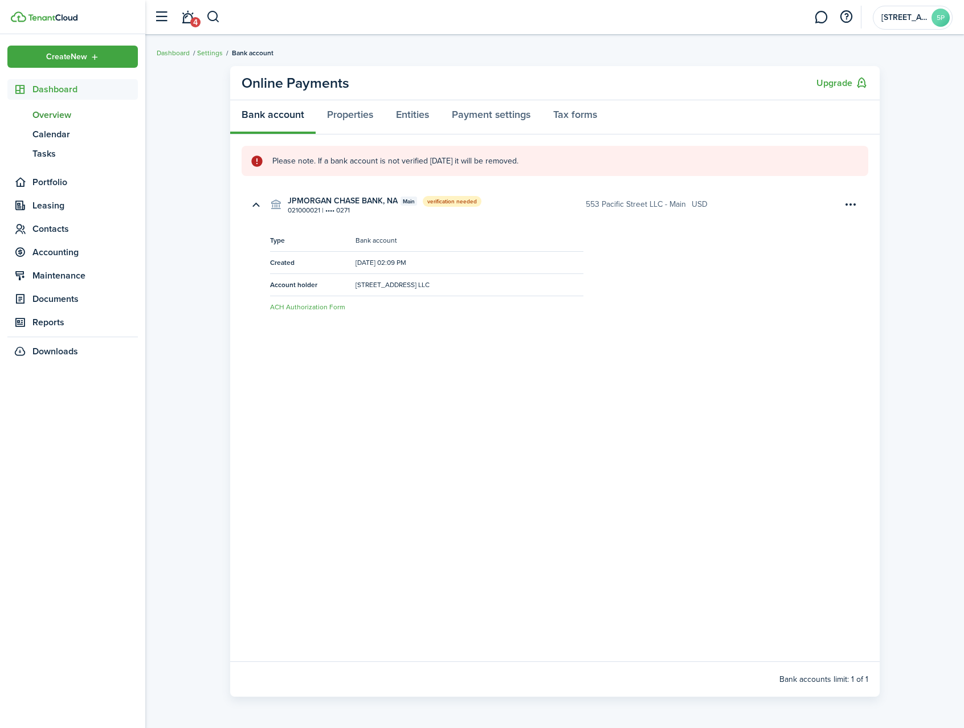
click at [52, 119] on span "Overview" at bounding box center [84, 115] width 105 height 14
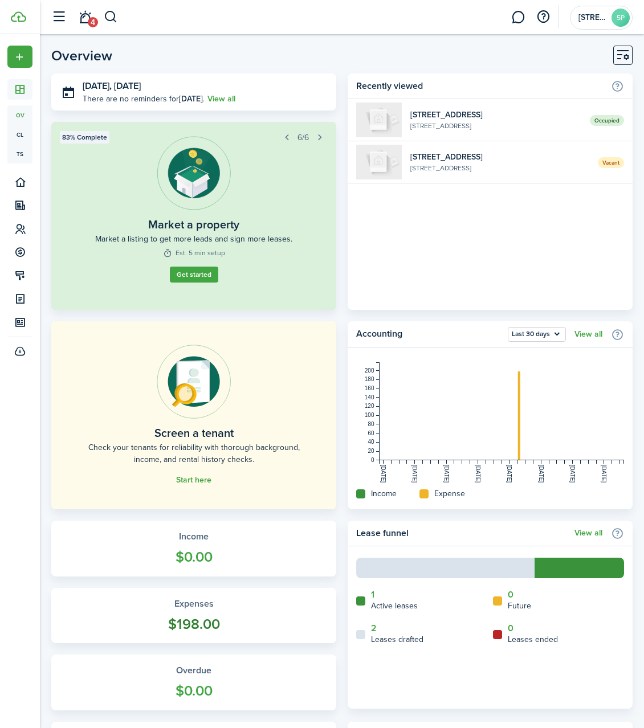
click at [197, 615] on widget-stats-count "$198.00" at bounding box center [194, 625] width 262 height 22
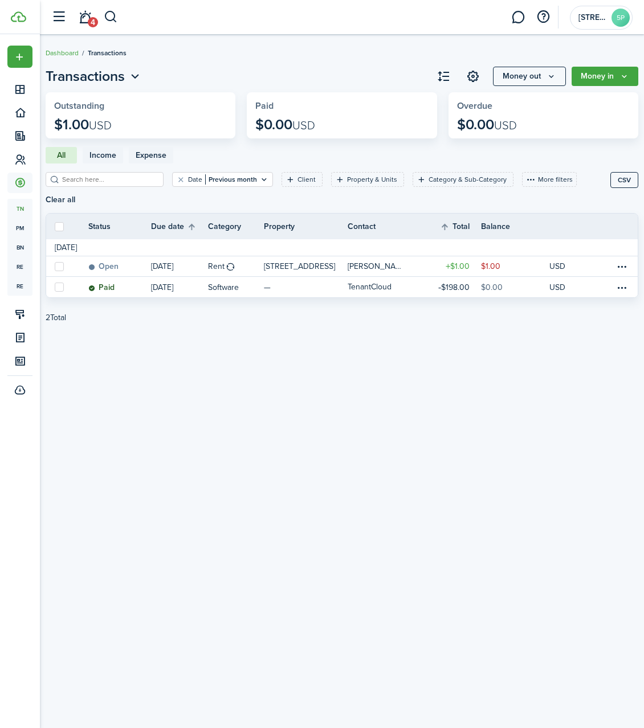
click at [86, 22] on link "4" at bounding box center [85, 17] width 22 height 29
